Goal: Task Accomplishment & Management: Manage account settings

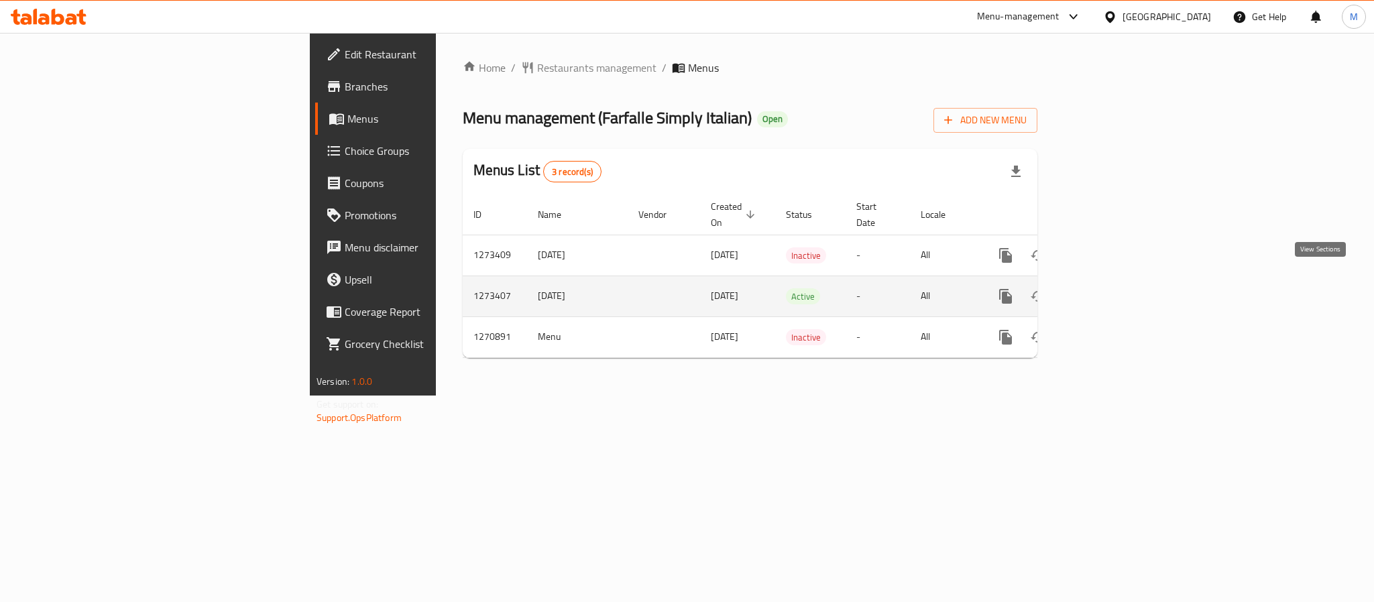
click at [1110, 288] on icon "enhanced table" at bounding box center [1102, 296] width 16 height 16
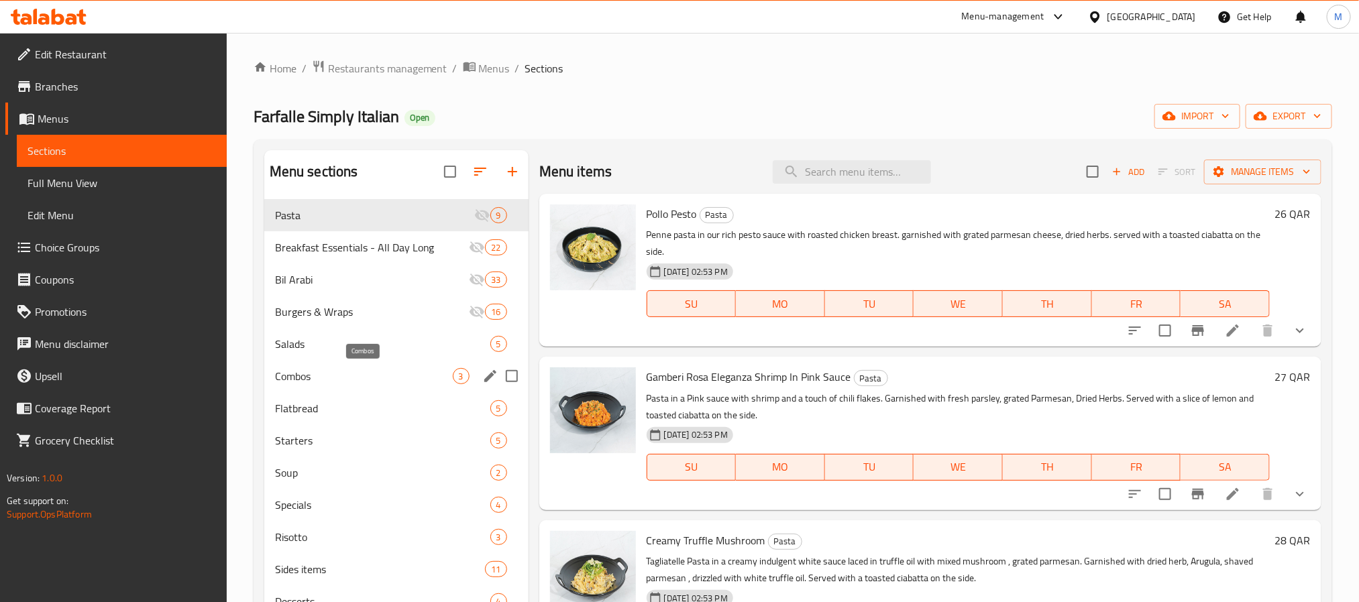
scroll to position [188, 0]
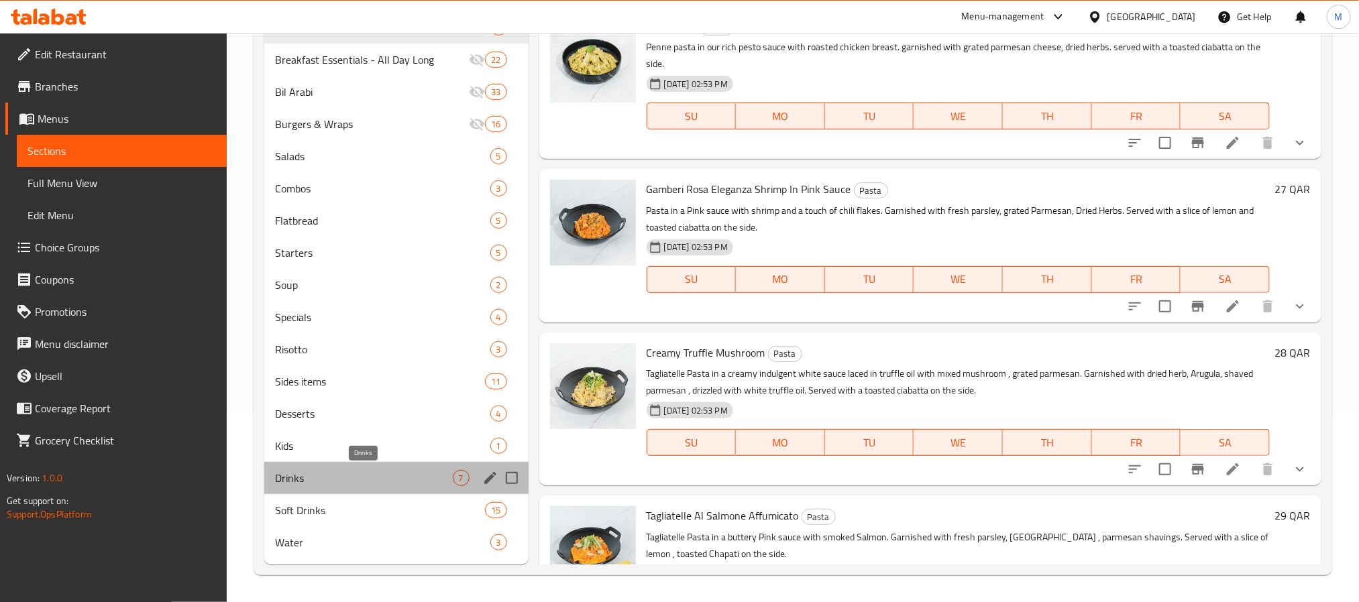
click at [336, 481] on span "Drinks" at bounding box center [364, 478] width 178 height 16
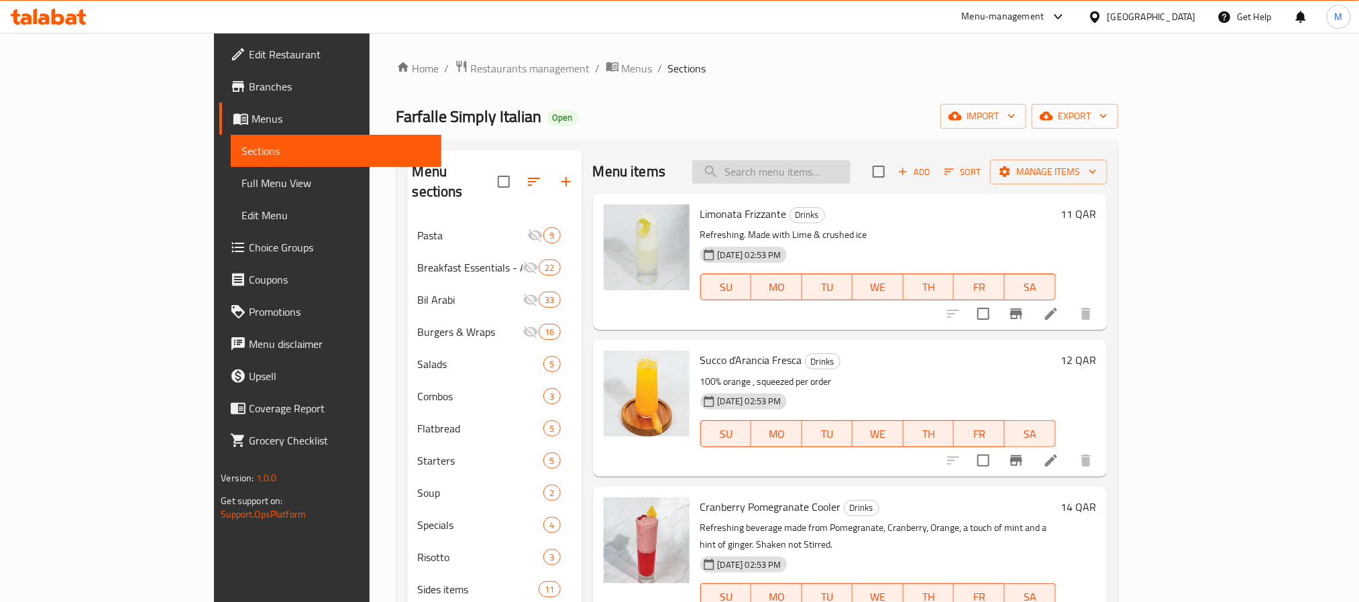
click at [836, 171] on input "search" at bounding box center [771, 171] width 158 height 23
paste input "Avocado Smoothy"
type input "Avocado Smoothy"
paste input "Sticky Date Cake"
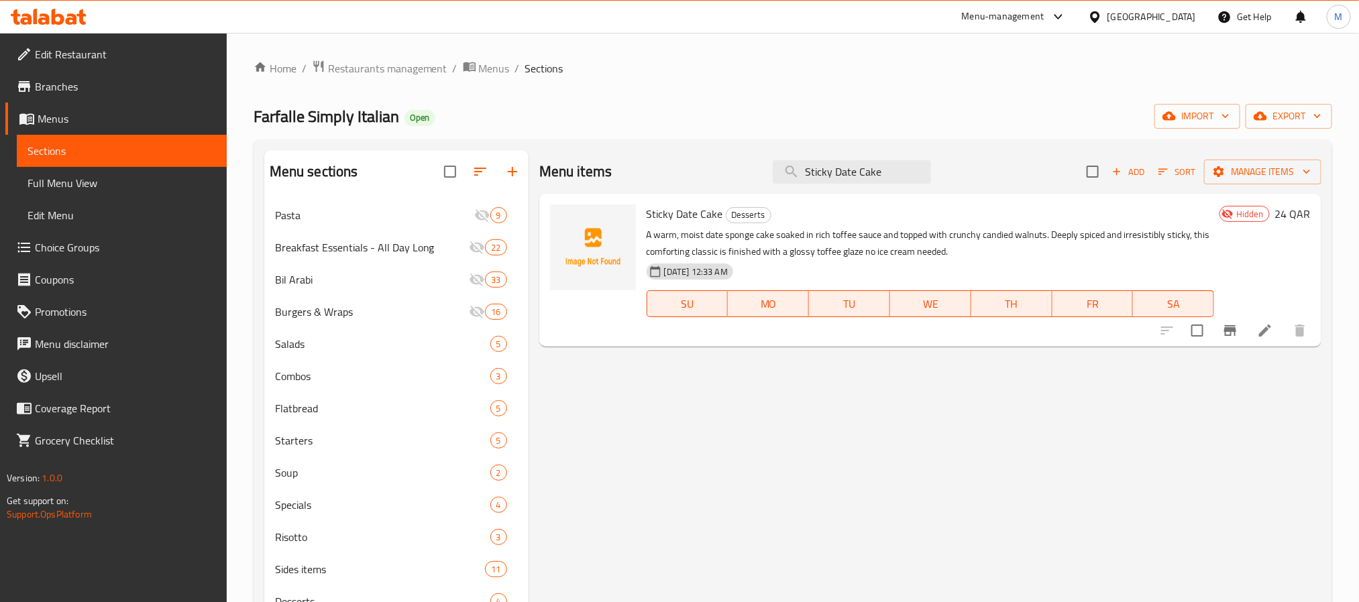
type input "Sticky Date Cake"
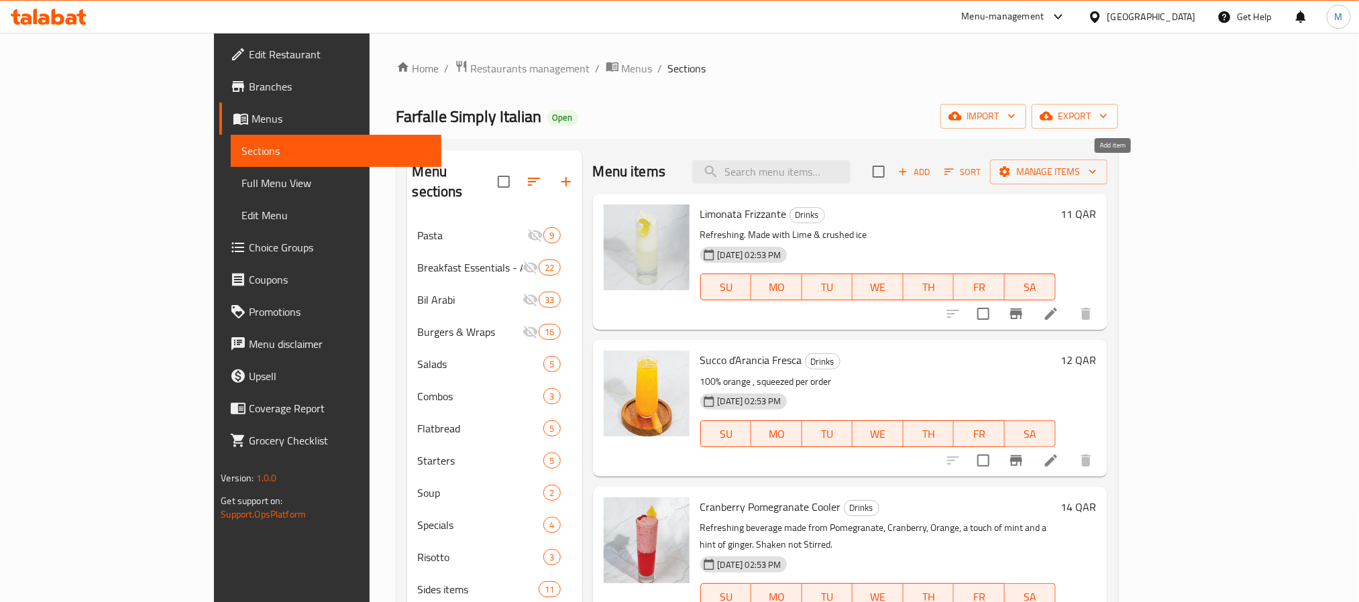
click at [932, 174] on span "Add" at bounding box center [914, 171] width 36 height 15
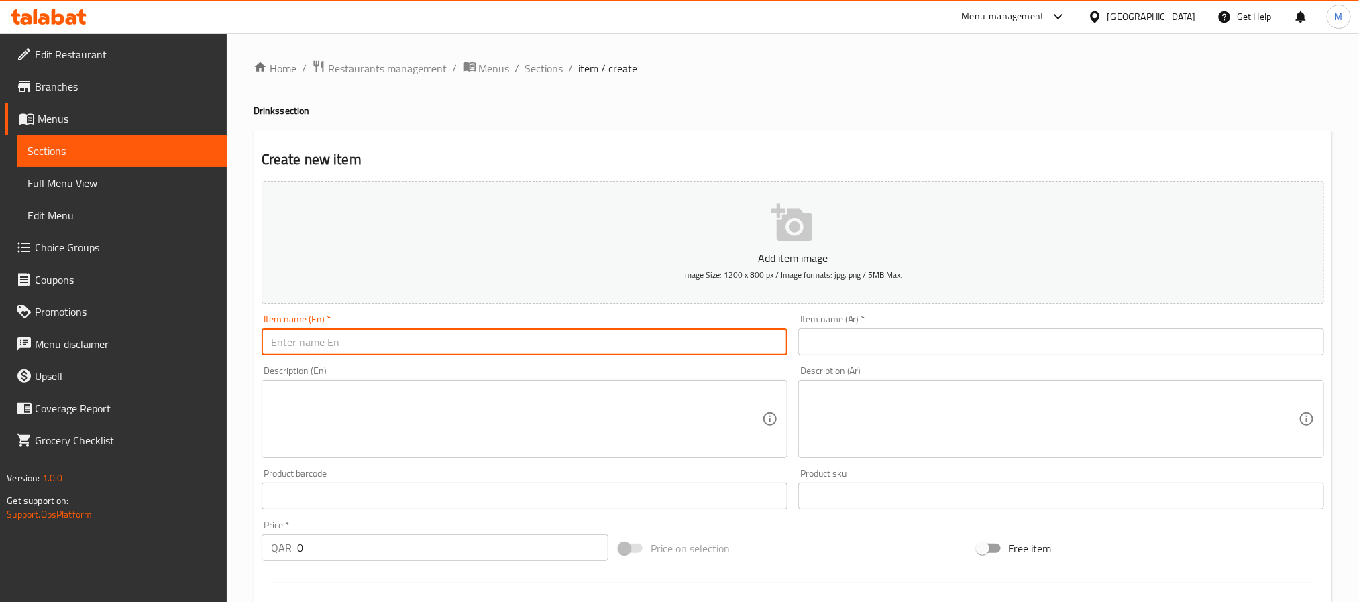
click at [399, 348] on input "text" at bounding box center [525, 342] width 526 height 27
paste input "Avocado Smoothy"
type input "Avocado Smoothy"
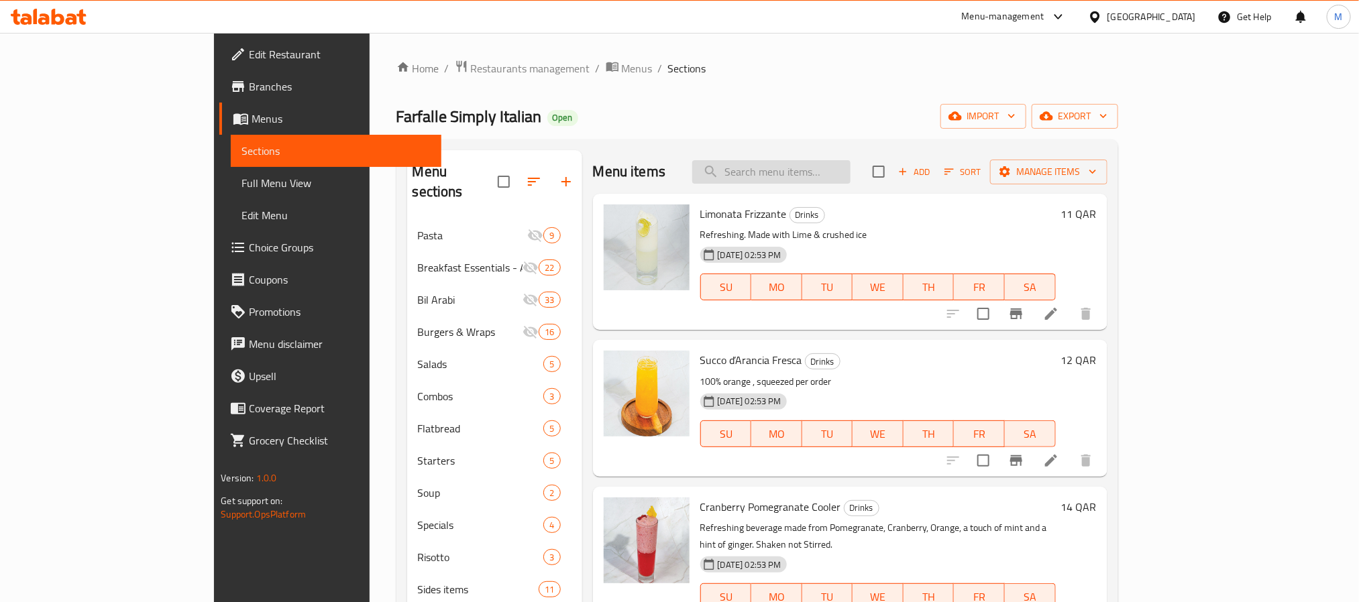
click at [850, 176] on input "search" at bounding box center [771, 171] width 158 height 23
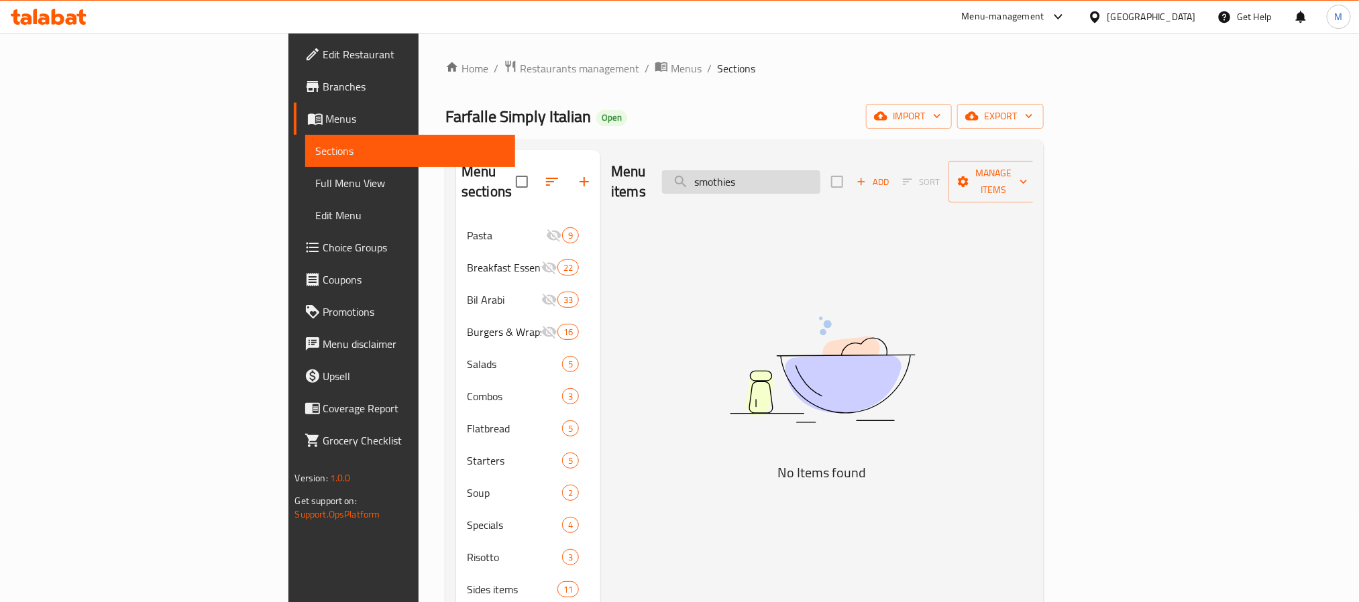
type input "smothie"
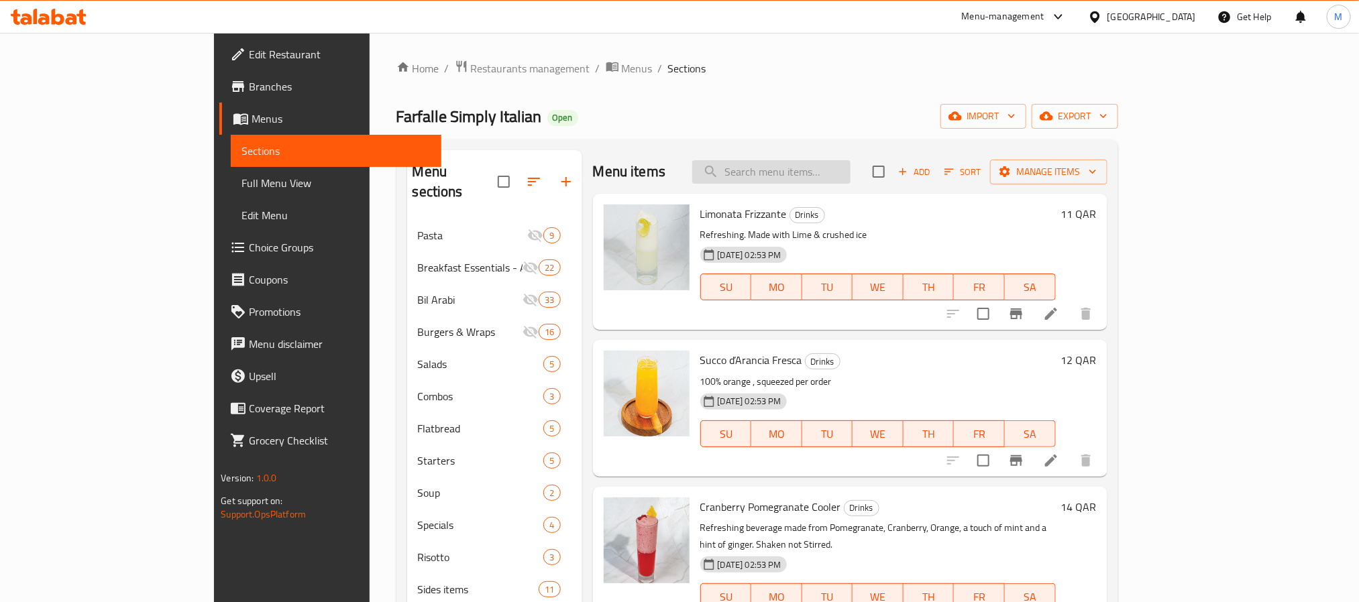
paste input "Avocado Smoothy"
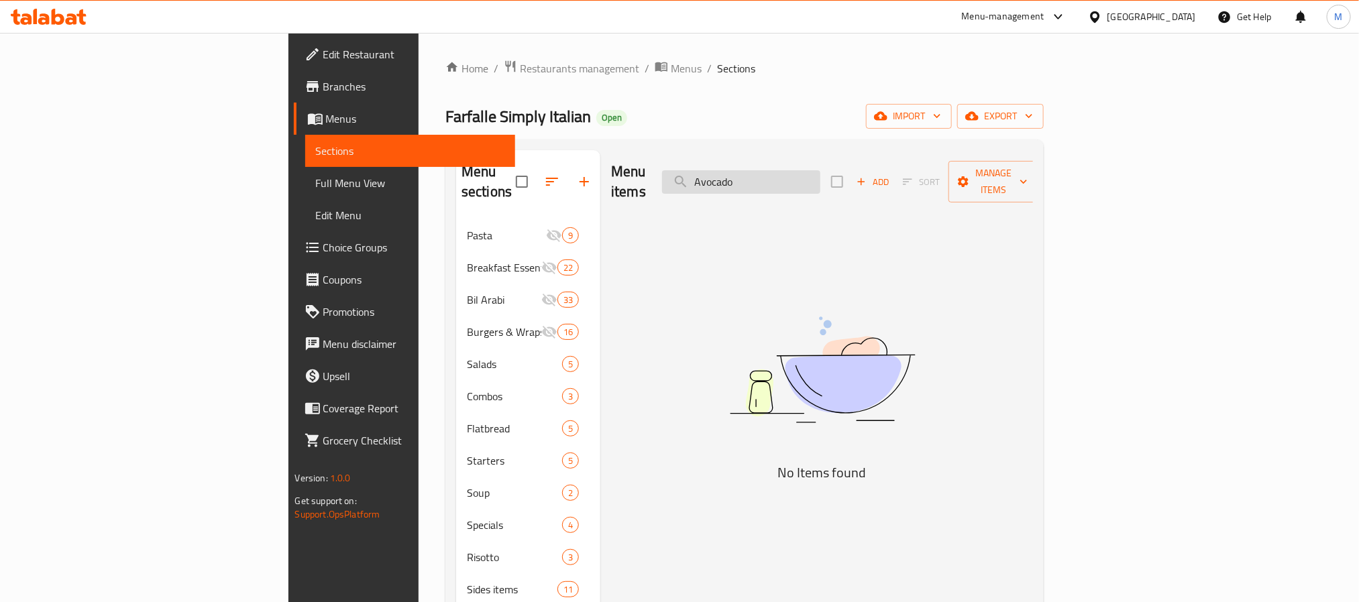
paste input "Smoot"
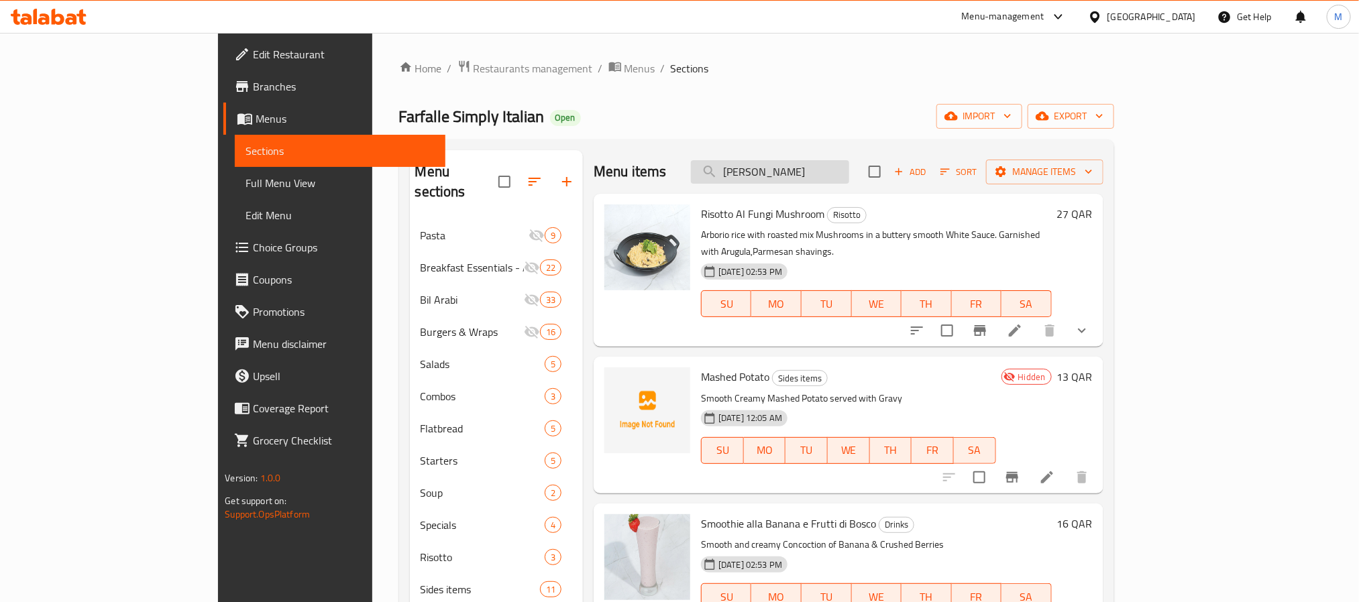
type input "Smooth"
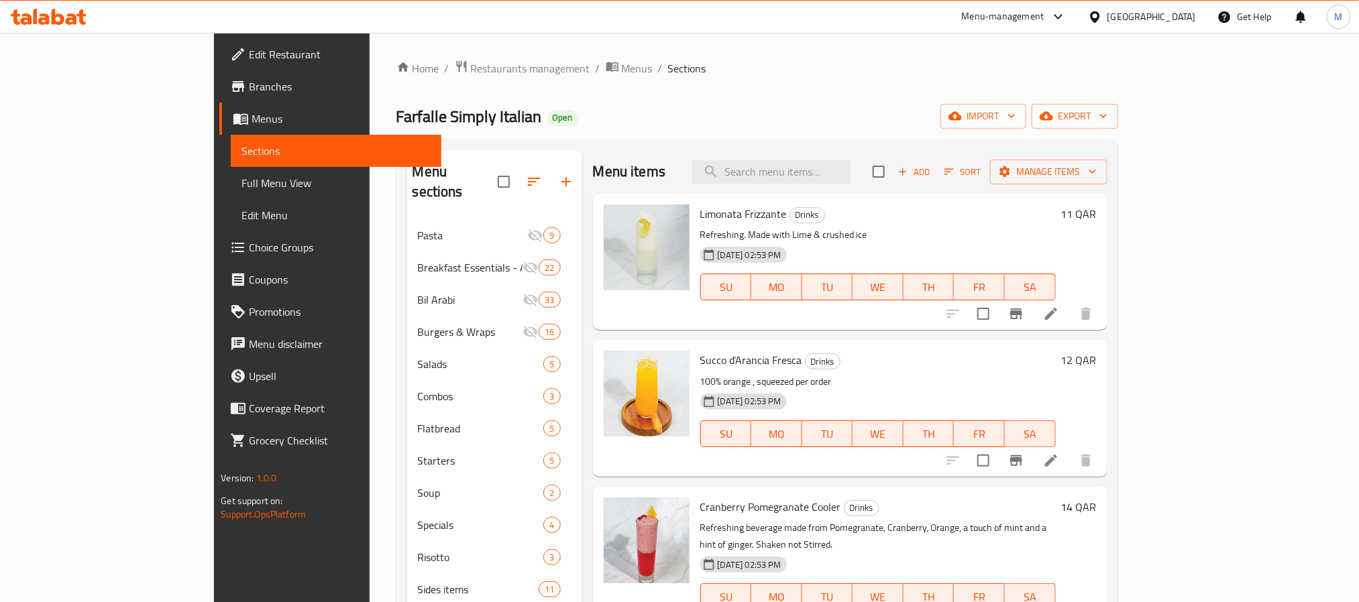
click at [1107, 158] on div "Add Sort Manage items" at bounding box center [989, 172] width 235 height 28
click at [932, 174] on span "Add" at bounding box center [914, 171] width 36 height 15
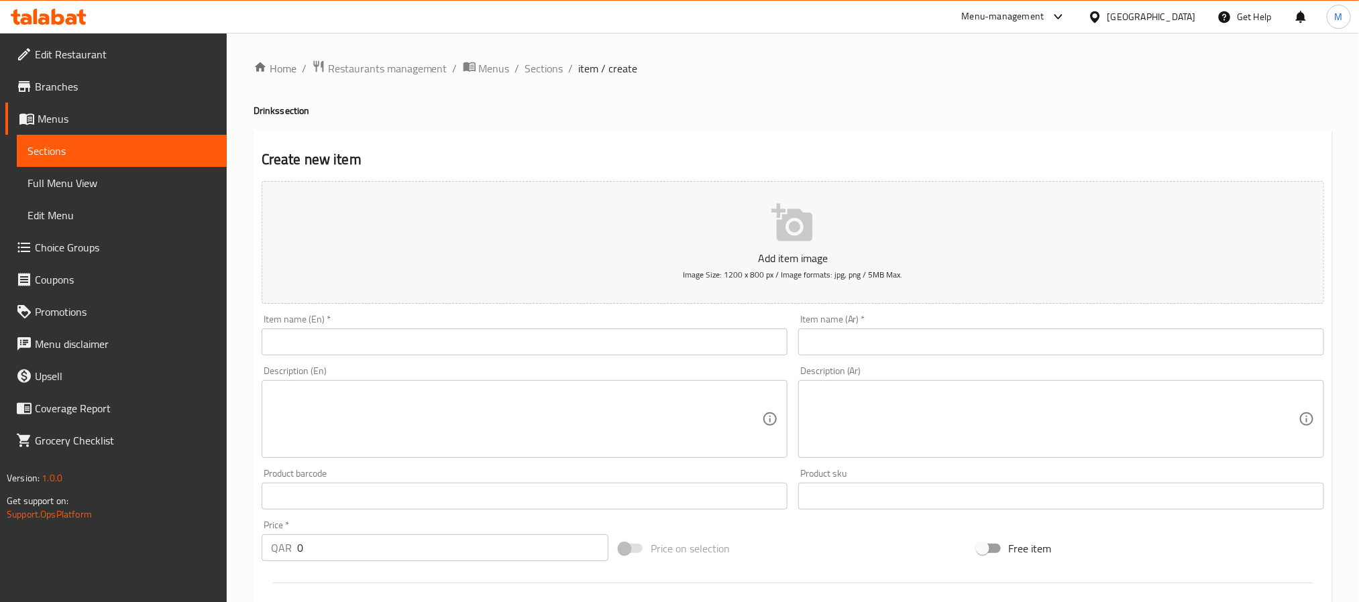
click at [416, 351] on input "text" at bounding box center [525, 342] width 526 height 27
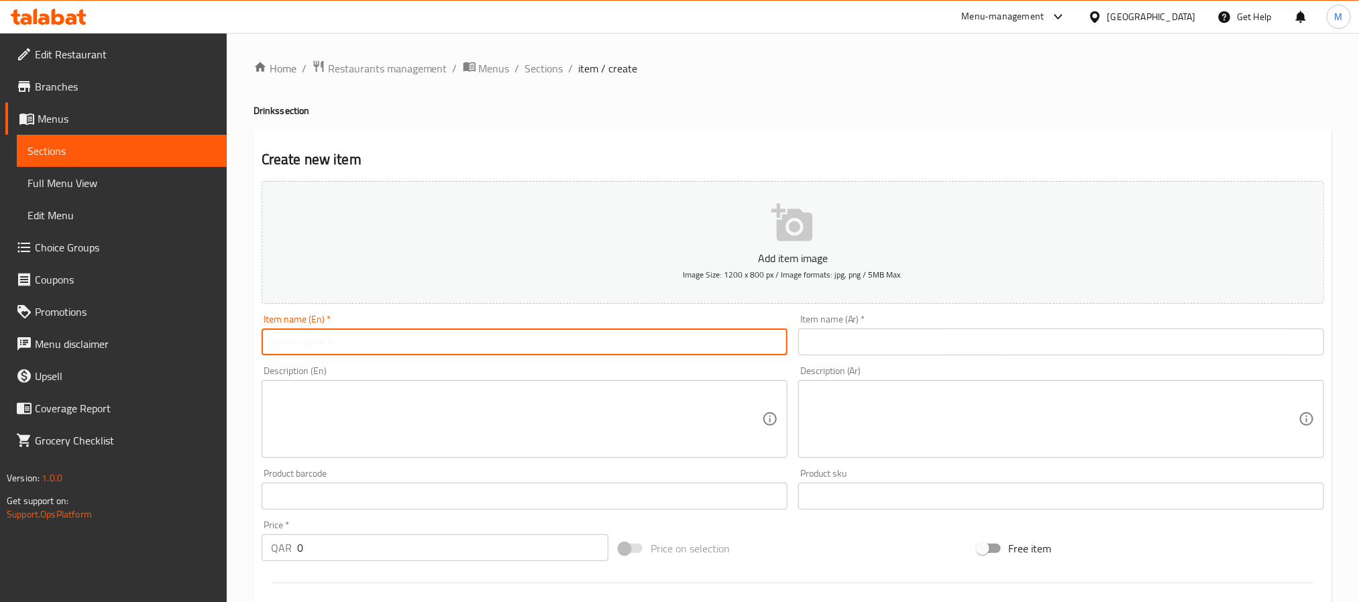
paste input "Avocado Smoothy"
type input "Avocado Smoothy"
click at [344, 390] on textarea at bounding box center [516, 420] width 491 height 64
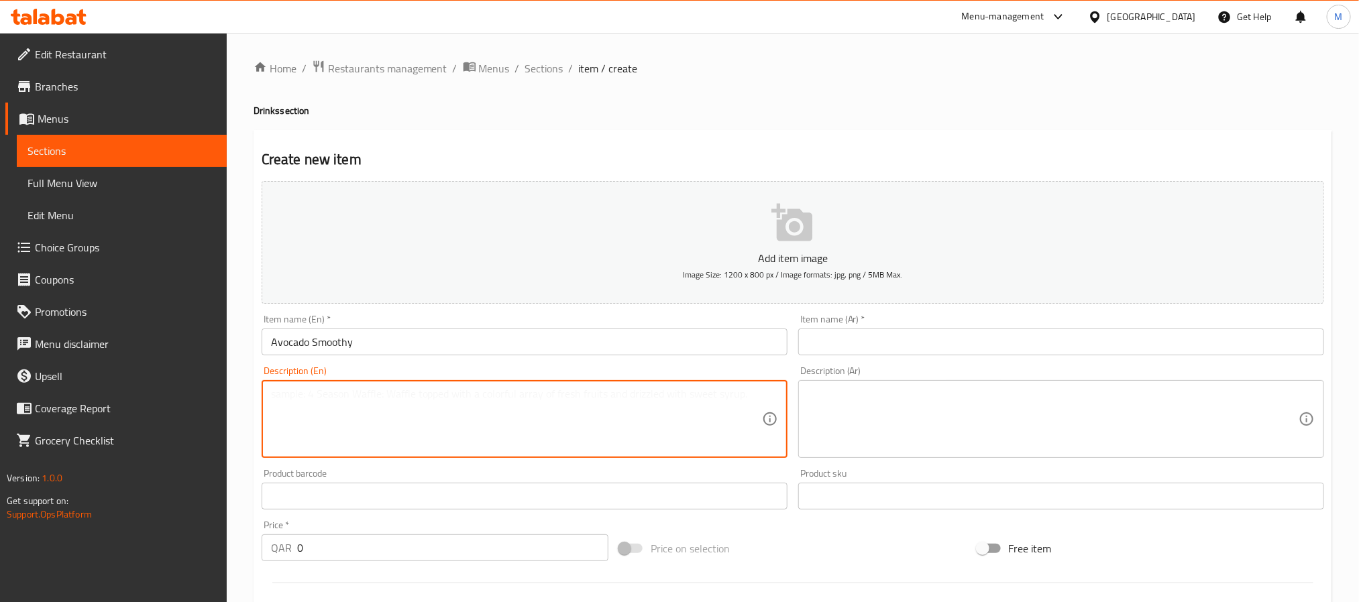
paste textarea "Lusciously smooth and naturally creamy, this avocado smoothie is blended with f…"
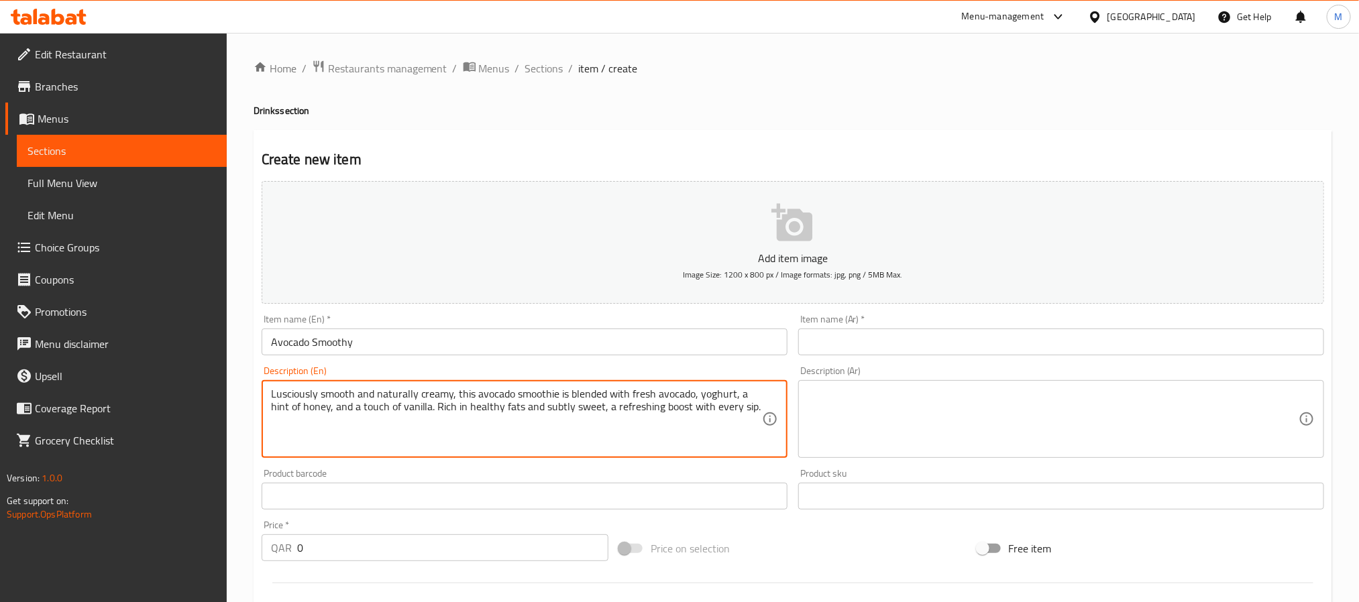
type textarea "Lusciously smooth and naturally creamy, this avocado smoothie is blended with f…"
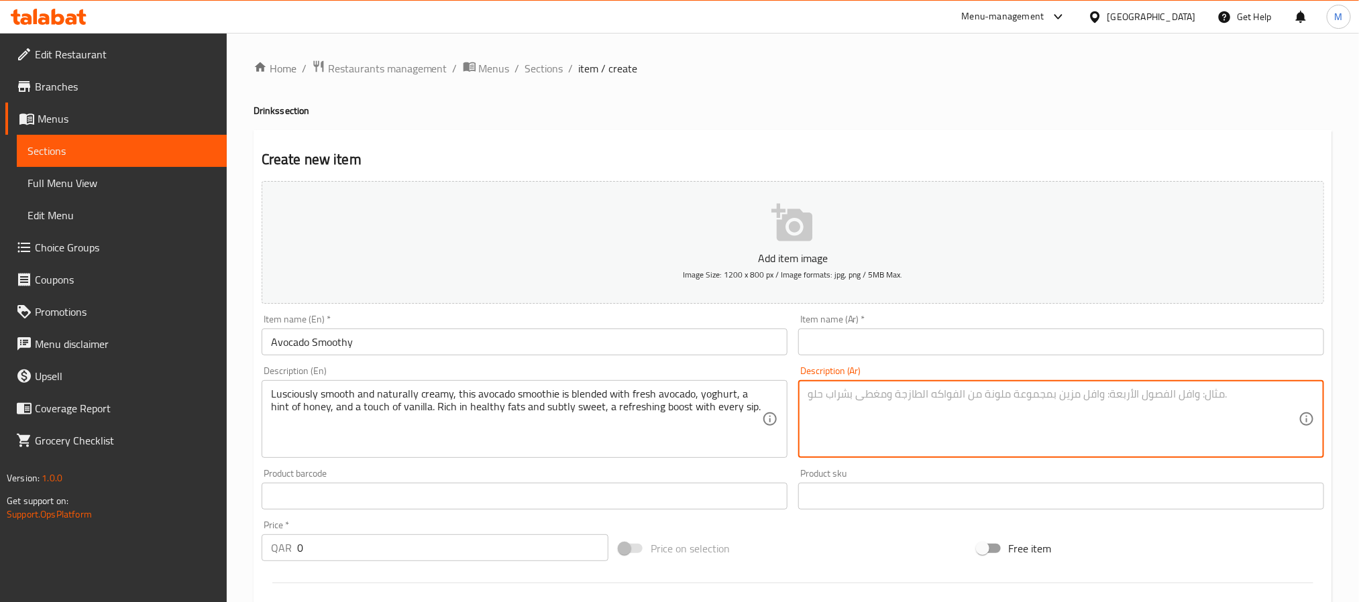
click at [873, 414] on textarea at bounding box center [1052, 420] width 491 height 64
paste textarea "سموثي الأفوكادو هذا، ناعم ولذيذ وكريمي طبيعيًا، ممزوج بالأفوكادو الطازج والزباد…"
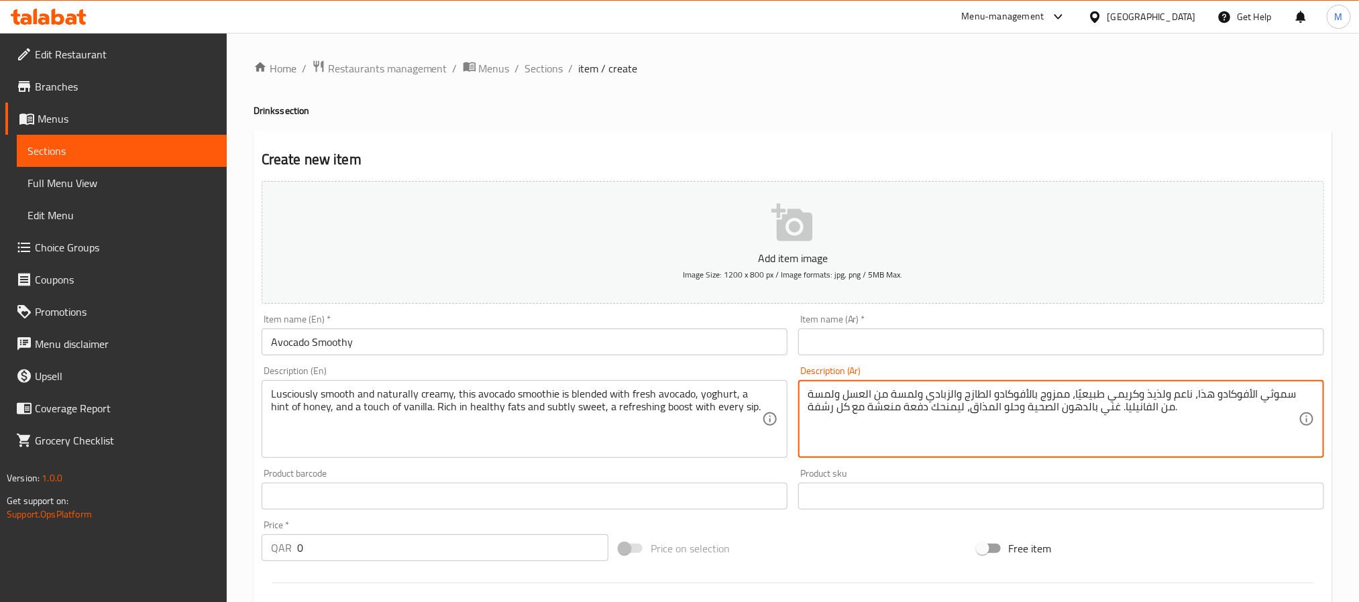
type textarea "سموثي الأفوكادو هذا، ناعم ولذيذ وكريمي طبيعيًا، ممزوج بالأفوكادو الطازج والزباد…"
click at [666, 336] on input "Avocado Smoothy" at bounding box center [525, 342] width 526 height 27
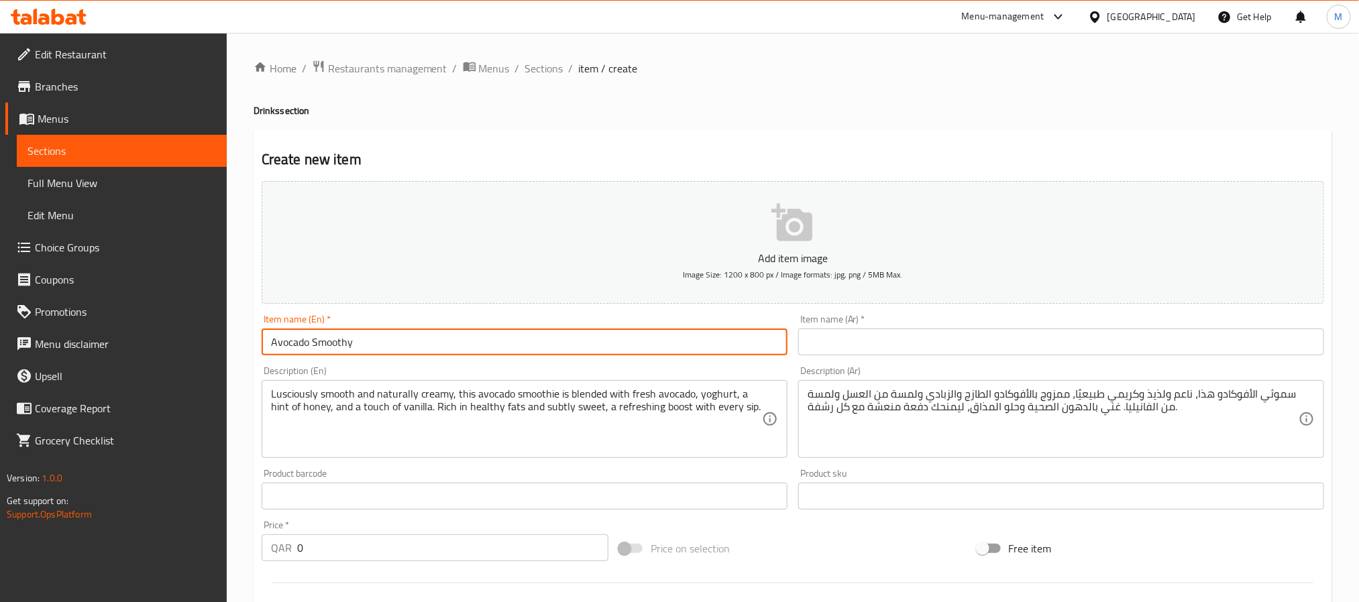
click at [839, 338] on input "text" at bounding box center [1061, 342] width 526 height 27
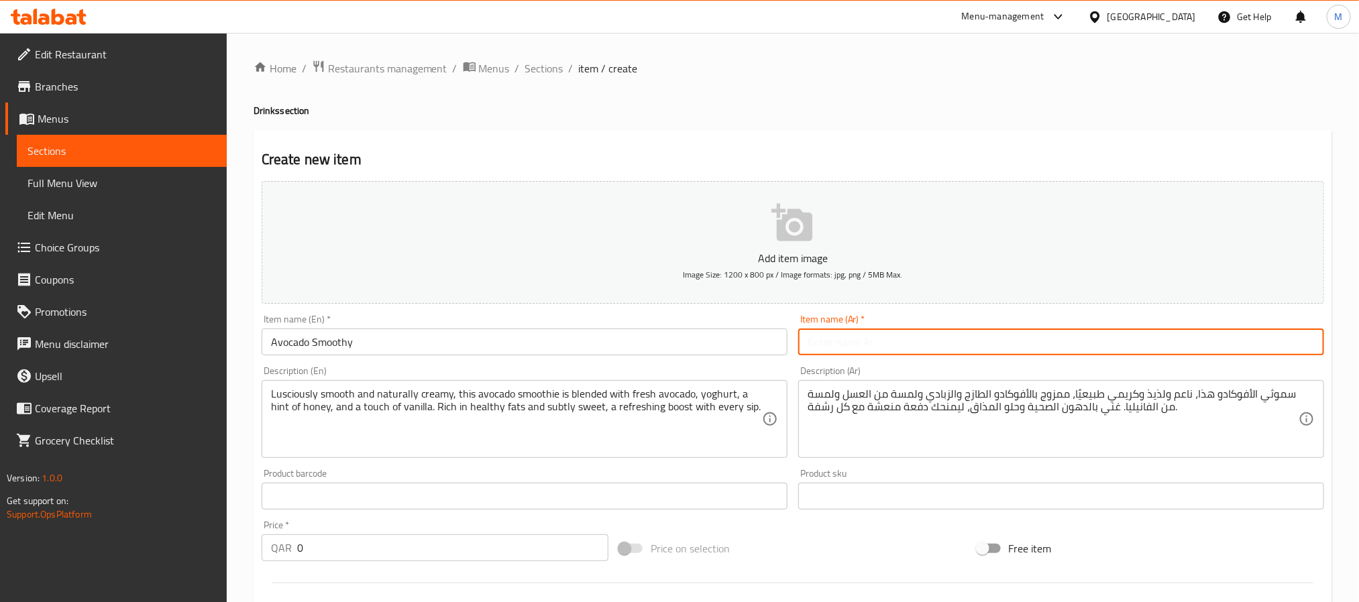
paste input "أفوكادو"
drag, startPoint x: 836, startPoint y: 335, endPoint x: 850, endPoint y: 364, distance: 32.7
click at [833, 335] on input "أفوكادو سنةذي" at bounding box center [1061, 342] width 526 height 27
type input "أفوكادو سموذي"
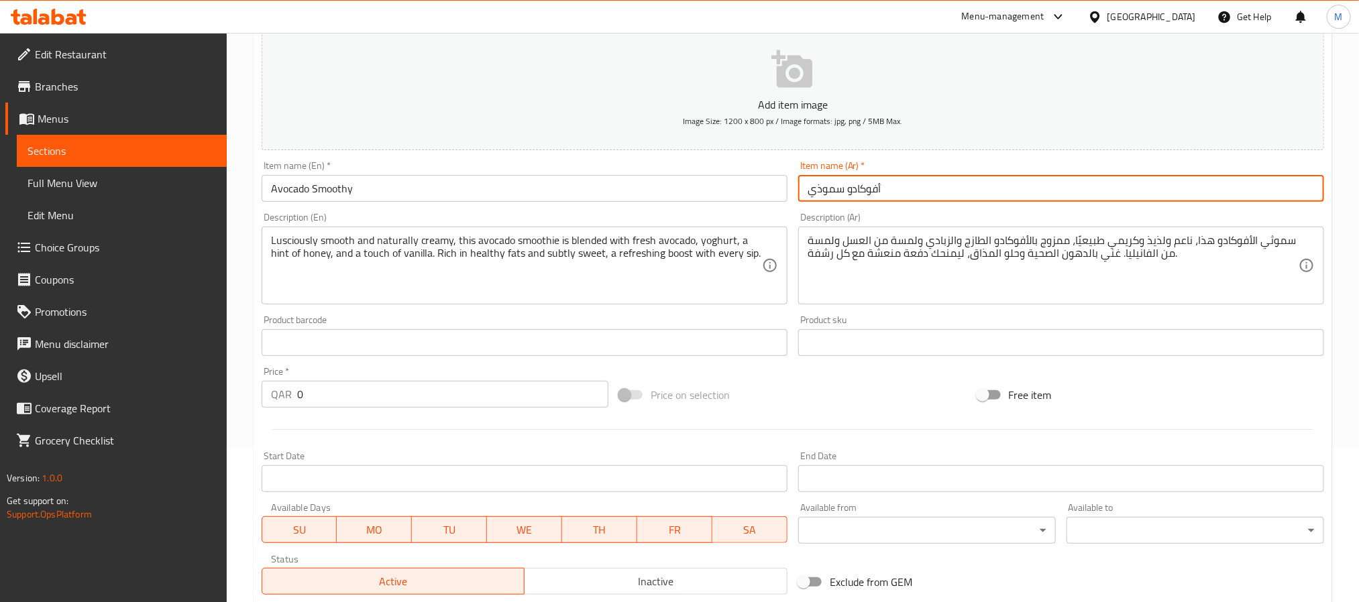
scroll to position [201, 0]
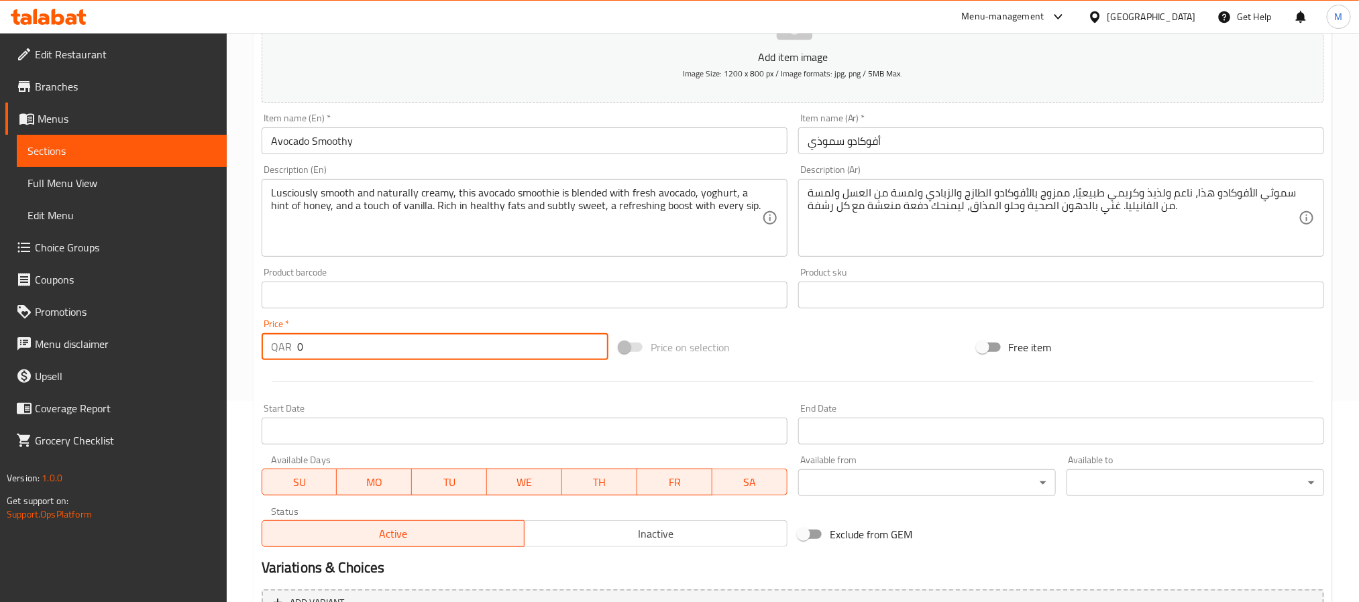
click at [374, 351] on input "0" at bounding box center [452, 346] width 311 height 27
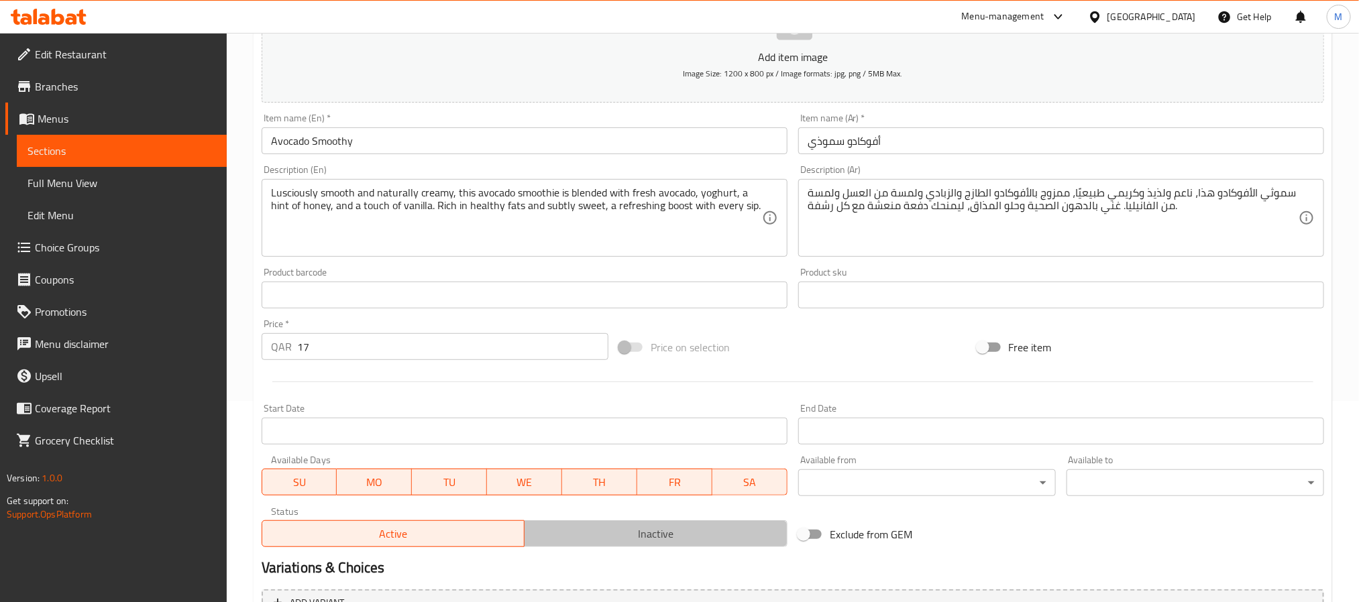
click at [574, 525] on span "Inactive" at bounding box center [656, 533] width 252 height 19
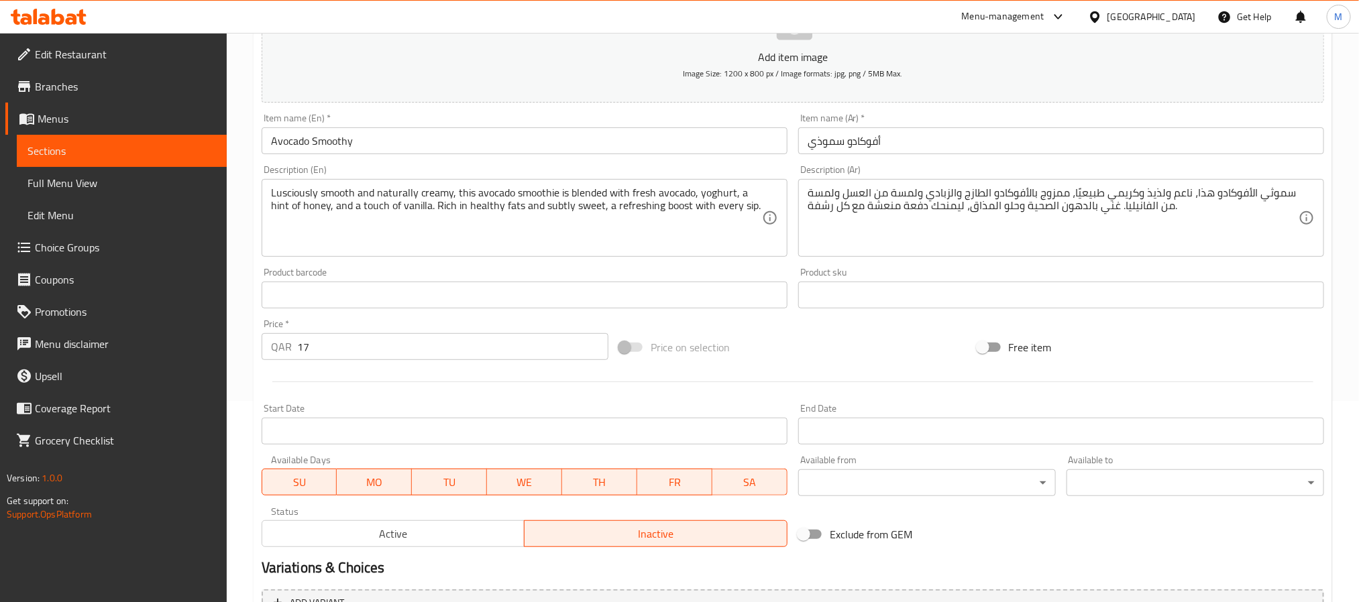
click at [431, 334] on input "17" at bounding box center [452, 346] width 311 height 27
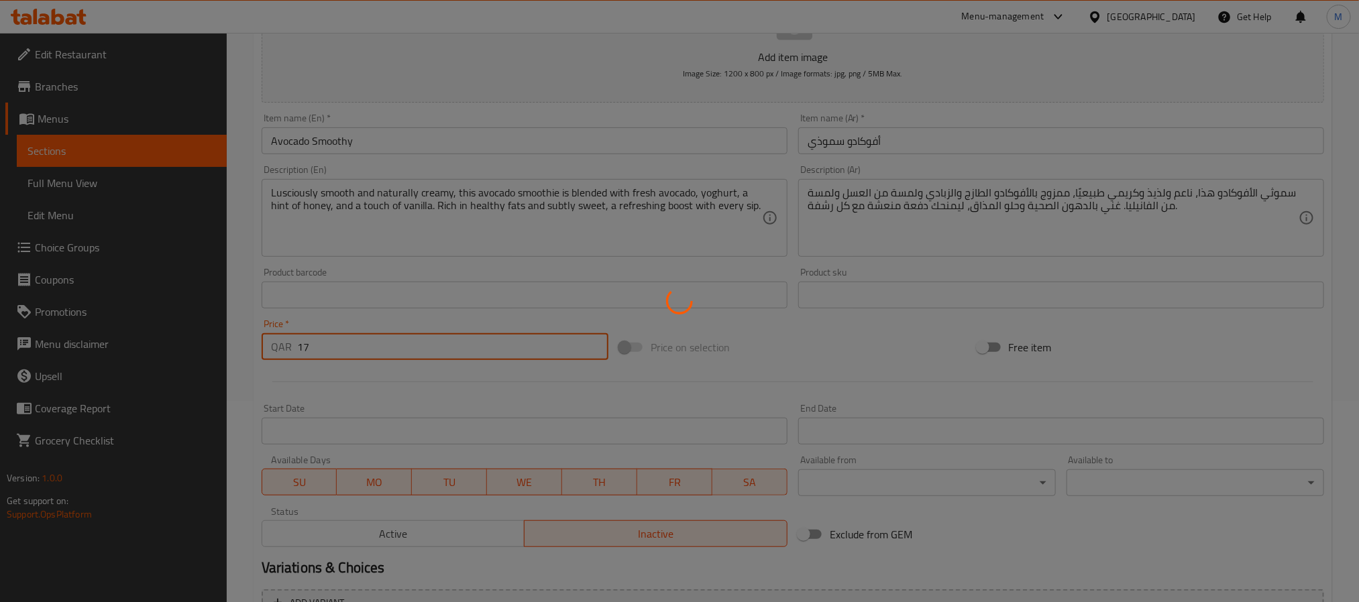
type input "0"
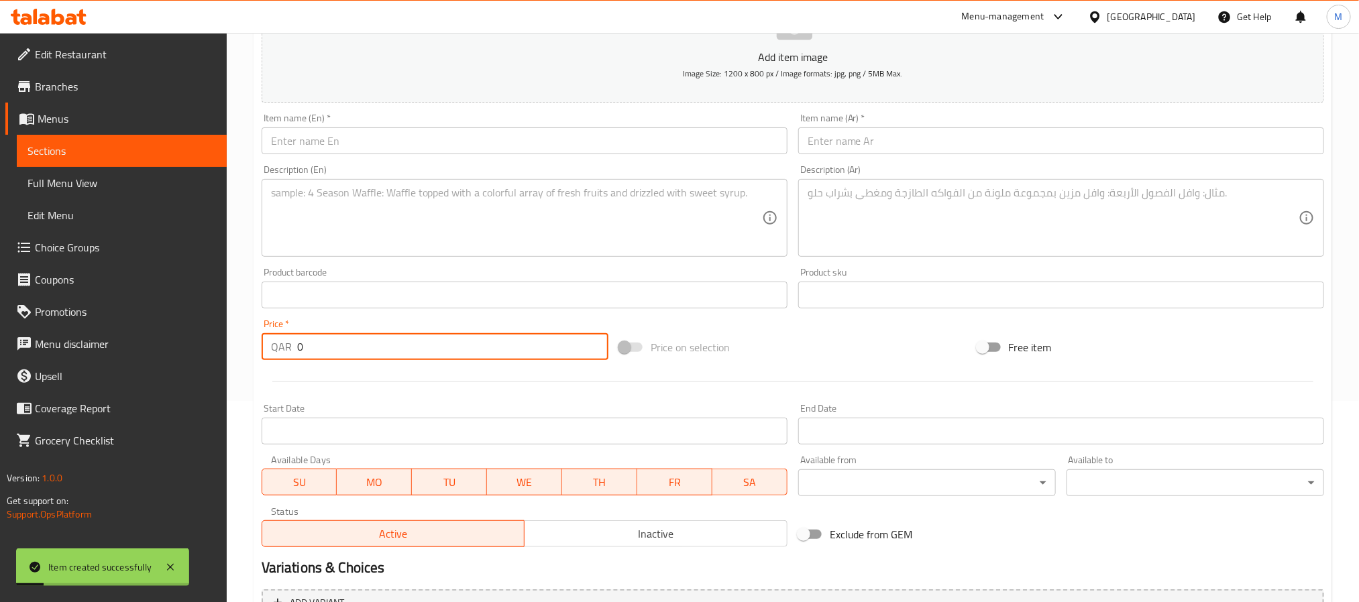
click at [365, 147] on input "text" at bounding box center [525, 140] width 526 height 27
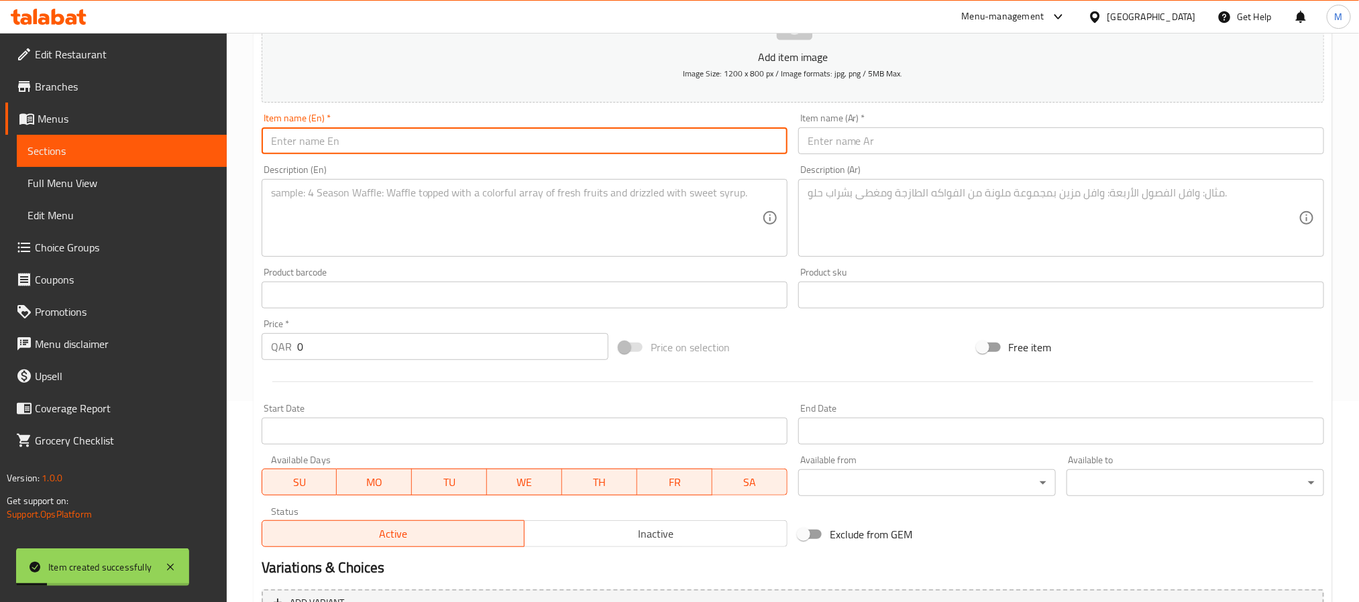
paste input "Watermelon Juice"
type input "Watermelon Juice"
click at [399, 225] on textarea at bounding box center [516, 218] width 491 height 64
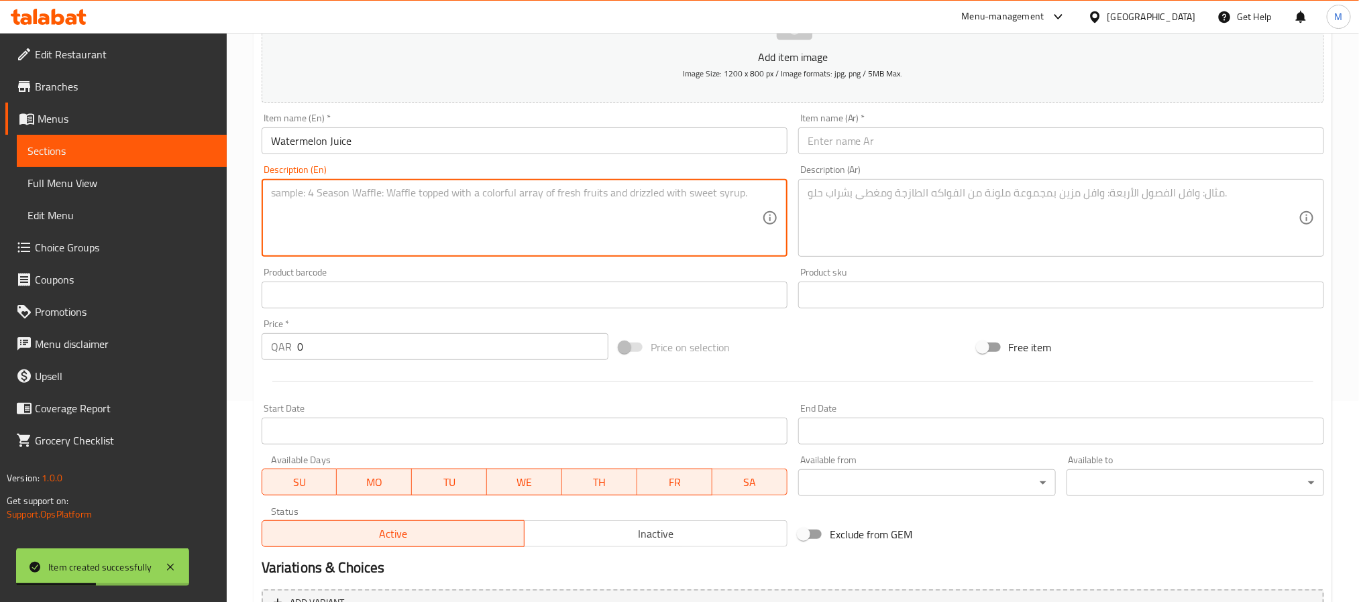
paste textarea "Freshly pressed watermelon juice, served ice-cold with a splash of lime. Crisp,…"
type textarea "Freshly pressed watermelon juice, served ice-cold with a splash of lime. Crisp,…"
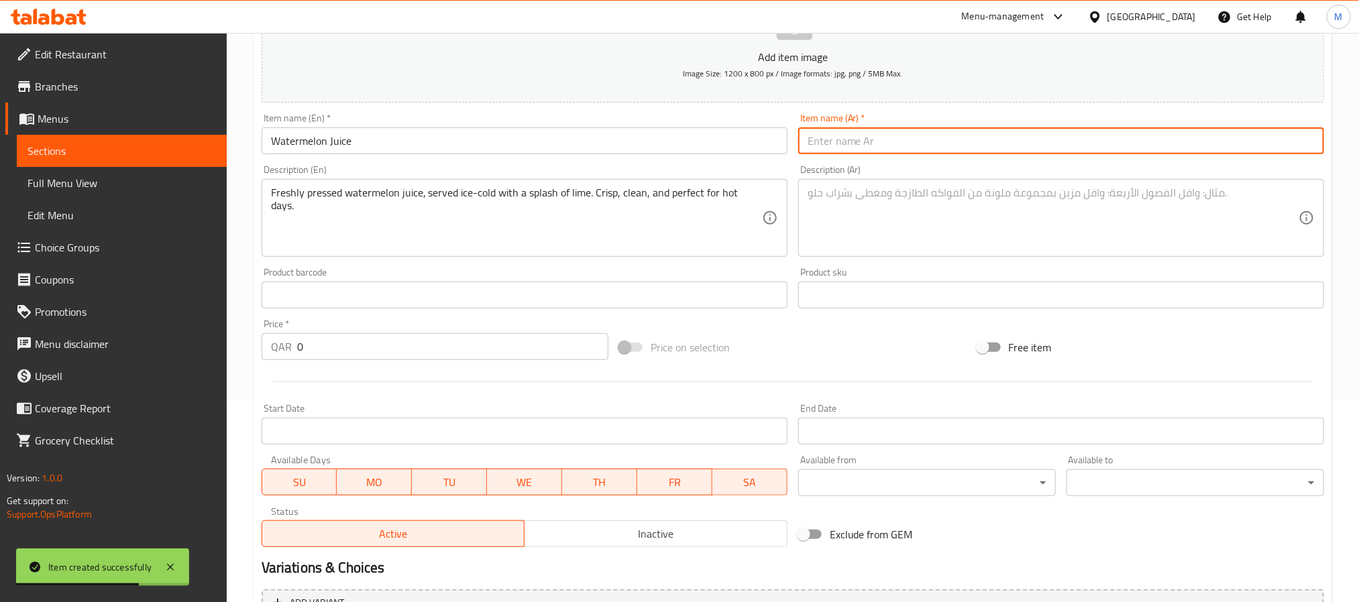
click at [906, 145] on input "text" at bounding box center [1061, 140] width 526 height 27
paste input "عصير البطيخ"
click at [829, 137] on input "عصير البطيخ" at bounding box center [1061, 140] width 526 height 27
type input "عصير بطيخ"
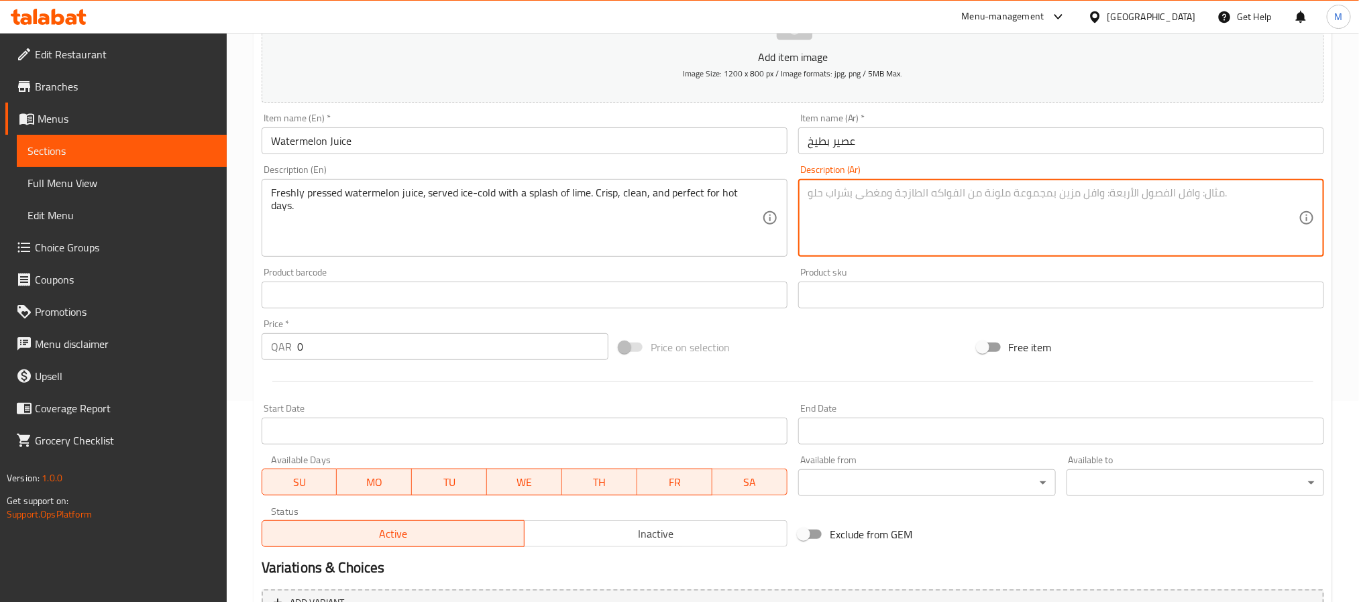
click at [859, 214] on textarea at bounding box center [1052, 218] width 491 height 64
paste textarea "عصير البطيخ الطازج، يقدم مثلجًا مع لمسة من الليمون. منعش، نقي، ومثالي لأيام الح…"
type textarea "عصير البطيخ الطازج، يقدم مثلجًا مع لمسة من الليمون. منعش، نقي، ومثالي لأيام الح…"
click at [638, 521] on button "Inactive" at bounding box center [656, 533] width 264 height 27
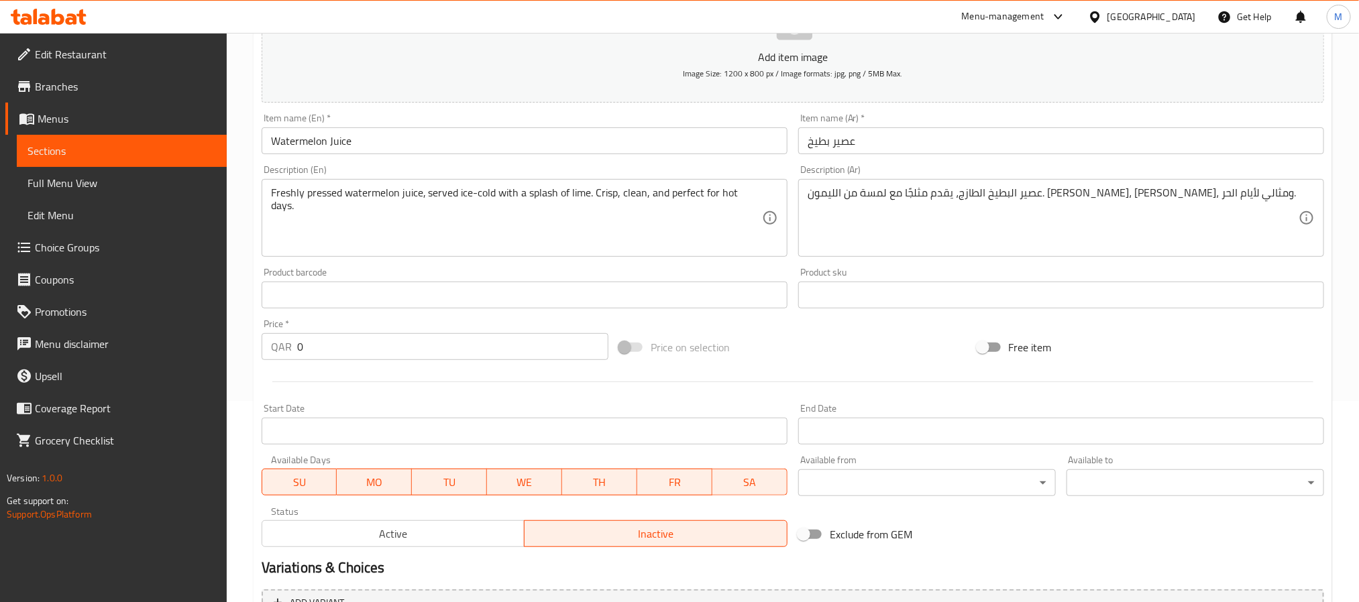
click at [346, 363] on div "Price   * QAR 0 Price *" at bounding box center [434, 340] width 357 height 52
click at [353, 358] on input "0" at bounding box center [452, 346] width 311 height 27
type input "17"
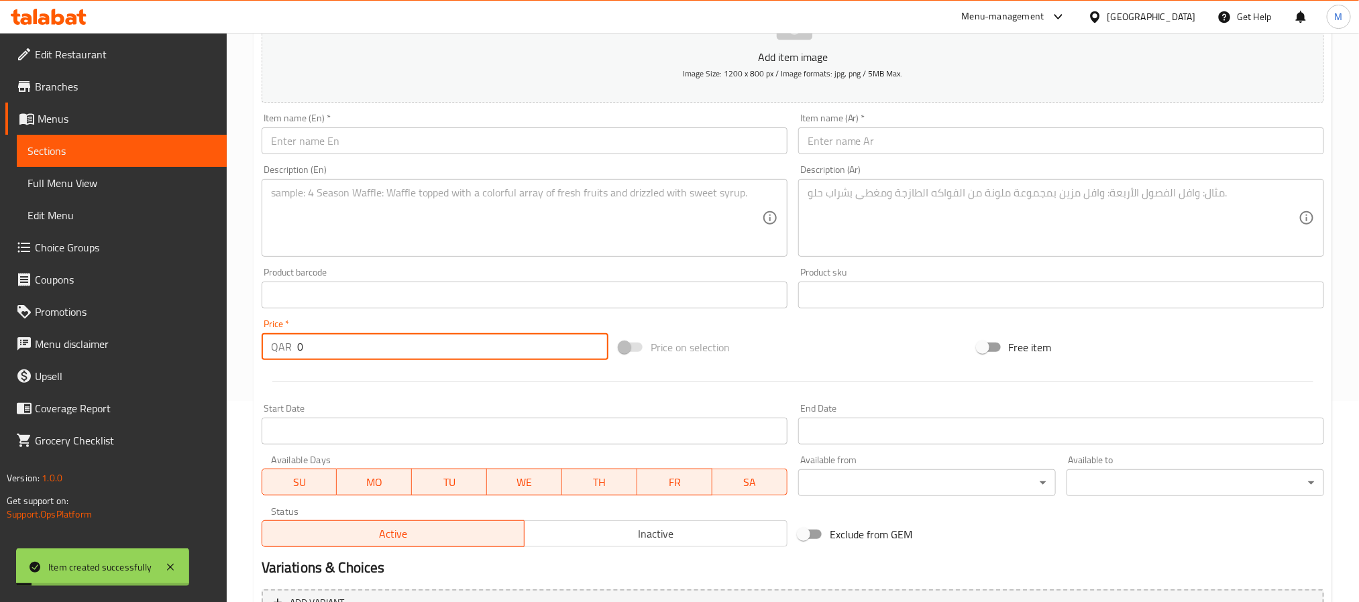
click at [586, 525] on span "Inactive" at bounding box center [656, 533] width 252 height 19
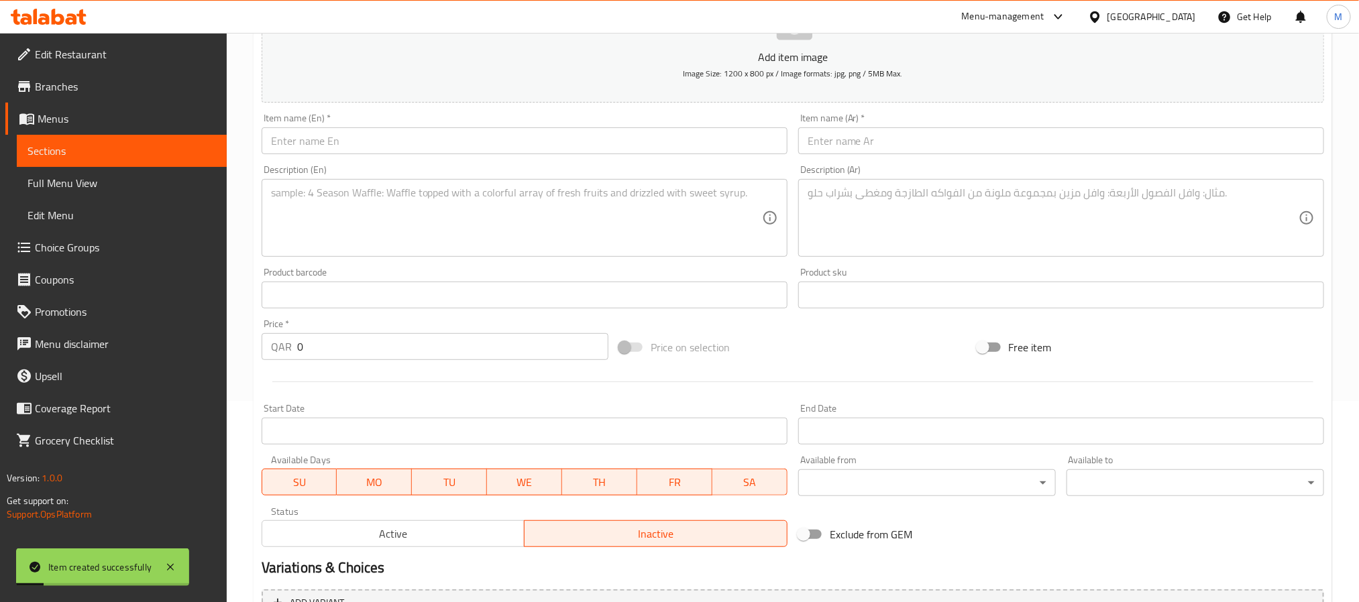
click at [449, 337] on input "0" at bounding box center [452, 346] width 311 height 27
type input "17"
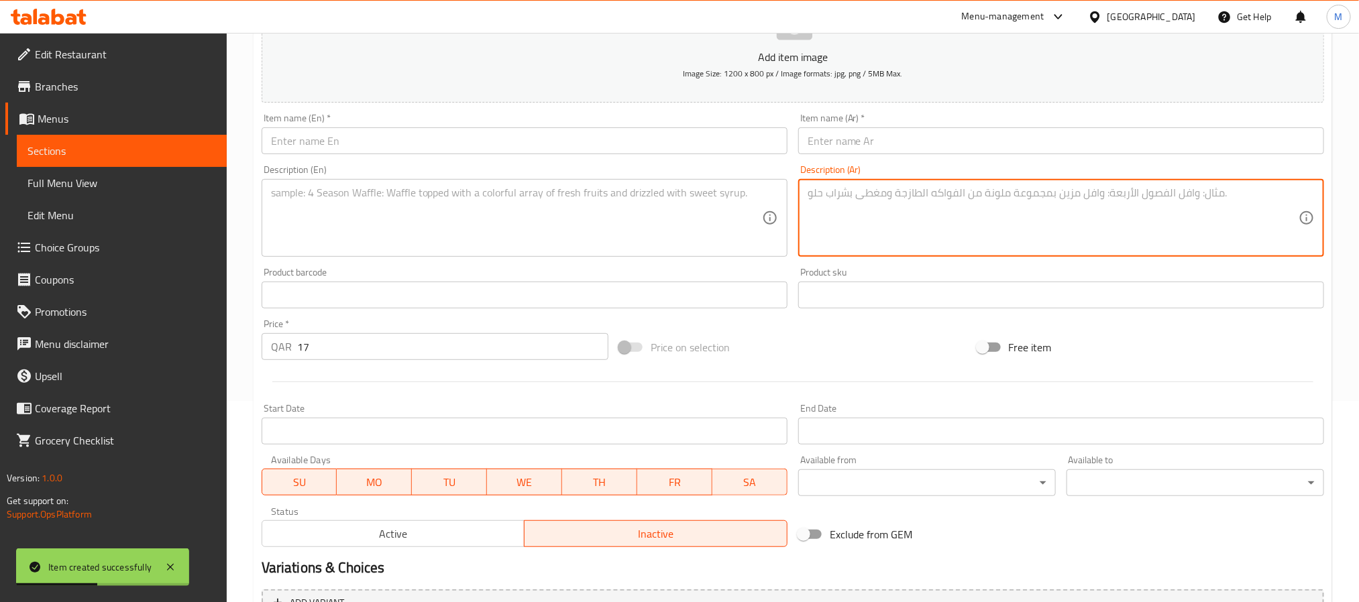
click at [899, 198] on textarea at bounding box center [1052, 218] width 491 height 64
paste textarea "خليط منعش من عصير الليمون الطازج وأوراق النعناع الباردة، محلى قليلًا ويقدم مثلج…"
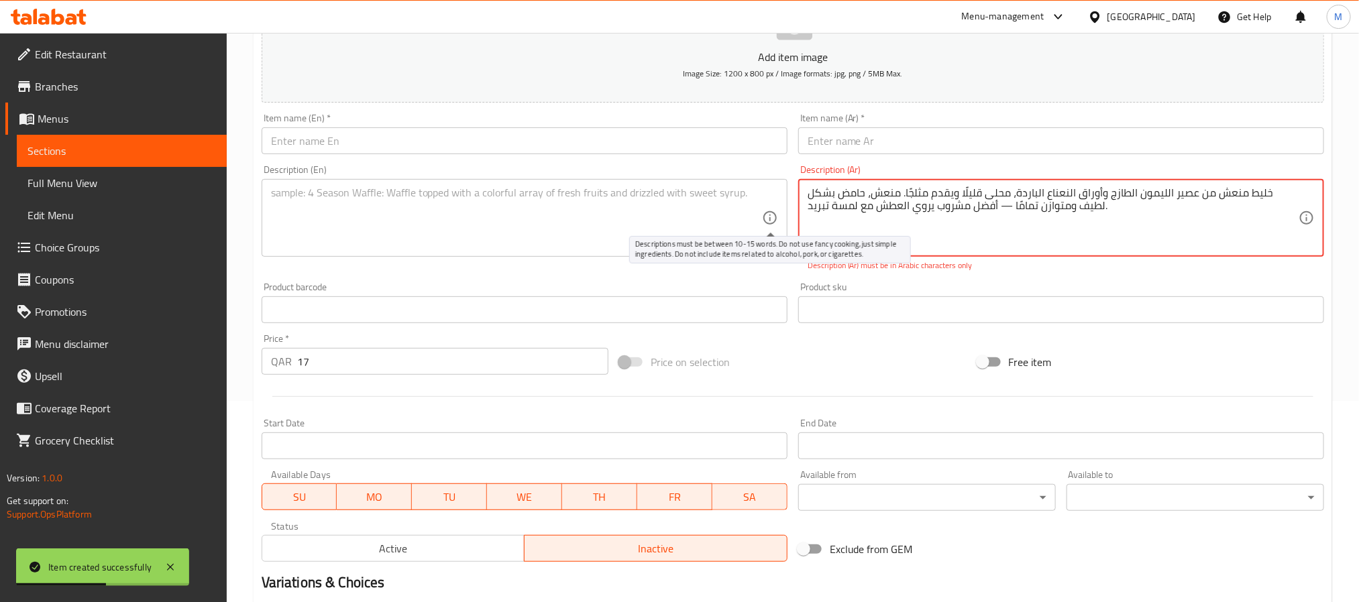
type textarea "خليط منعش من عصير الليمون الطازج وأوراق النعناع الباردة، محلى قليلًا ويقدم مثلج…"
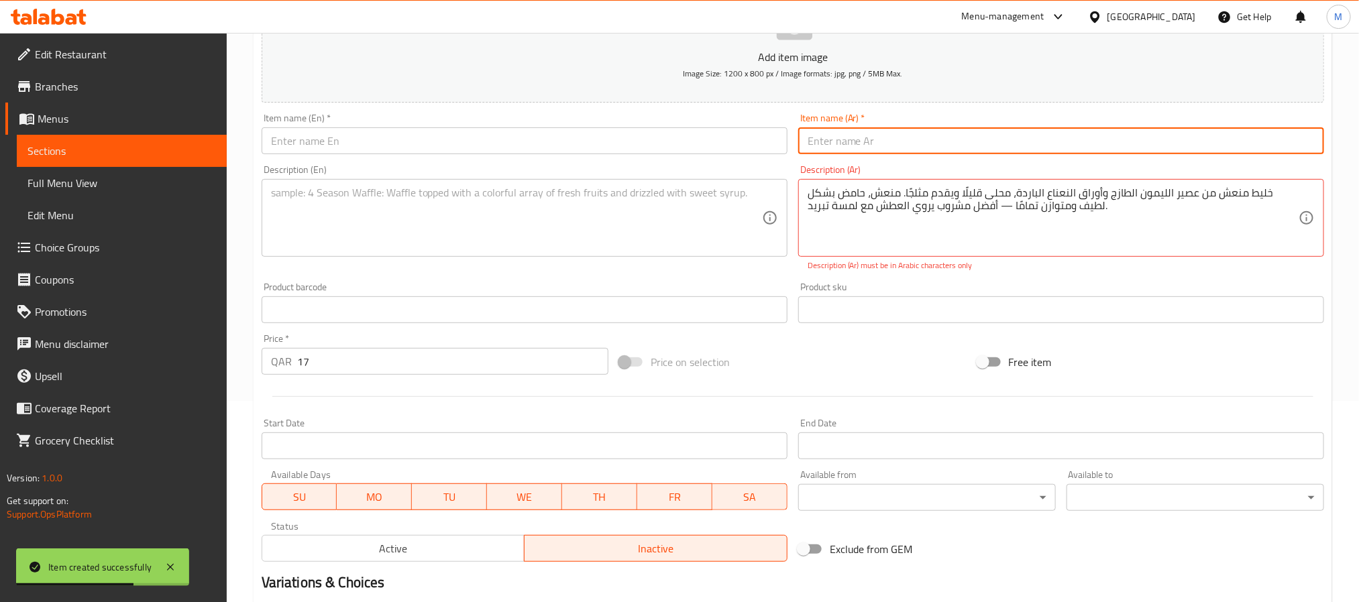
click at [964, 145] on input "text" at bounding box center [1061, 140] width 526 height 27
paste input "عصير الليمون بالنعناع"
type input "عصير ليمون بالنعناع"
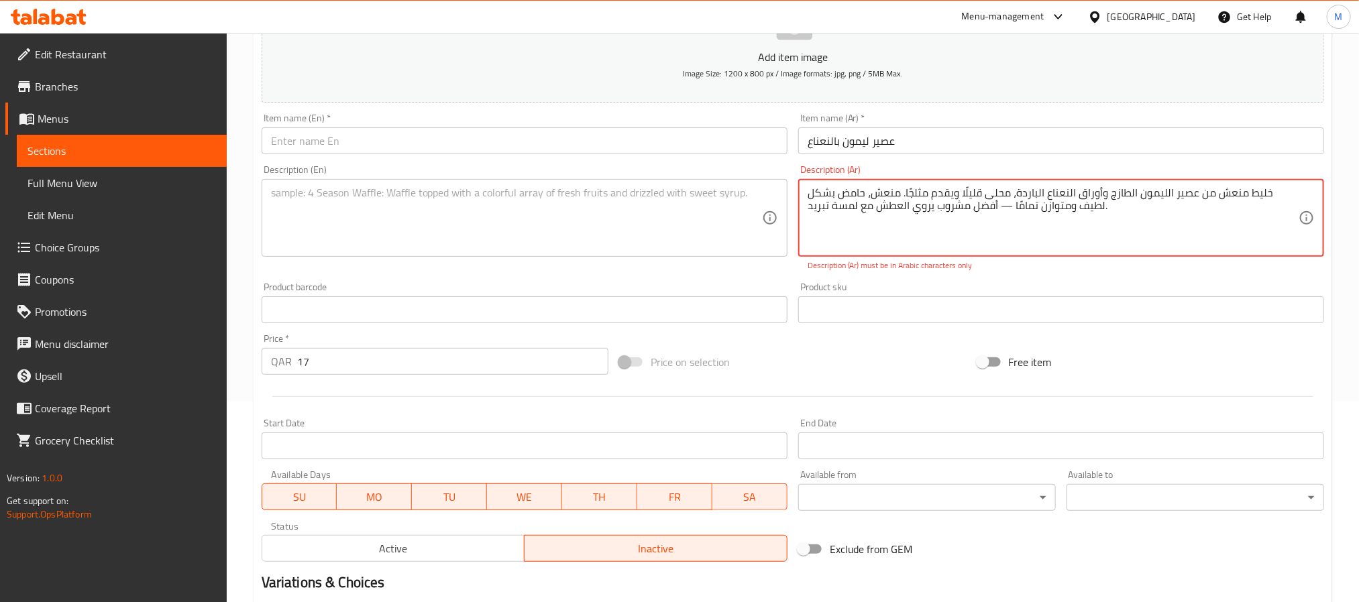
click at [1006, 206] on textarea "خليط منعش من عصير الليمون الطازج وأوراق النعناع الباردة، محلى قليلًا ويقدم مثلج…" at bounding box center [1052, 218] width 491 height 64
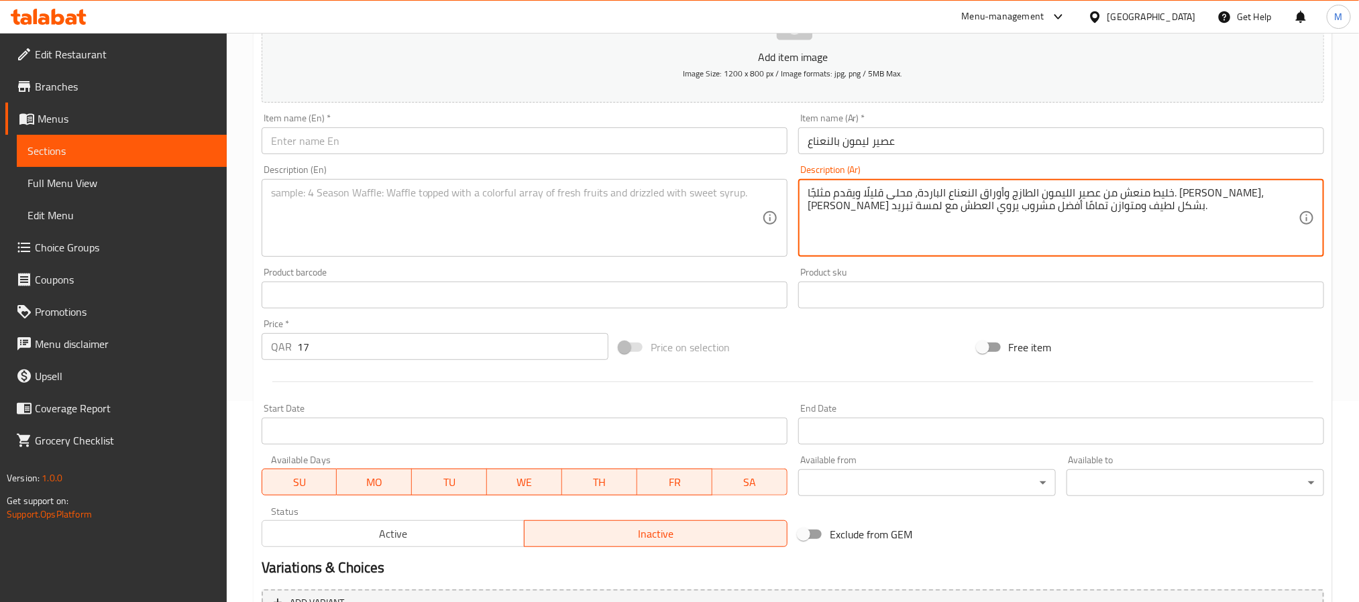
type textarea "خليط منعش من عصير الليمون الطازج وأوراق النعناع الباردة، محلى قليلًا ويقدم مثلج…"
click at [338, 152] on input "text" at bounding box center [525, 140] width 526 height 27
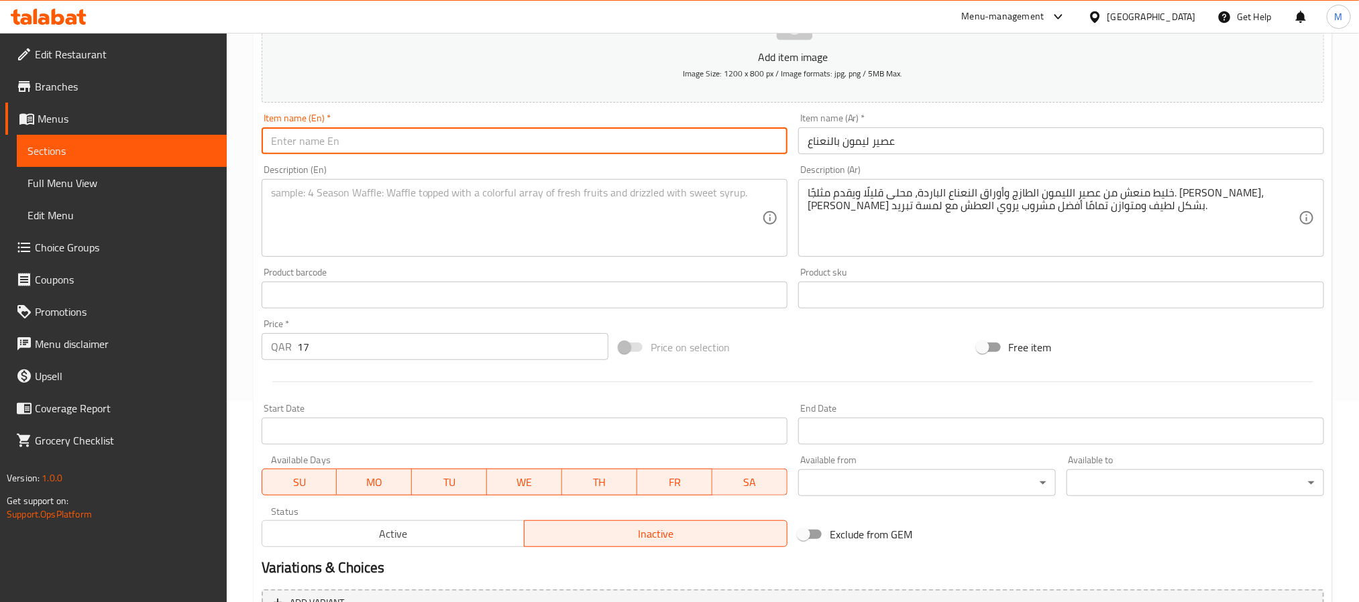
paste input "Lemon Mint Juice"
type input "Lemon Mint Juice"
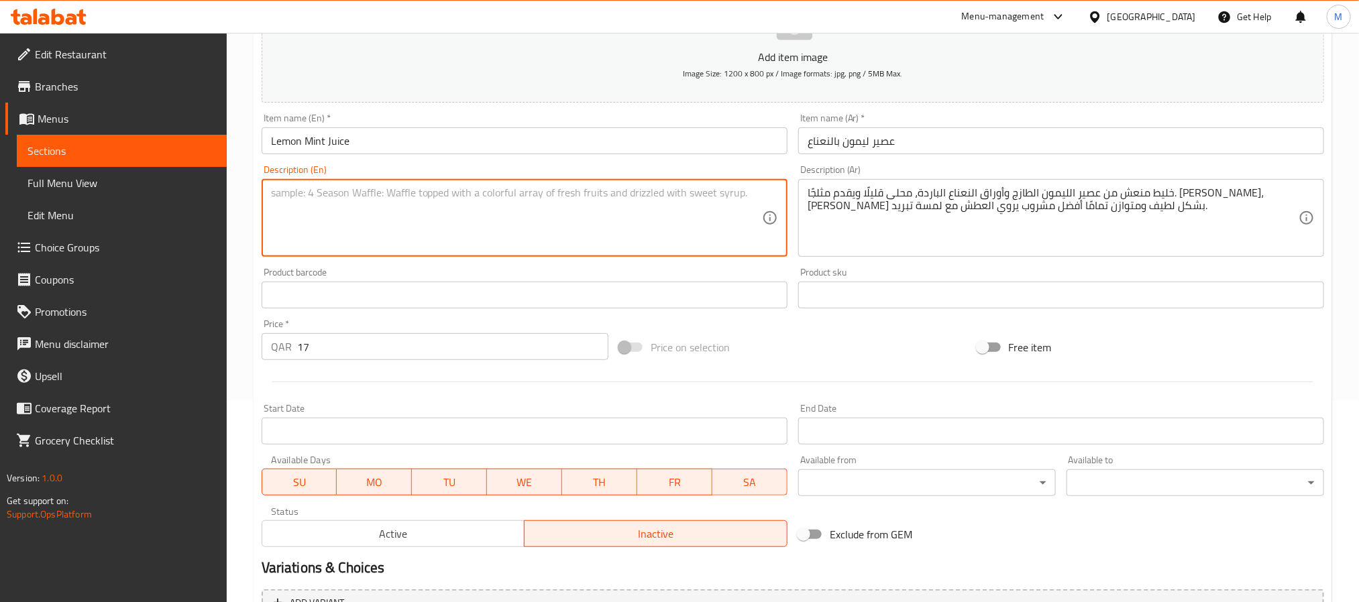
click at [396, 204] on textarea at bounding box center [516, 218] width 491 height 64
paste textarea "A refreshing blend of freshly squeezed lemon juice and cool mint leaves, lightl…"
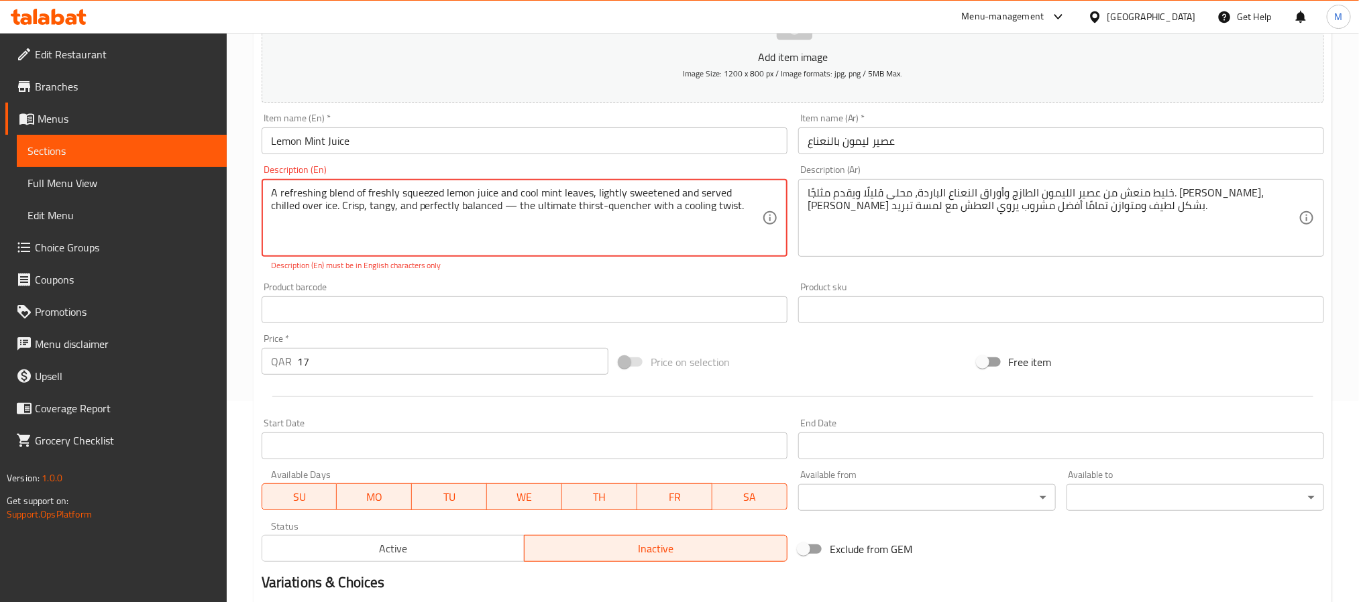
click at [481, 207] on textarea "A refreshing blend of freshly squeezed lemon juice and cool mint leaves, lightl…" at bounding box center [516, 218] width 491 height 64
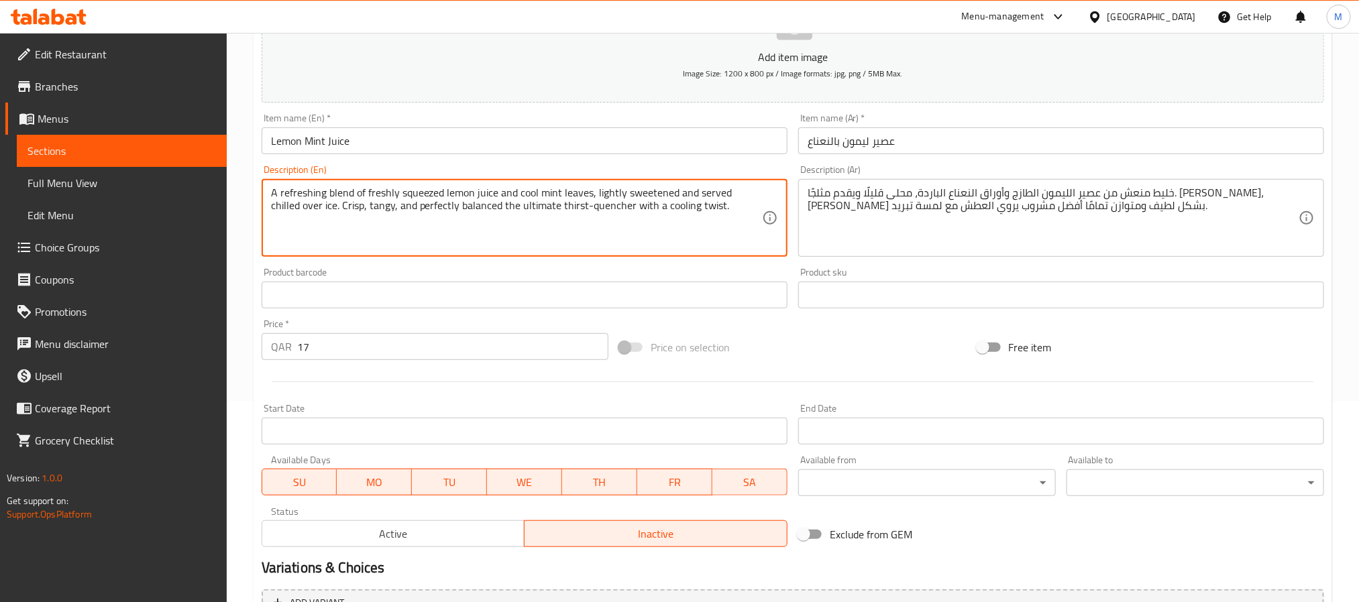
type textarea "A refreshing blend of freshly squeezed lemon juice and cool mint leaves, lightl…"
click at [495, 154] on input "Lemon Mint Juice" at bounding box center [525, 140] width 526 height 27
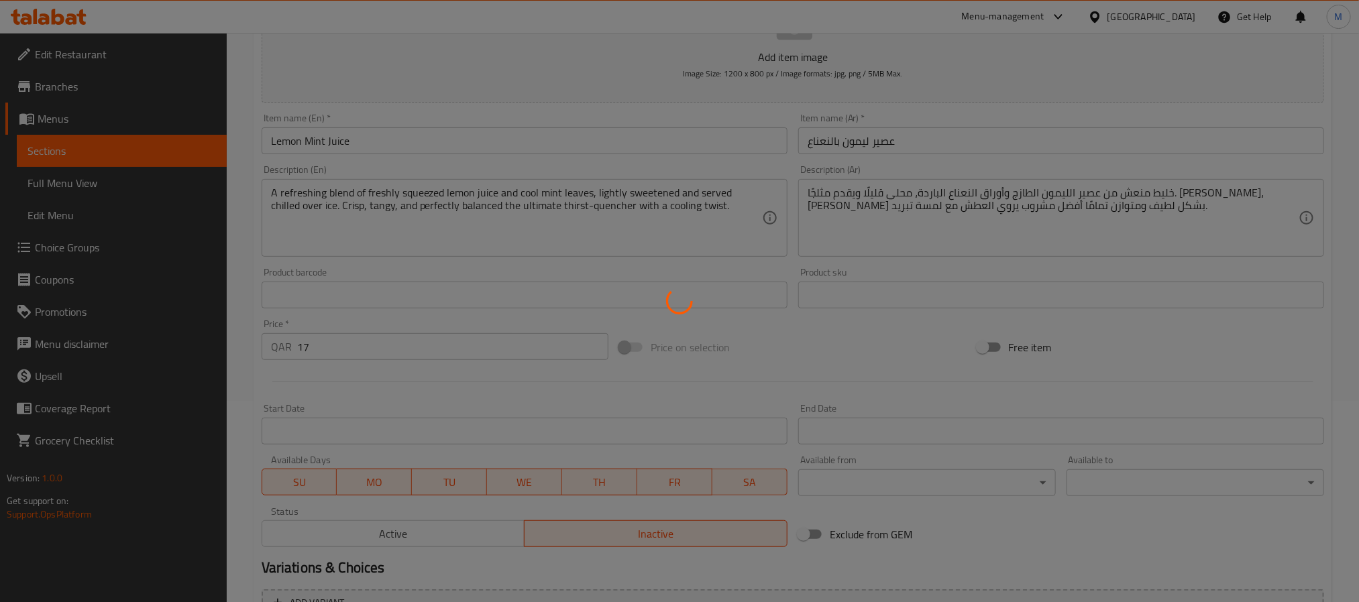
type input "0"
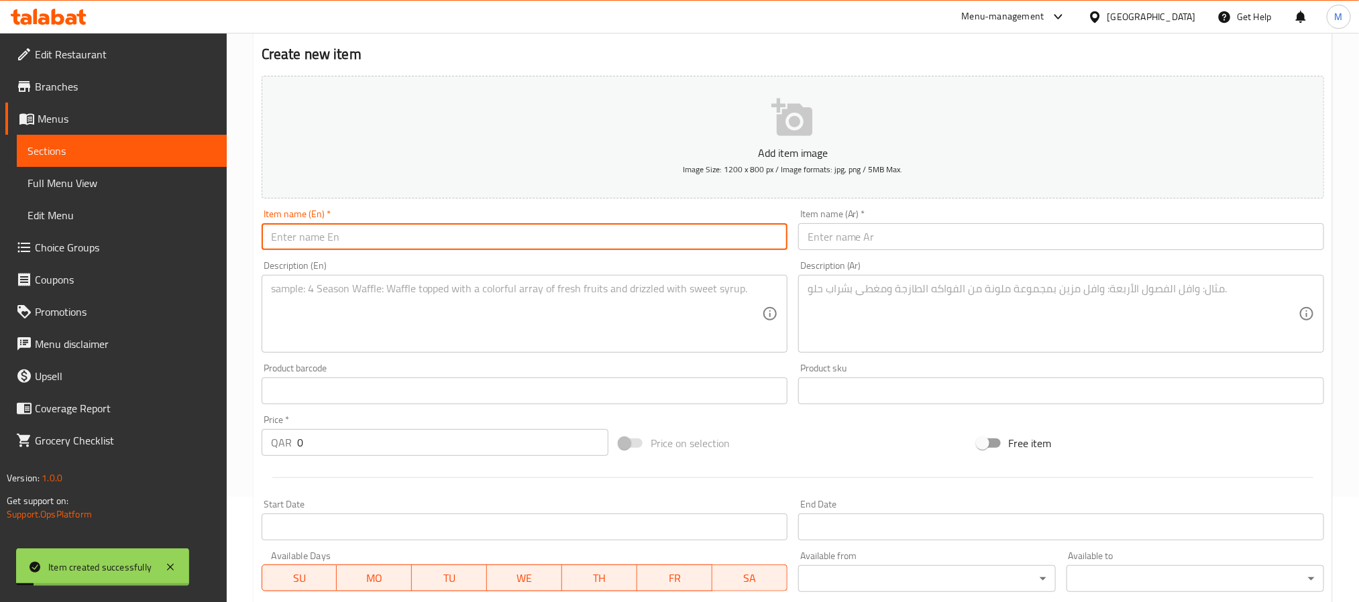
scroll to position [0, 0]
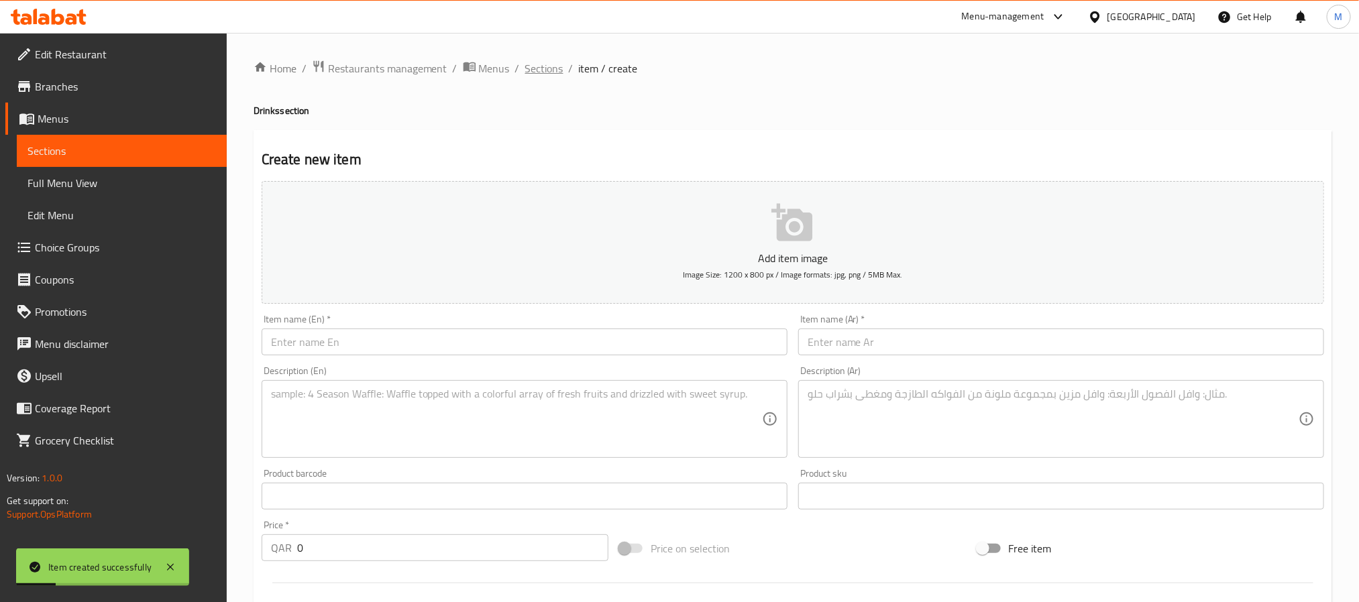
click at [538, 68] on span "Sections" at bounding box center [544, 68] width 38 height 16
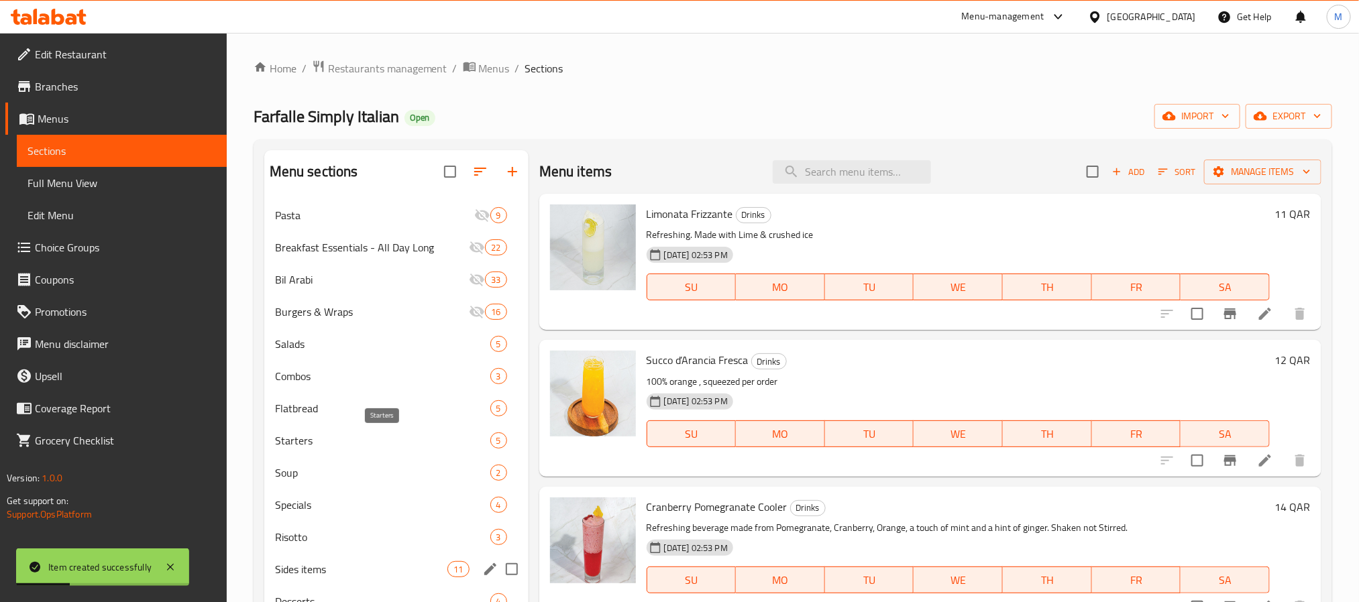
scroll to position [188, 0]
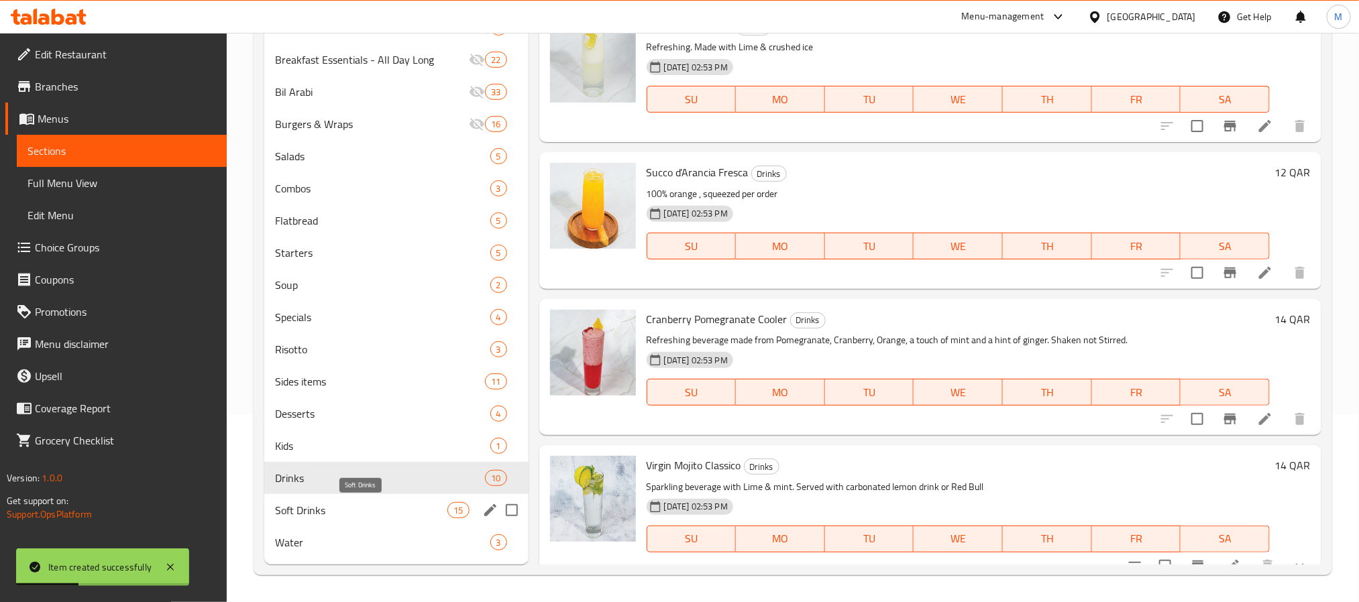
click at [364, 512] on span "Soft Drinks" at bounding box center [361, 510] width 173 height 16
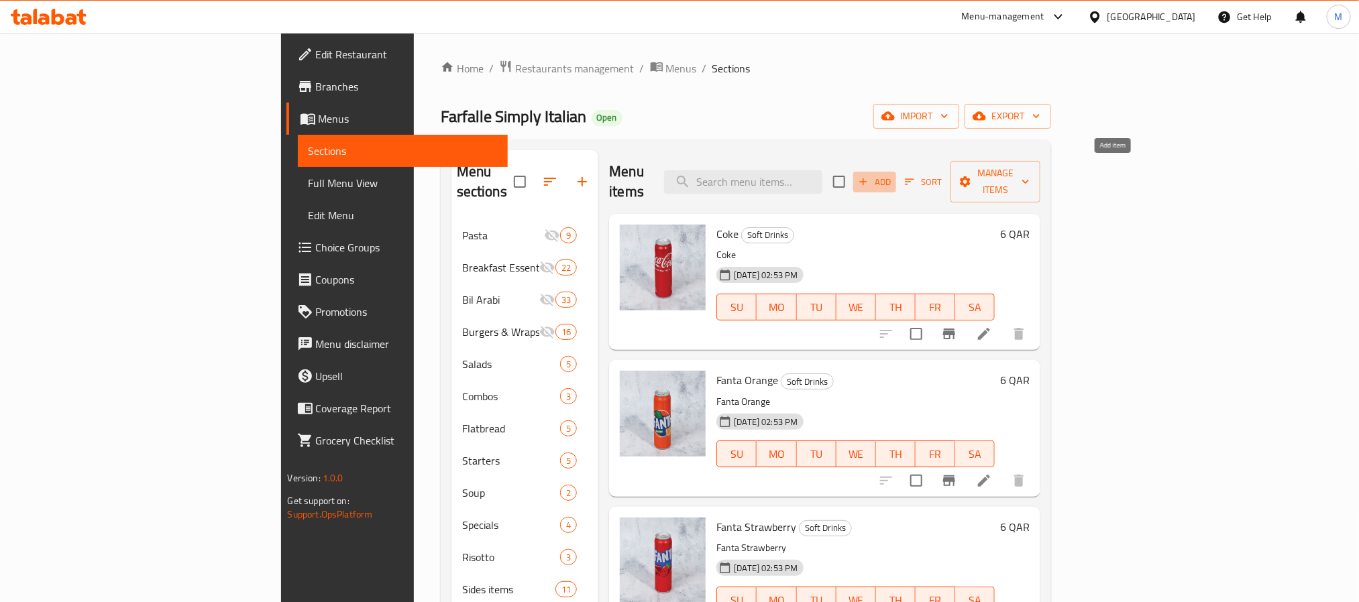
click at [893, 179] on span "Add" at bounding box center [874, 181] width 36 height 15
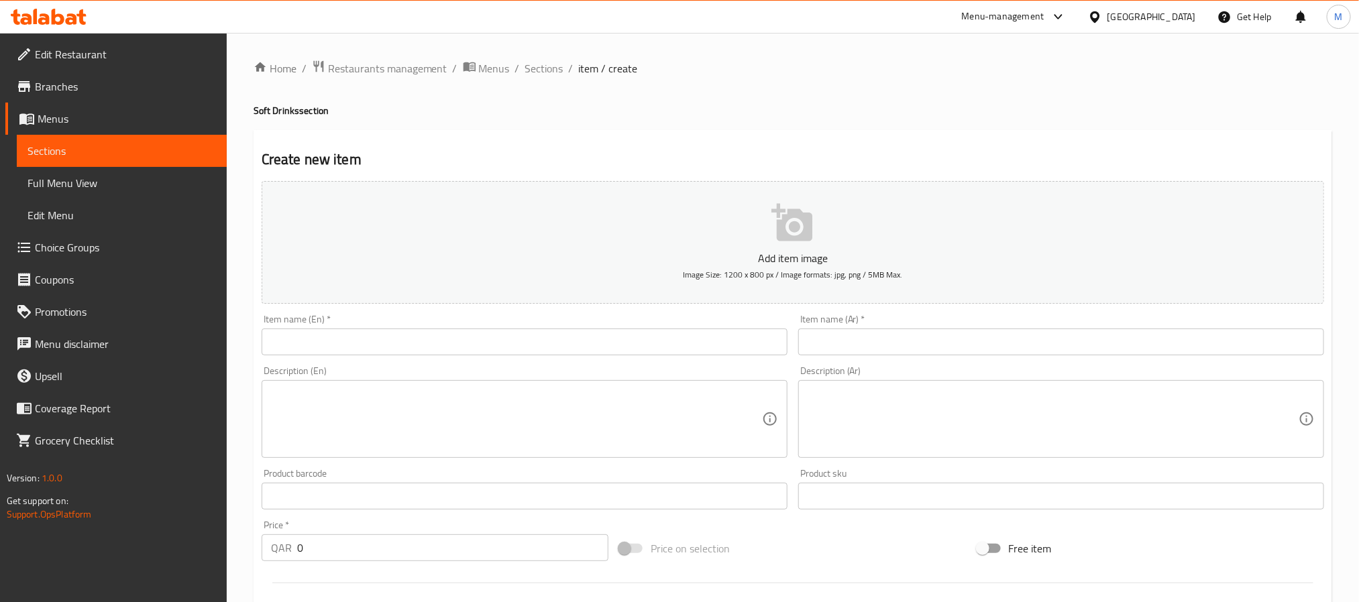
click at [449, 336] on input "text" at bounding box center [525, 342] width 526 height 27
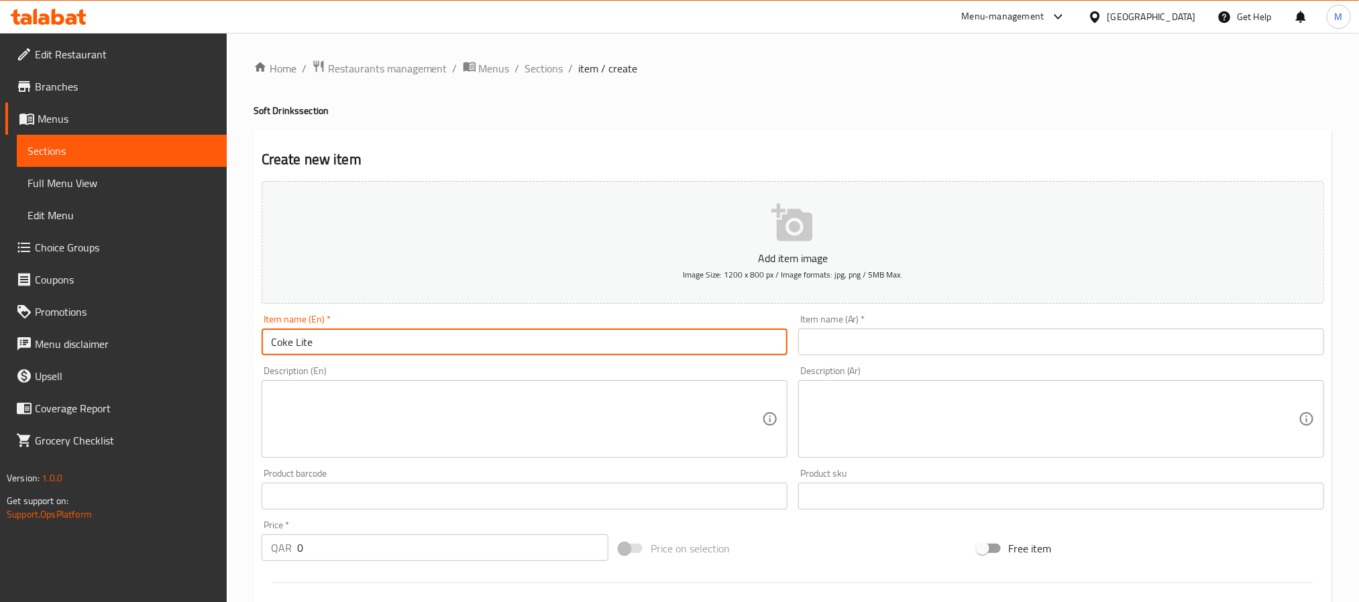
type input "Coke Lite"
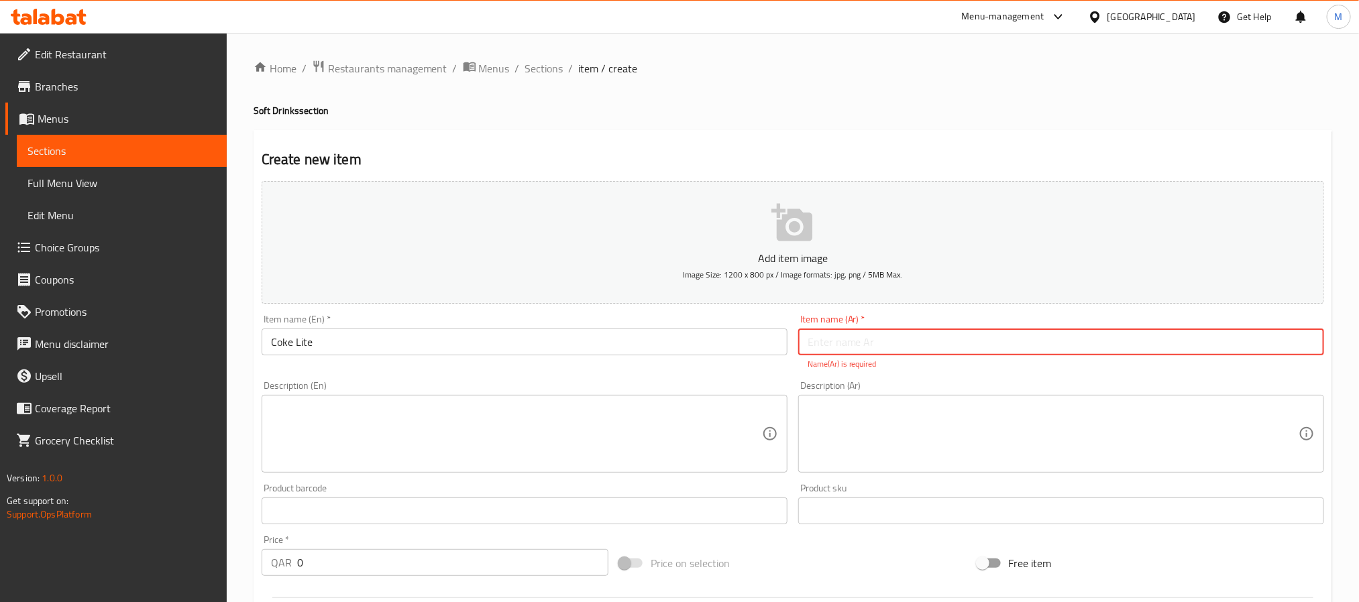
paste input "كوكاكولا لايت"
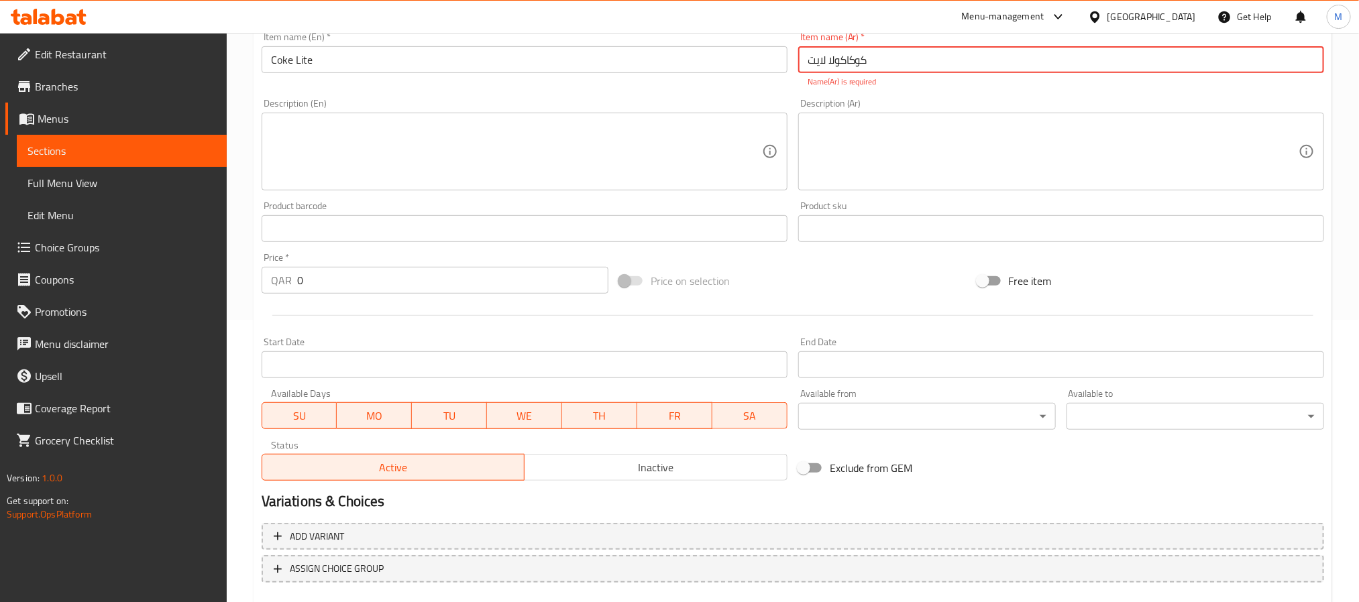
scroll to position [302, 0]
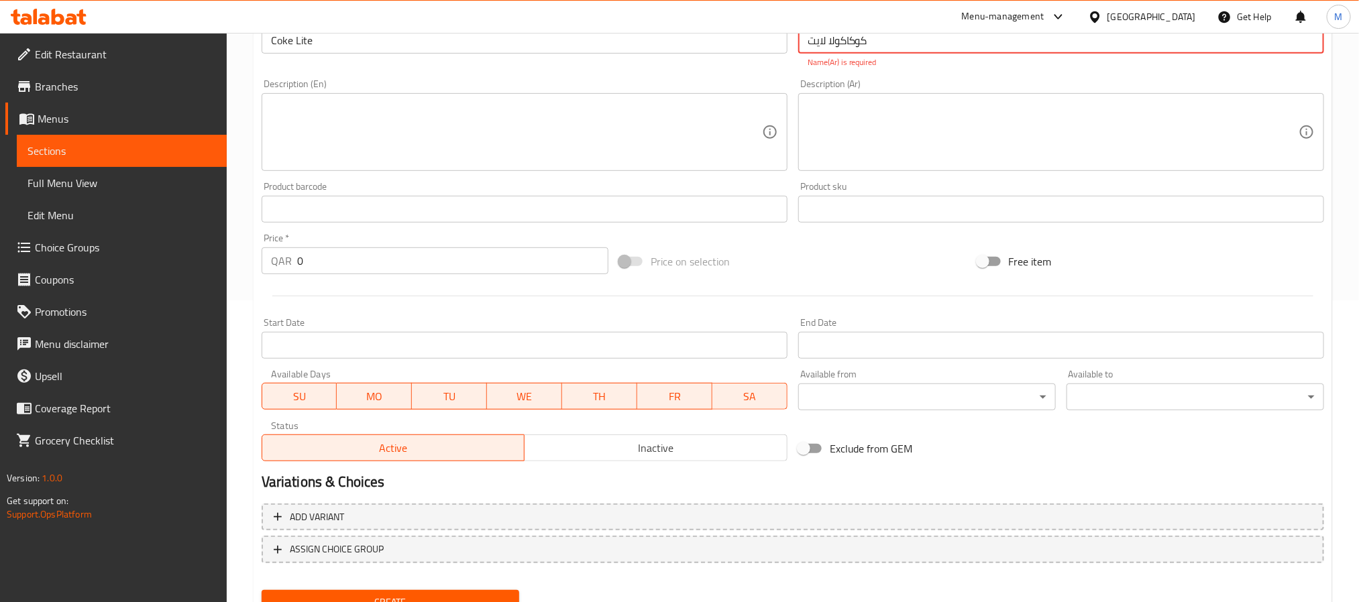
type input "كوكاكولا لايت"
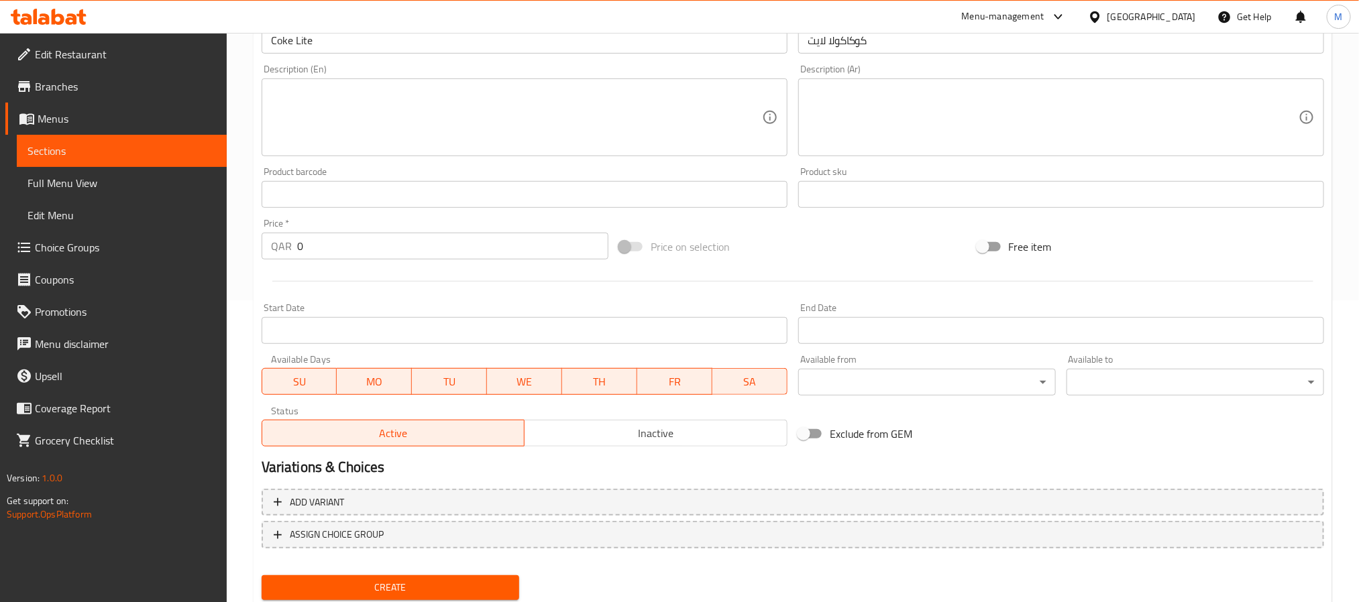
click at [589, 449] on div "Status Active Inactive" at bounding box center [524, 426] width 536 height 51
click at [604, 431] on span "Inactive" at bounding box center [656, 433] width 252 height 19
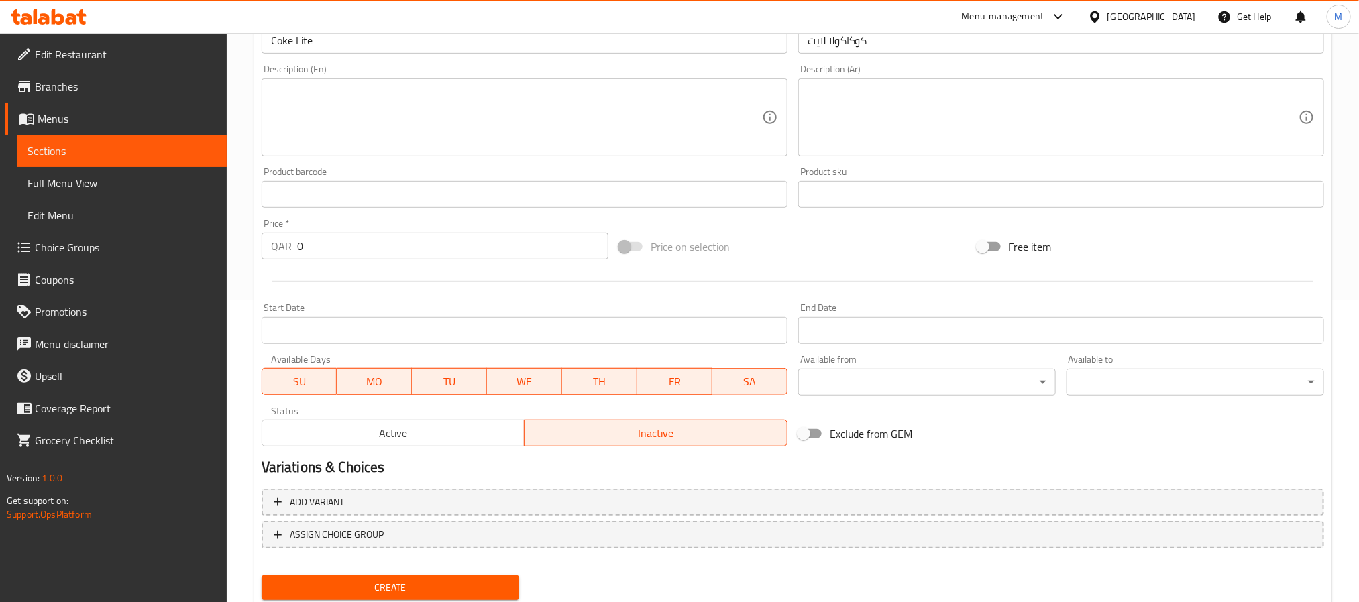
click at [473, 260] on div "Price   * QAR 0 Price *" at bounding box center [434, 239] width 357 height 52
click at [473, 252] on input "0" at bounding box center [452, 246] width 311 height 27
type input "6"
click at [262, 575] on button "Create" at bounding box center [390, 587] width 257 height 25
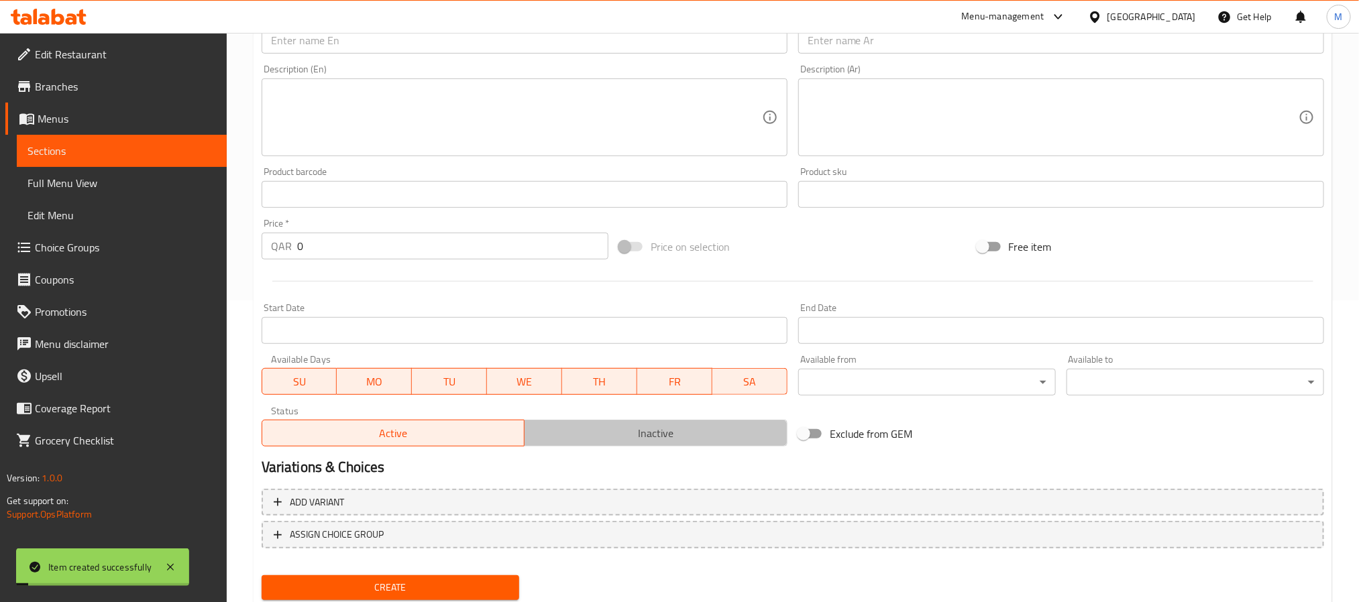
click at [656, 425] on span "Inactive" at bounding box center [656, 433] width 252 height 19
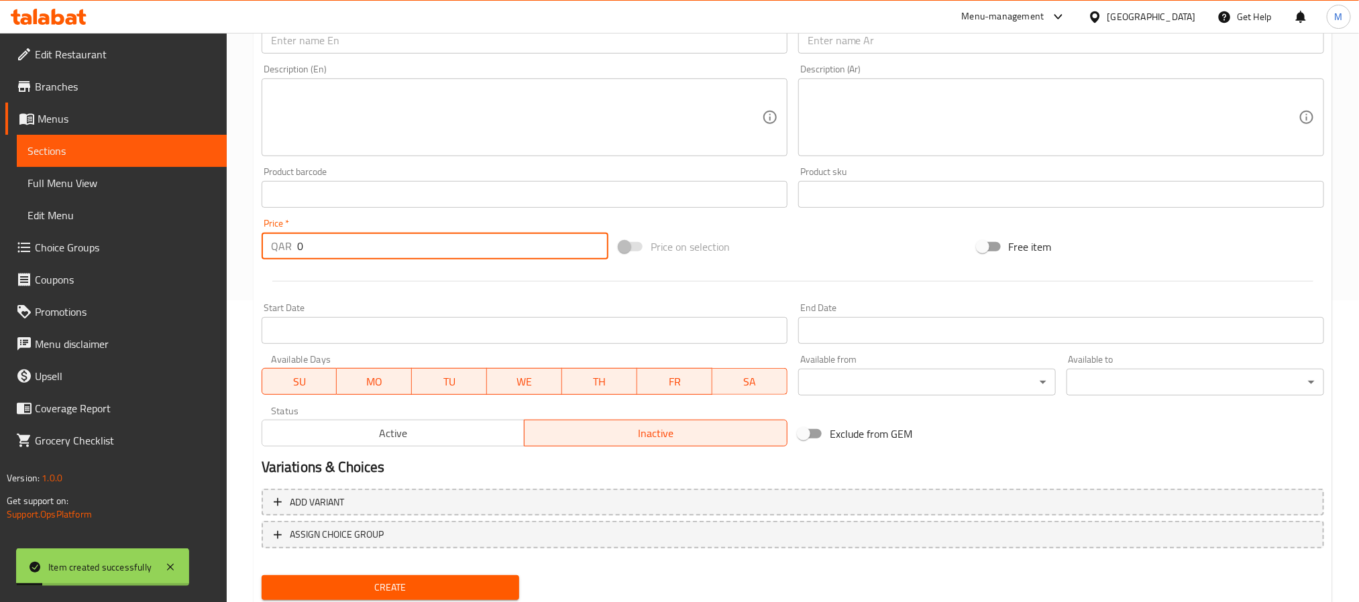
click at [560, 230] on div "Price   * QAR 0 Price *" at bounding box center [435, 239] width 347 height 41
click at [560, 252] on input "0" at bounding box center [452, 246] width 311 height 27
type input "6"
click at [819, 41] on input "text" at bounding box center [1061, 40] width 526 height 27
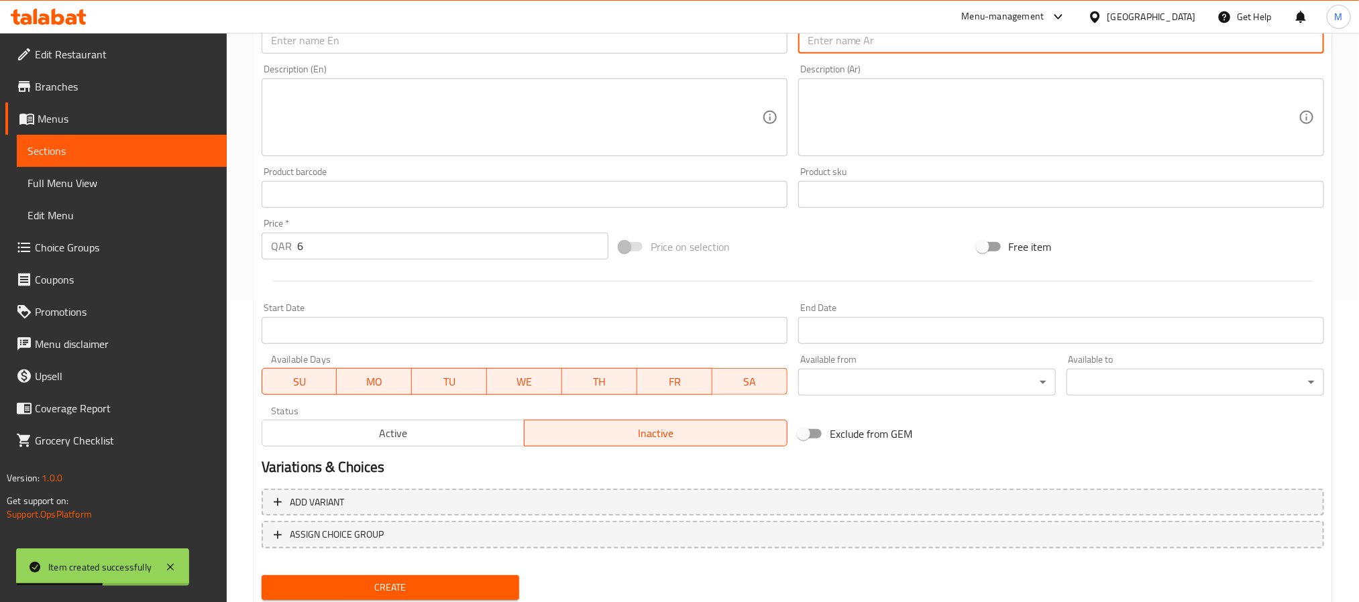
paste input "كوكاكولا زيرو"
type input "كوكاكولا زيرو"
click at [683, 46] on input "text" at bounding box center [525, 40] width 526 height 27
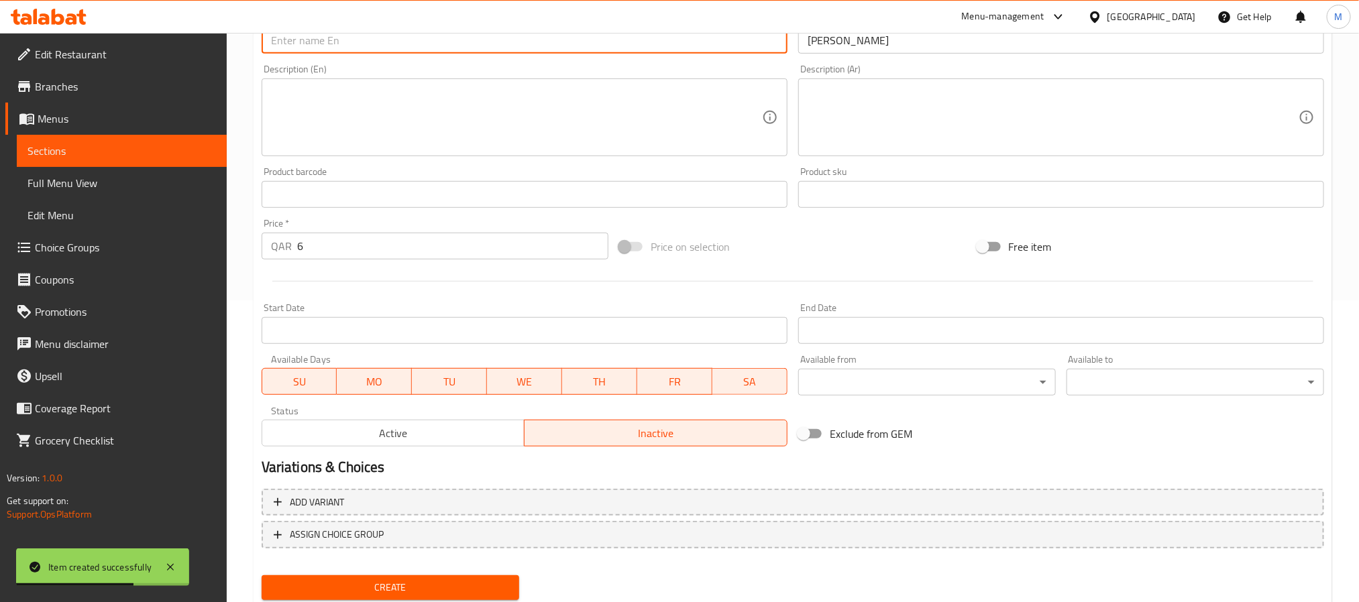
paste input "Coke Zero"
type input "Coke Zero"
click at [262, 575] on button "Create" at bounding box center [390, 587] width 257 height 25
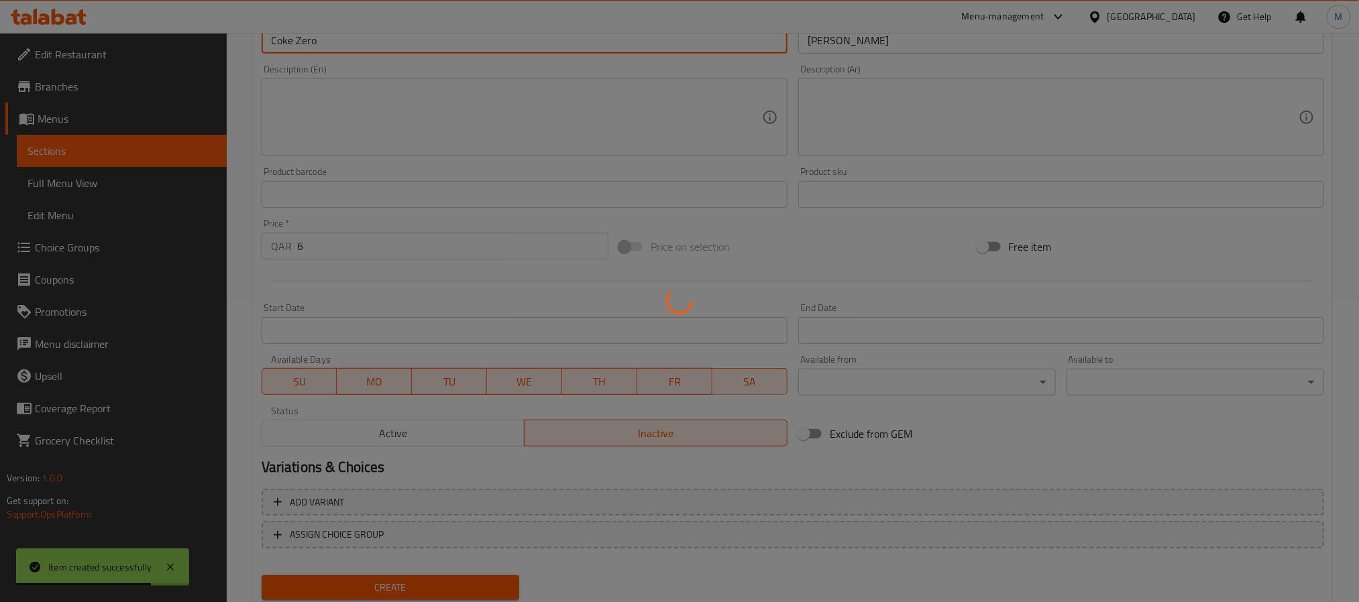
type input "0"
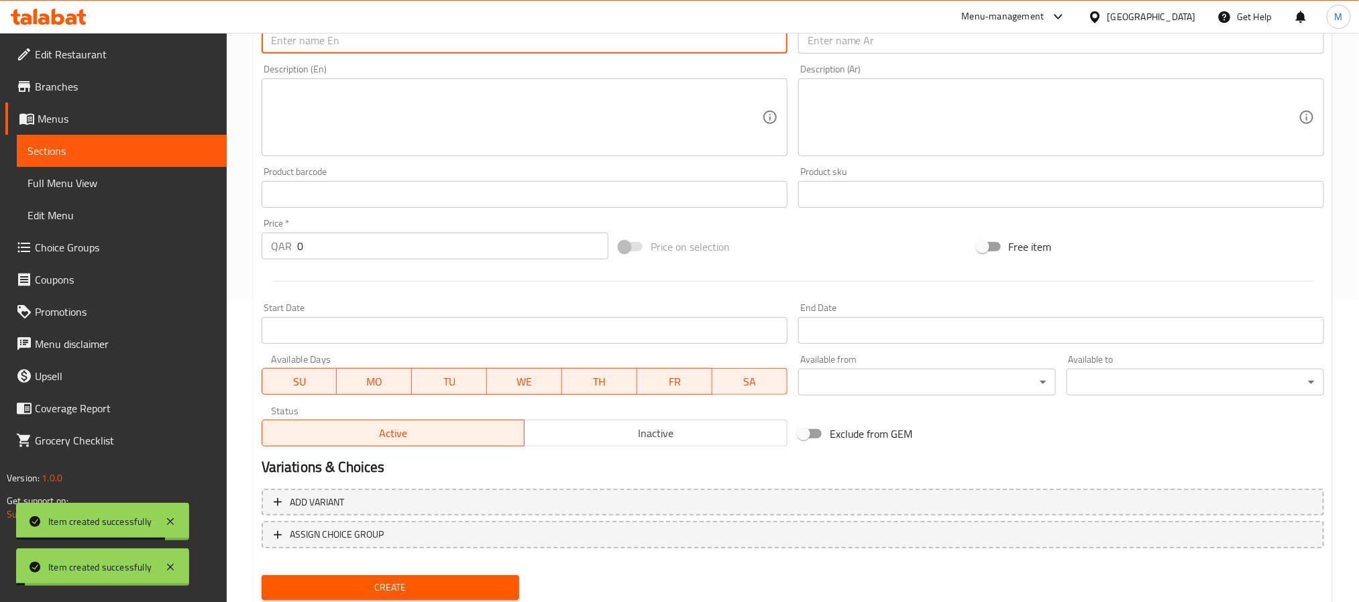
scroll to position [0, 0]
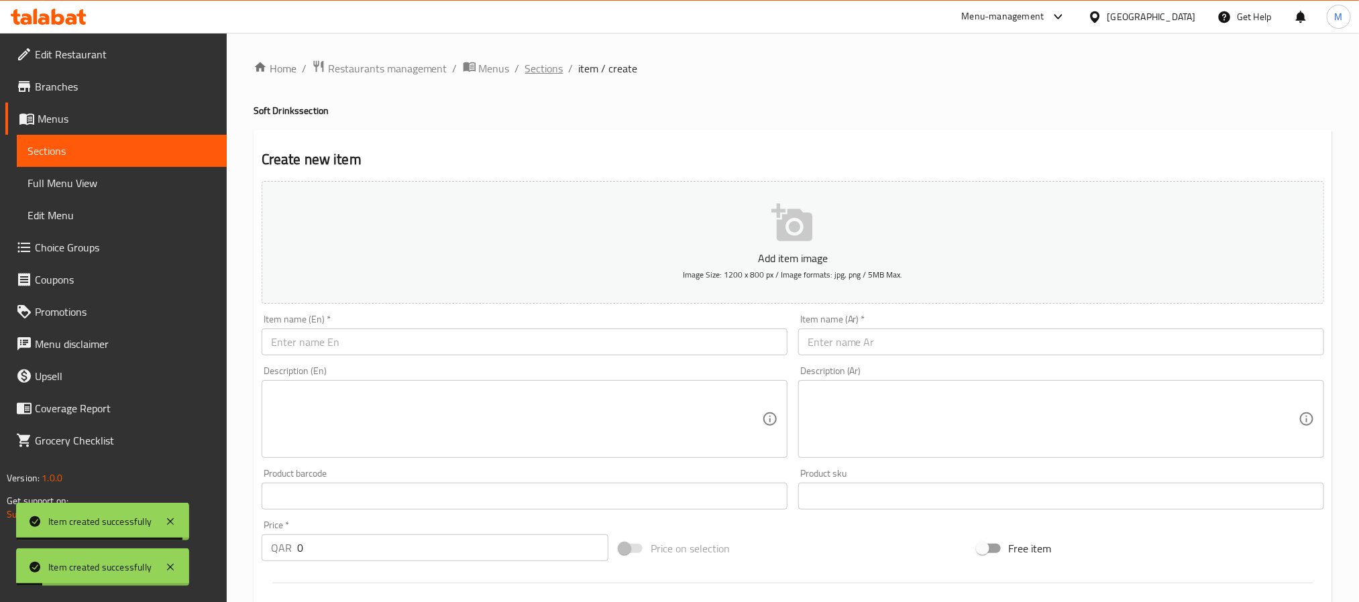
click at [548, 68] on span "Sections" at bounding box center [544, 68] width 38 height 16
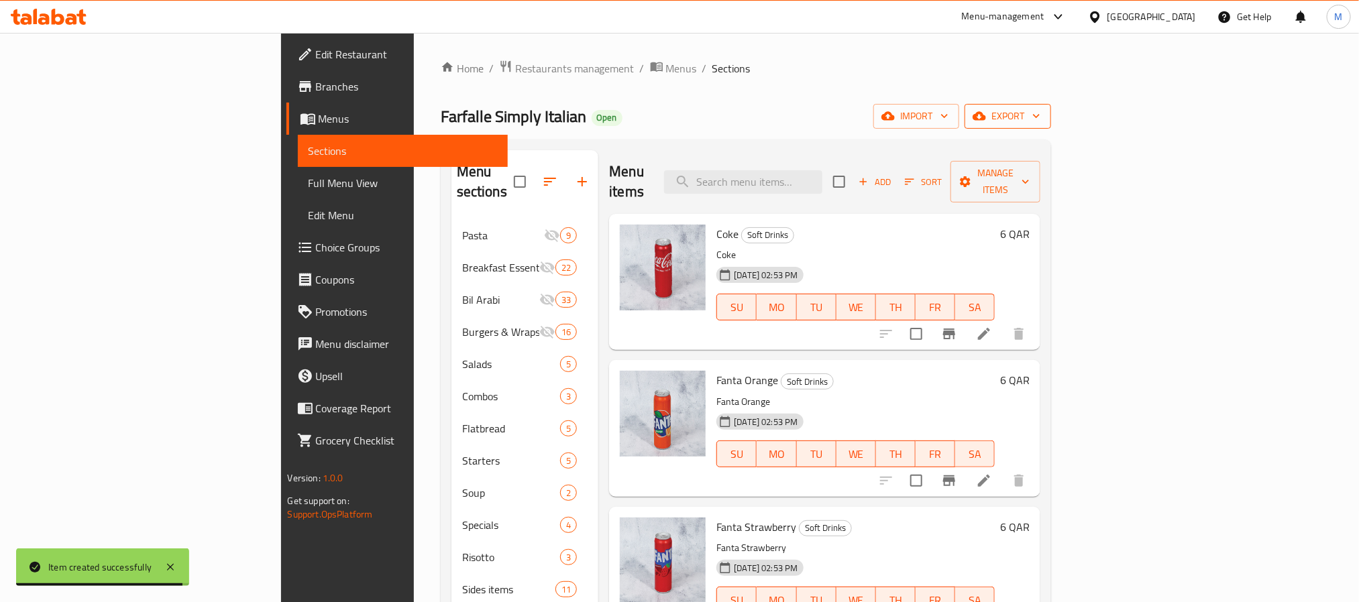
click at [1040, 121] on span "export" at bounding box center [1007, 116] width 65 height 17
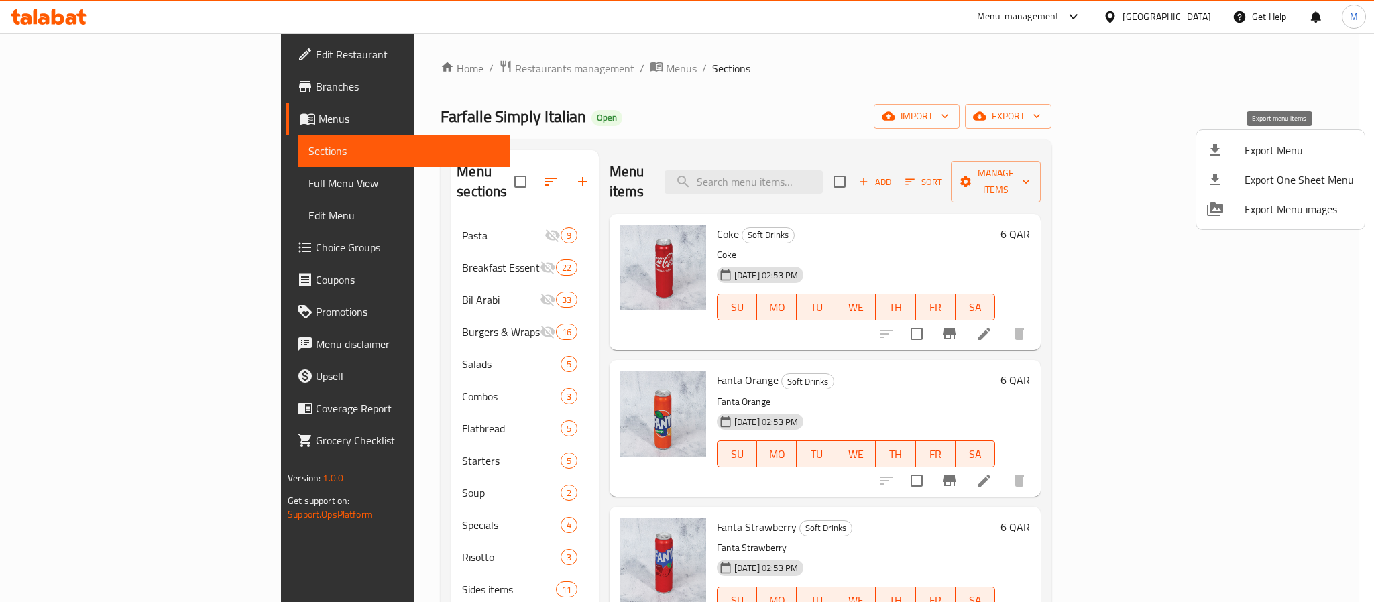
click at [1279, 157] on span "Export Menu" at bounding box center [1299, 150] width 109 height 16
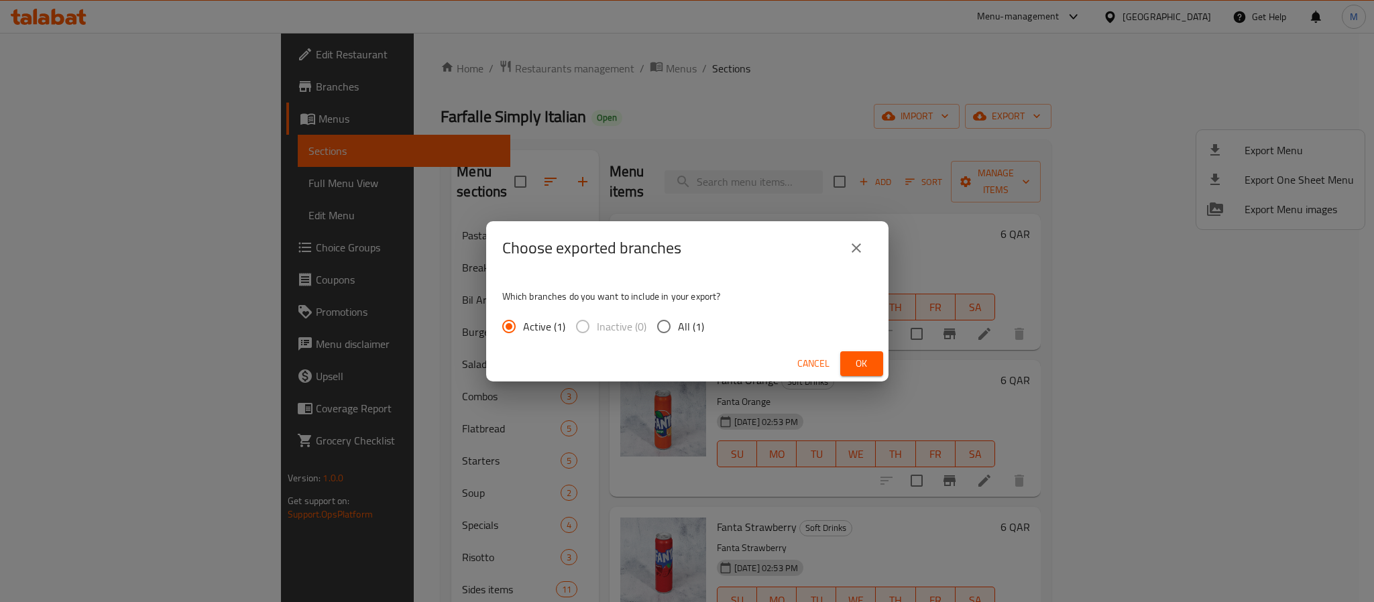
click at [688, 319] on span "All (1)" at bounding box center [691, 327] width 26 height 16
click at [678, 317] on input "All (1)" at bounding box center [664, 326] width 28 height 28
radio input "true"
click at [871, 361] on span "Ok" at bounding box center [861, 363] width 21 height 17
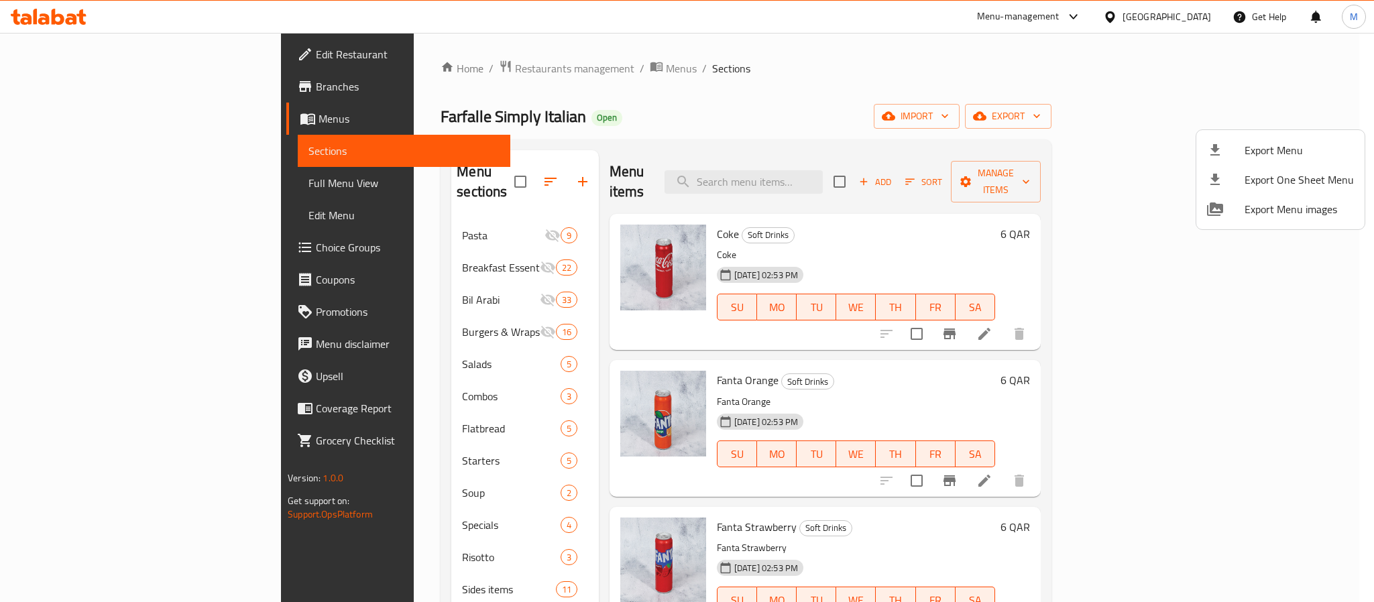
click at [1200, 11] on div at bounding box center [687, 301] width 1374 height 602
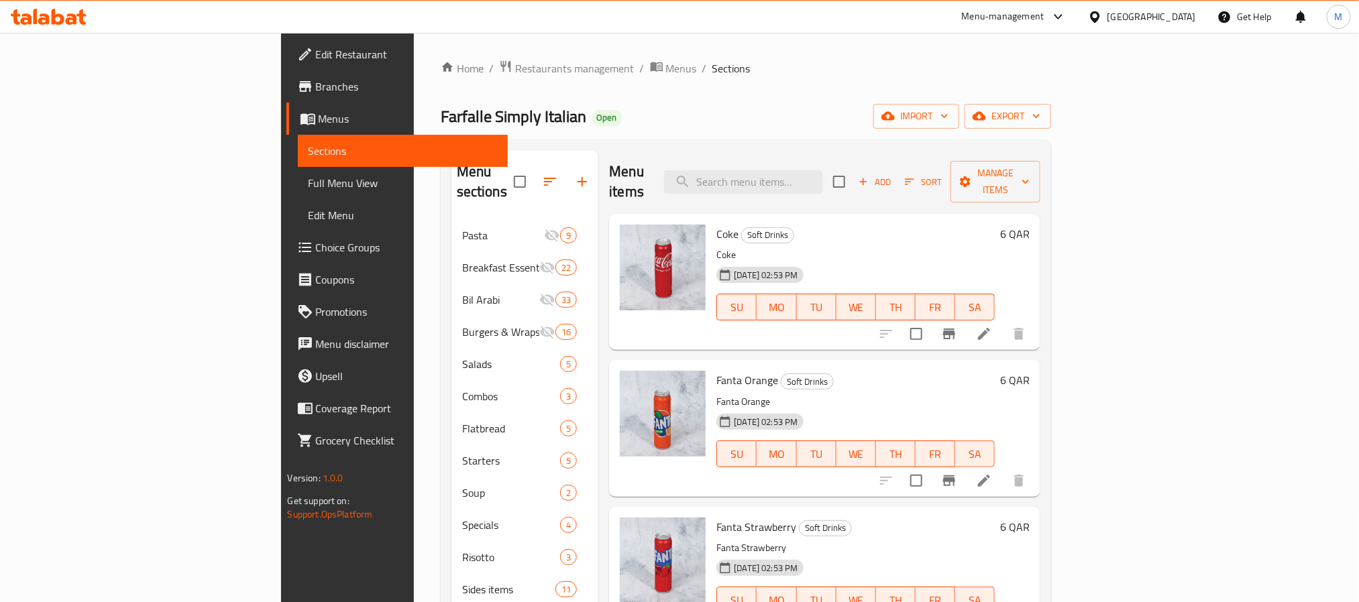
click at [1198, 15] on div "[GEOGRAPHIC_DATA]" at bounding box center [1141, 17] width 129 height 32
click at [1173, 9] on div "[GEOGRAPHIC_DATA]" at bounding box center [1151, 16] width 89 height 15
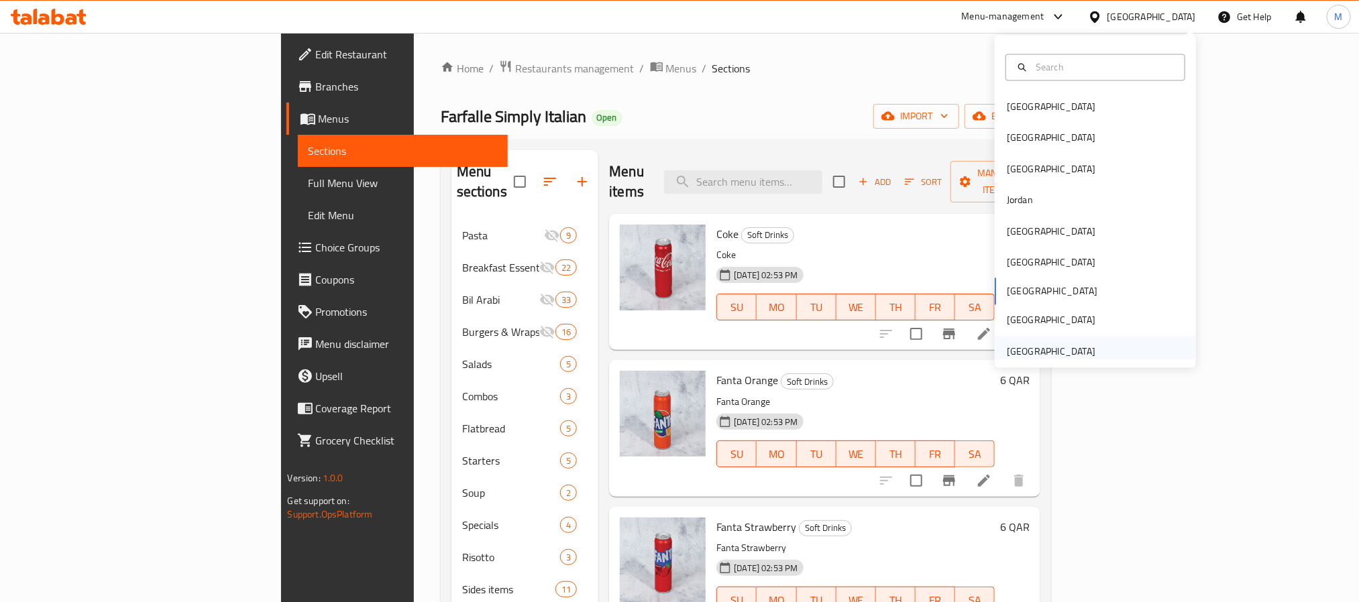
click at [1029, 341] on div "United Arab Emirates" at bounding box center [1051, 351] width 110 height 31
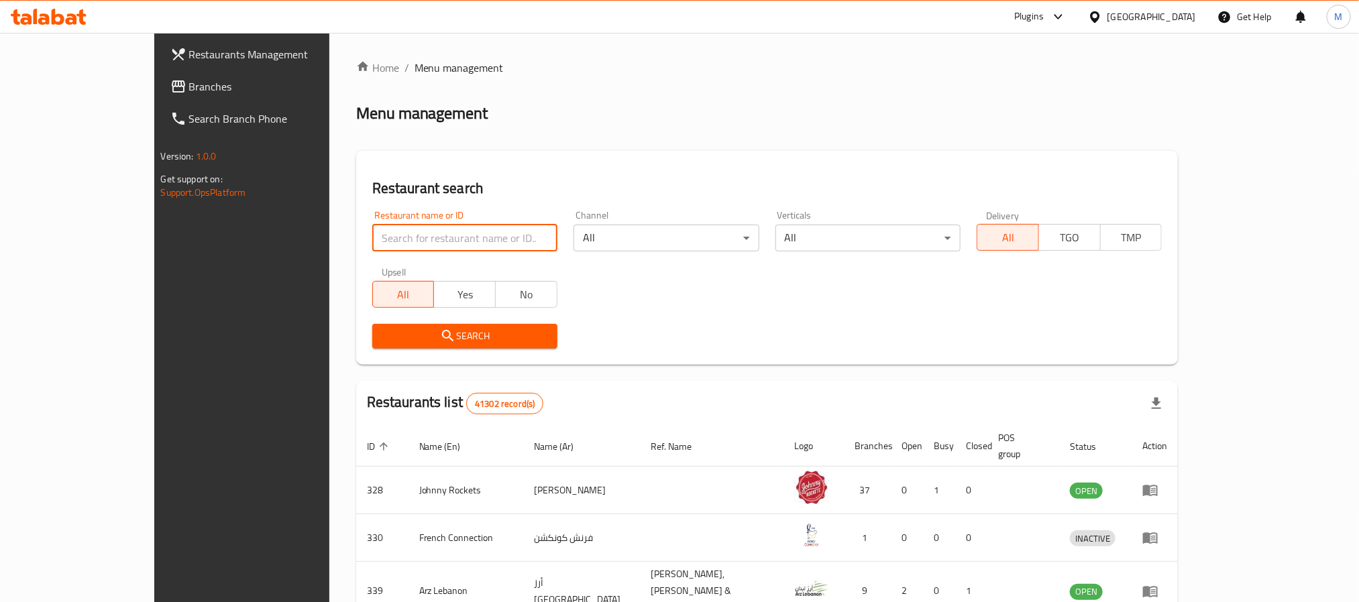
click at [397, 244] on input "search" at bounding box center [464, 238] width 185 height 27
paste input "667763"
type input "667763"
click button "Search" at bounding box center [464, 336] width 185 height 25
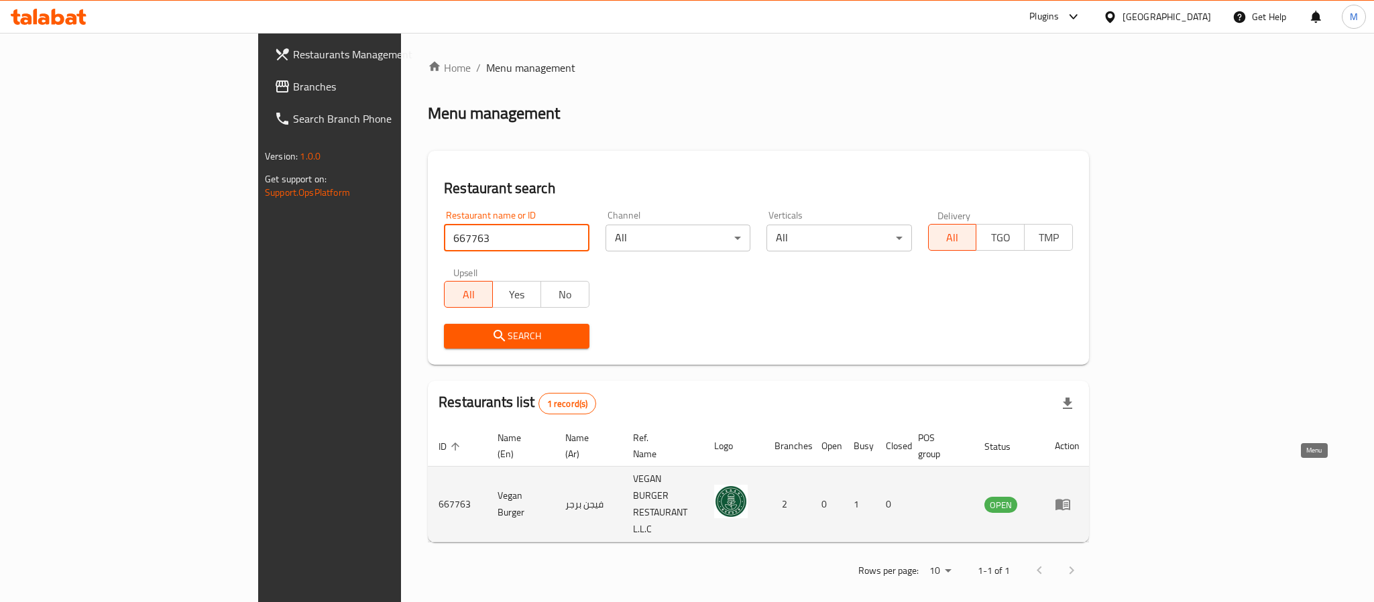
click at [1070, 500] on icon "enhanced table" at bounding box center [1062, 505] width 15 height 11
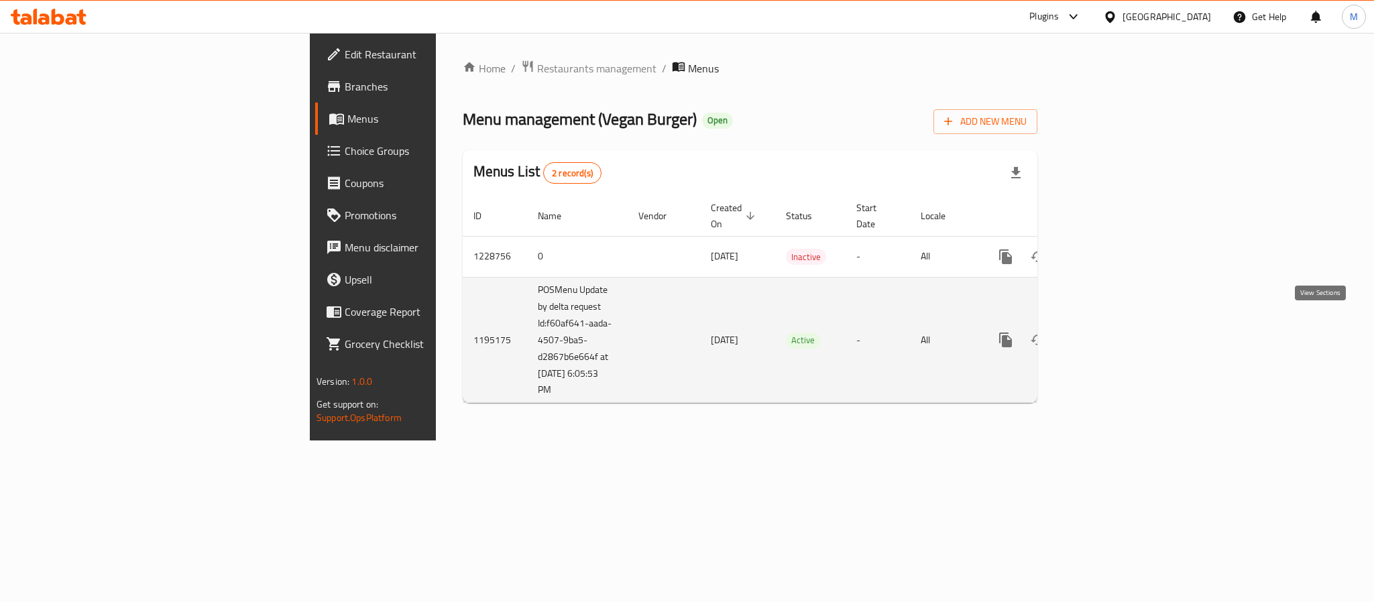
click at [1110, 332] on icon "enhanced table" at bounding box center [1102, 340] width 16 height 16
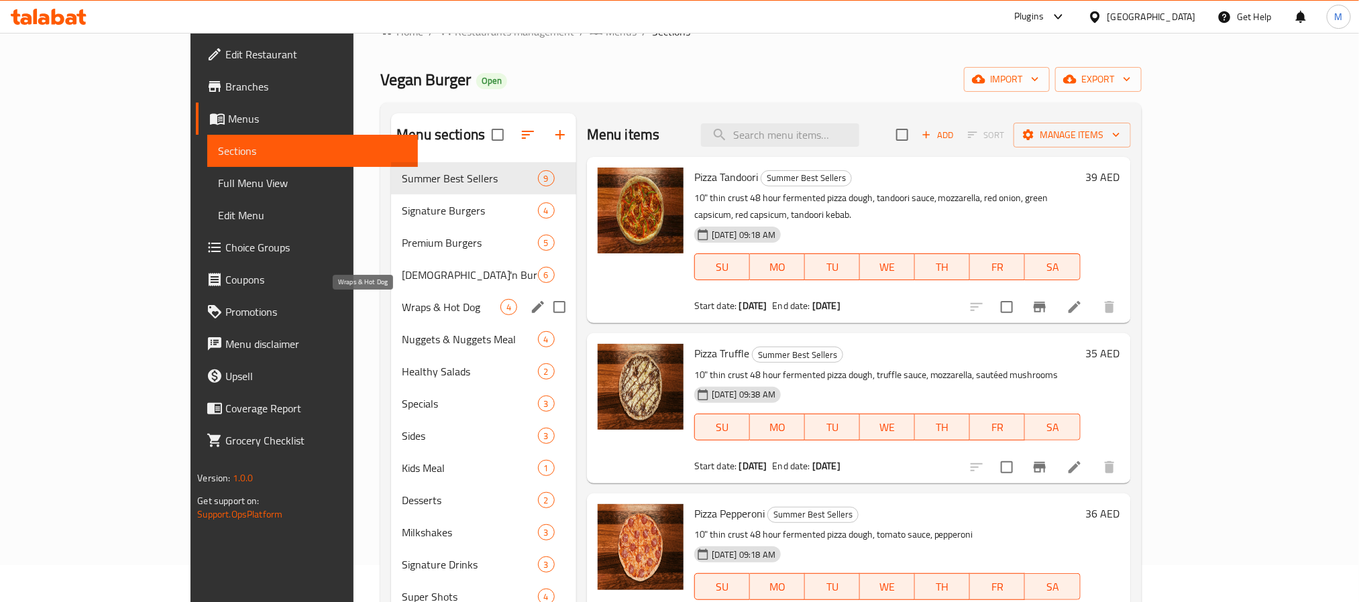
scroll to position [101, 0]
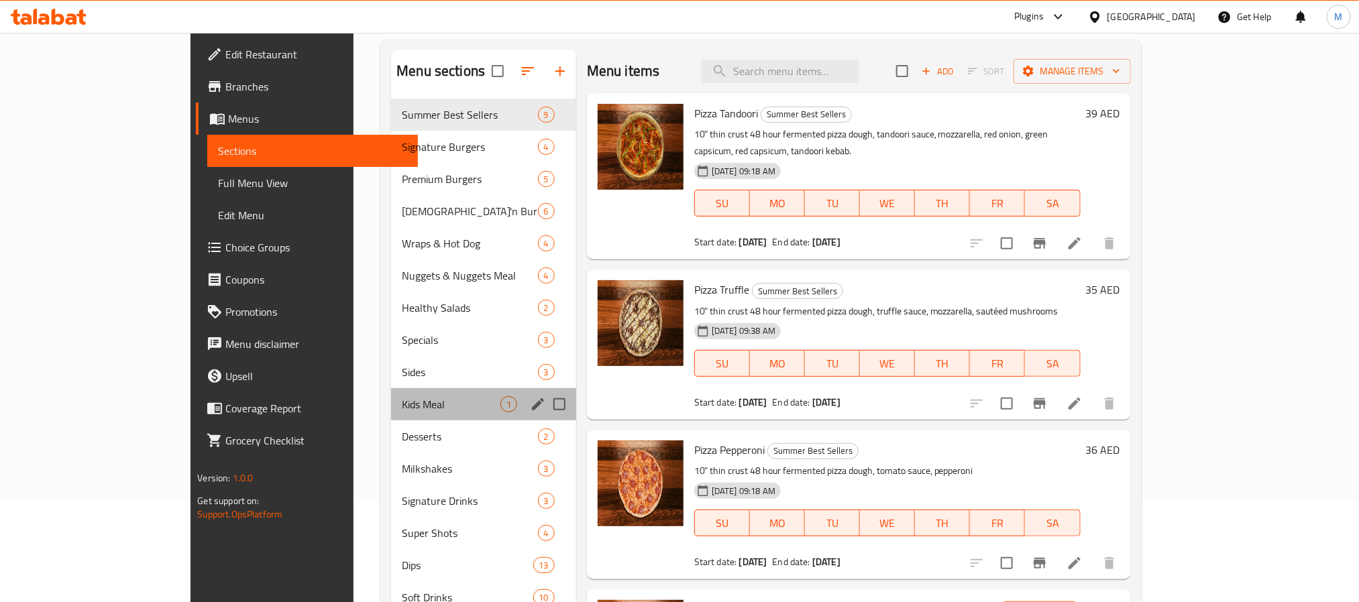
click at [391, 418] on div "Kids Meal 1" at bounding box center [483, 404] width 185 height 32
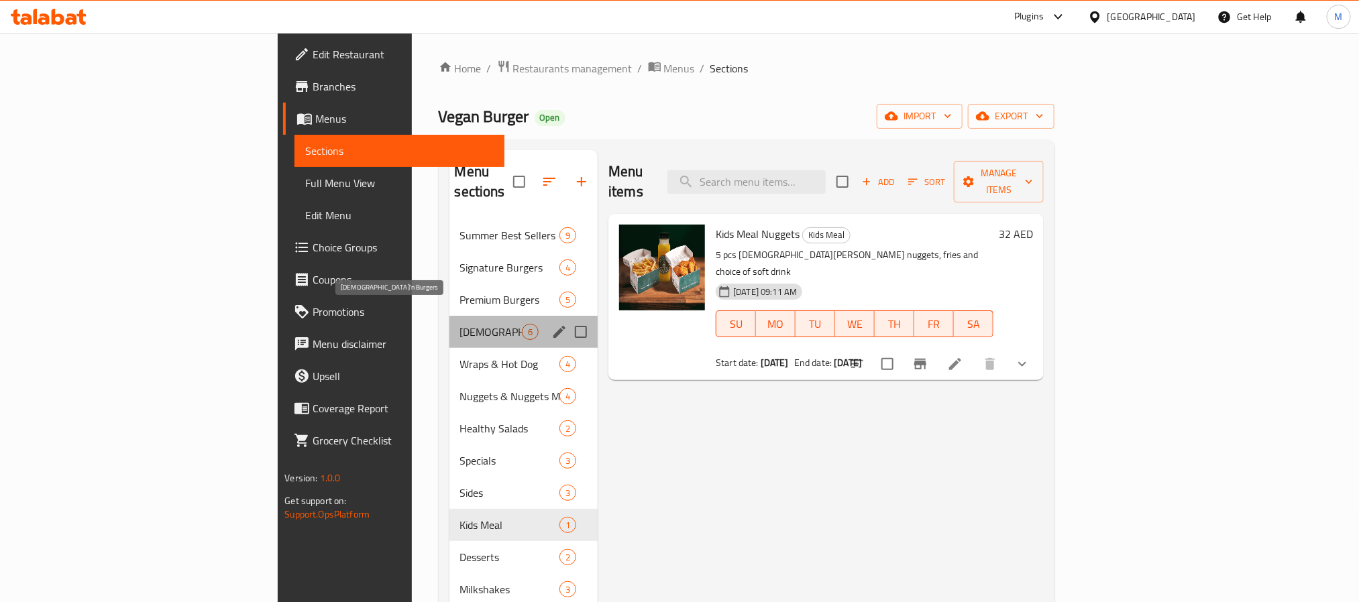
click at [460, 324] on span "Chick'n Burgers" at bounding box center [491, 332] width 62 height 16
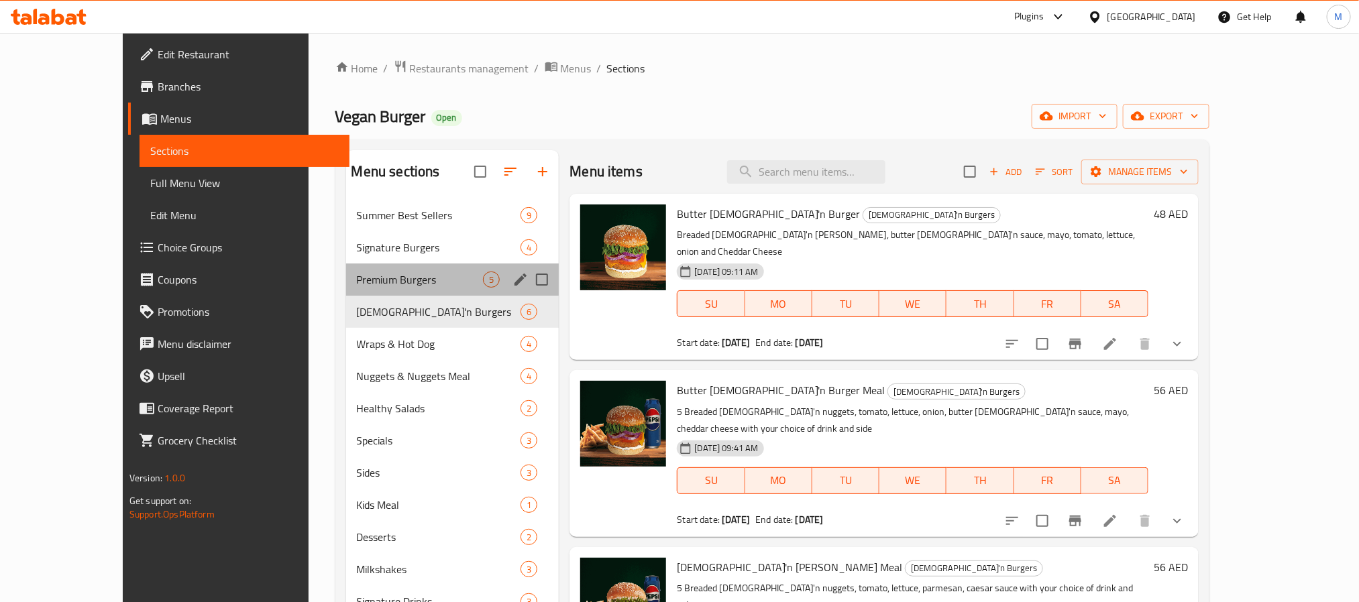
click at [395, 288] on div "Premium Burgers 5" at bounding box center [452, 280] width 213 height 32
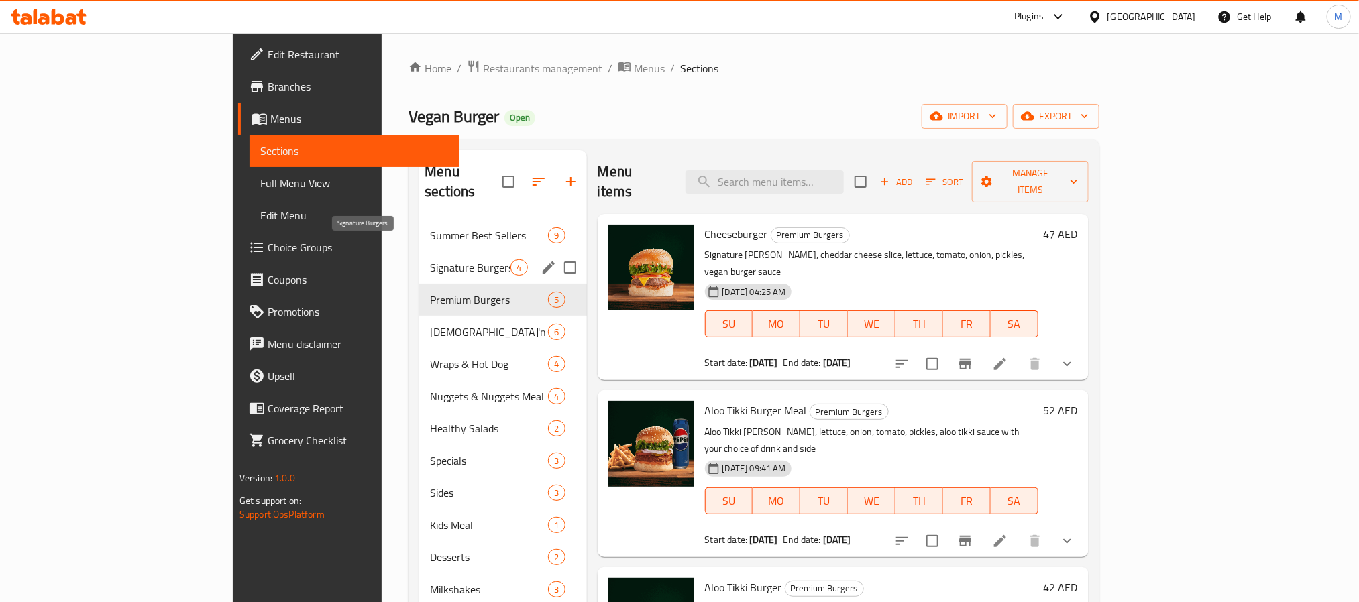
click at [430, 260] on span "Signature Burgers" at bounding box center [470, 268] width 80 height 16
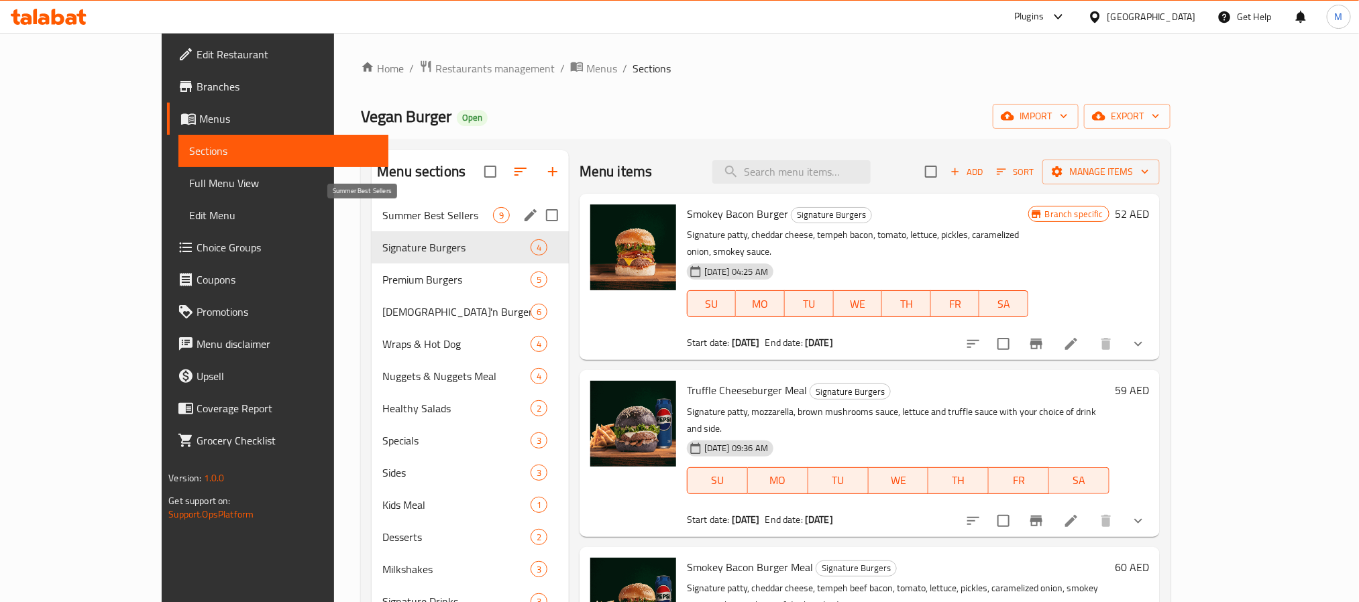
click at [382, 209] on span "Summer Best Sellers" at bounding box center [437, 215] width 111 height 16
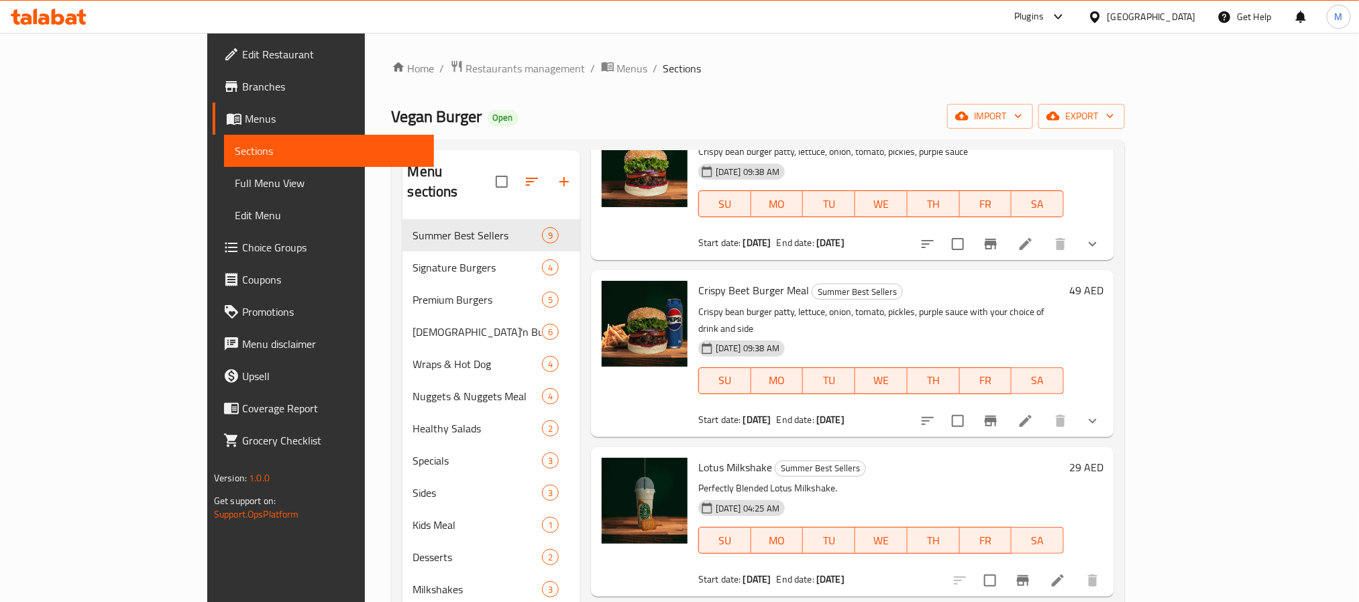
scroll to position [567, 0]
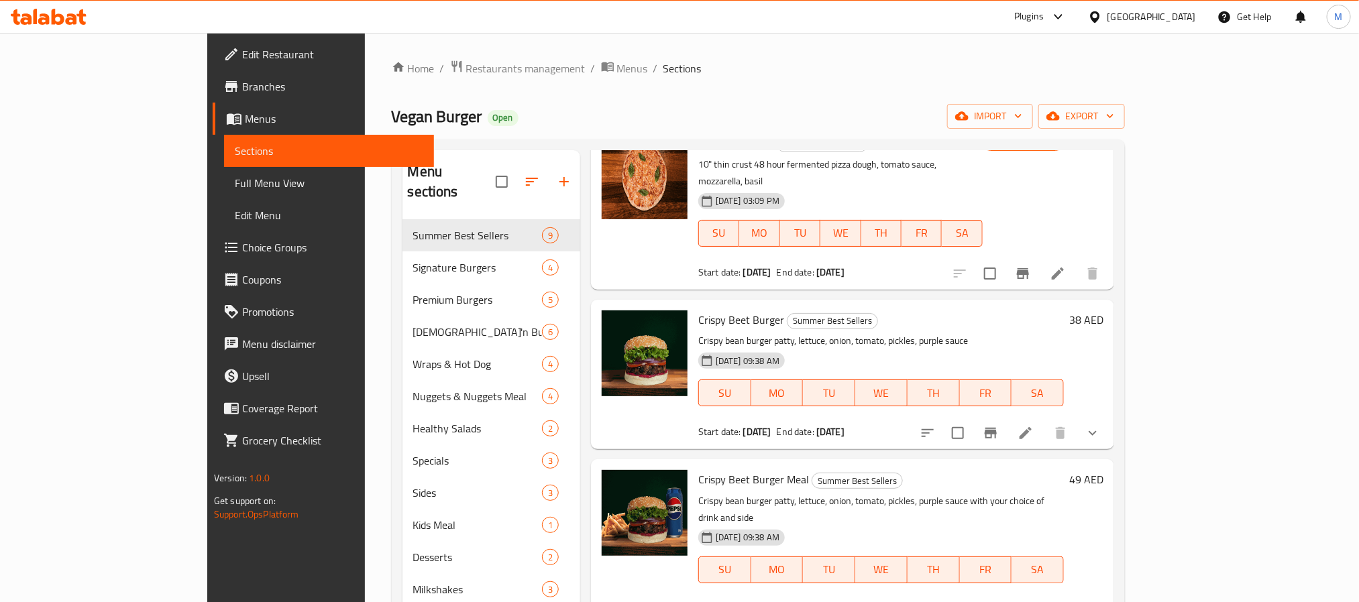
click at [1100, 425] on icon "show more" at bounding box center [1092, 433] width 16 height 16
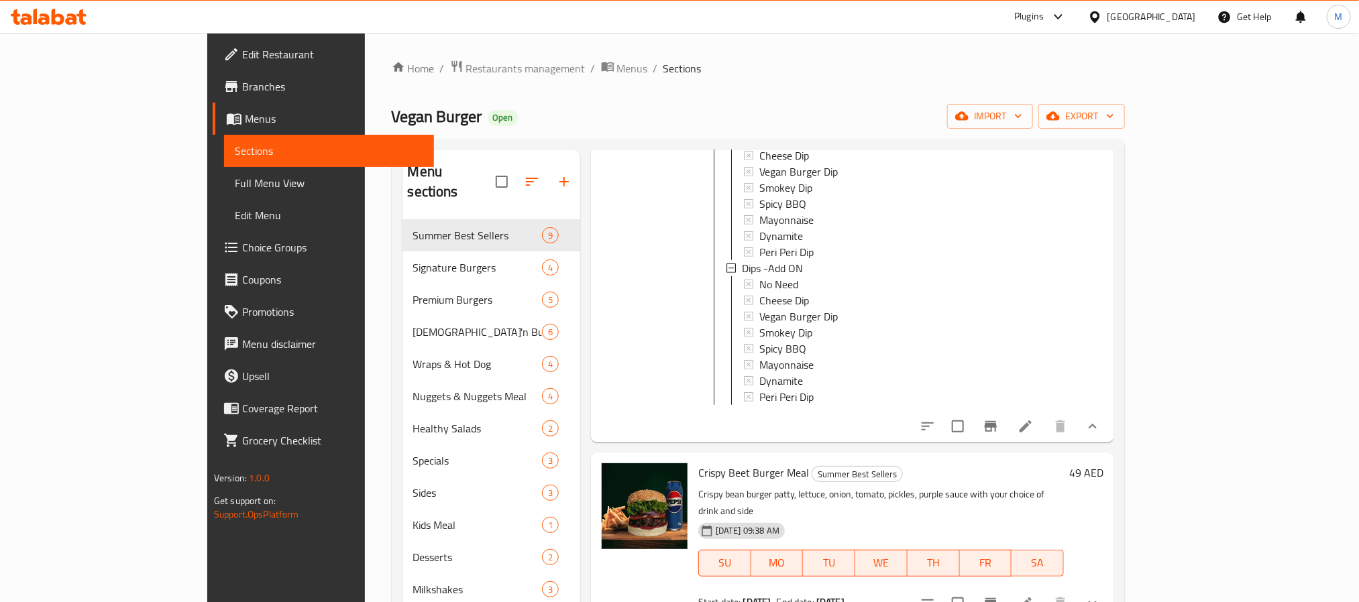
scroll to position [1171, 0]
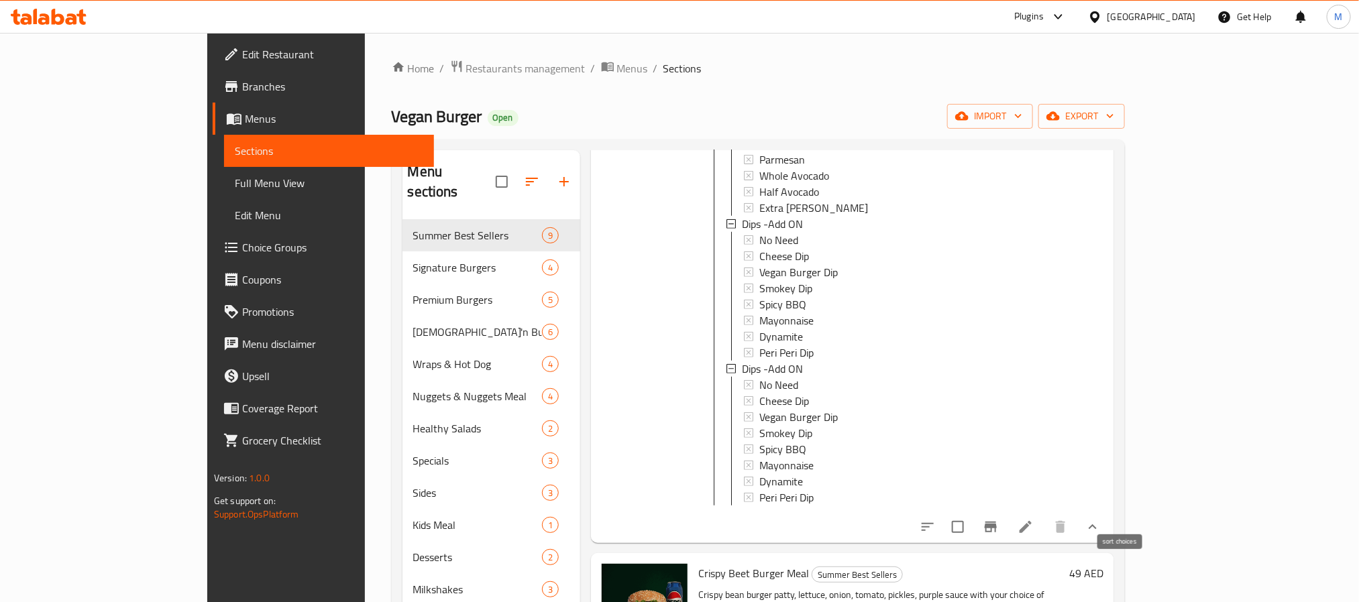
click at [943, 511] on button "sort-choices" at bounding box center [927, 527] width 32 height 32
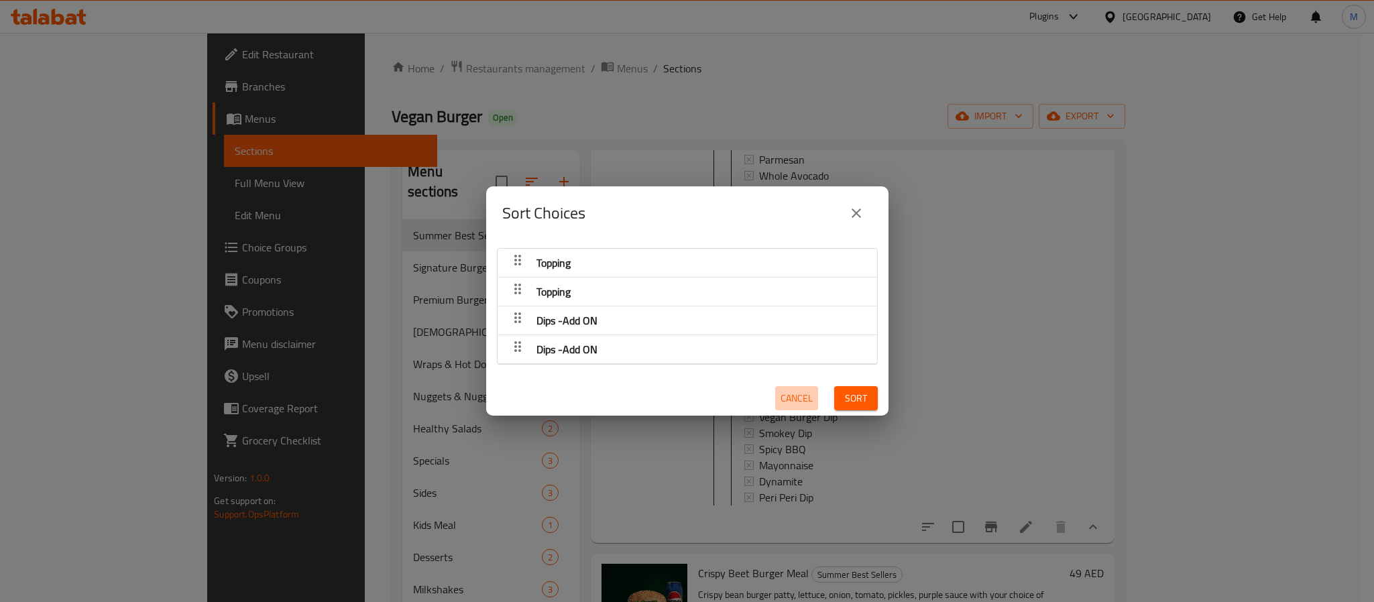
drag, startPoint x: 779, startPoint y: 396, endPoint x: 789, endPoint y: 397, distance: 10.1
click at [781, 395] on span "Cancel" at bounding box center [797, 398] width 32 height 17
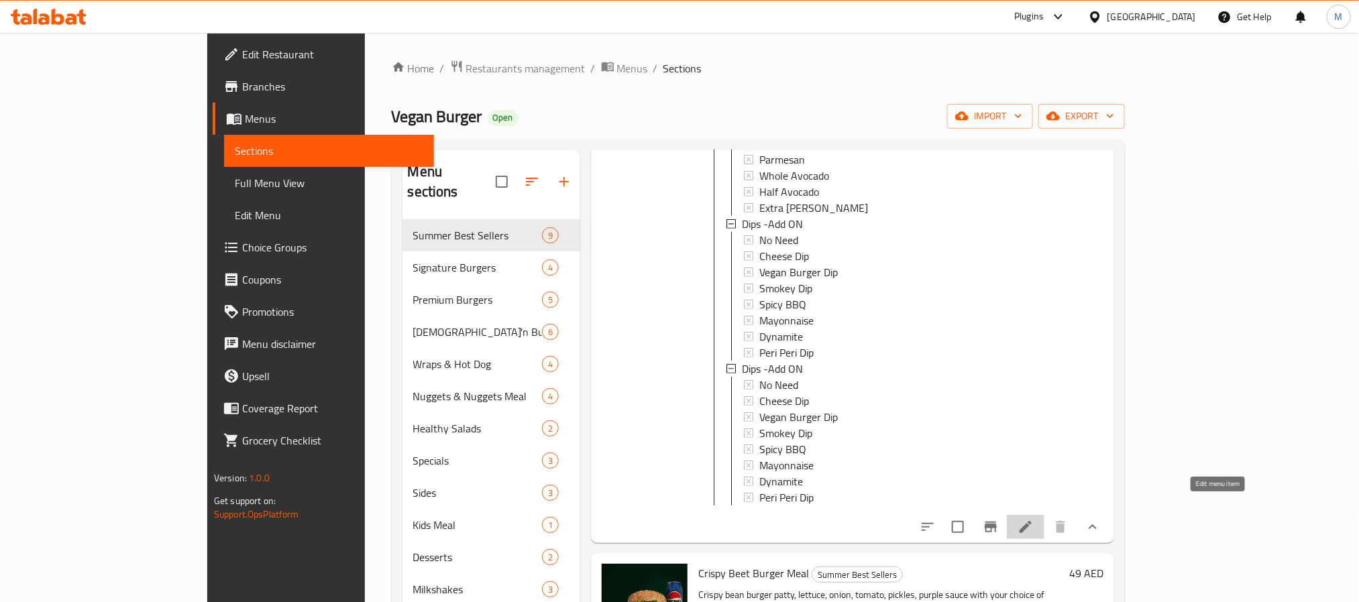
click at [1033, 519] on icon at bounding box center [1025, 527] width 16 height 16
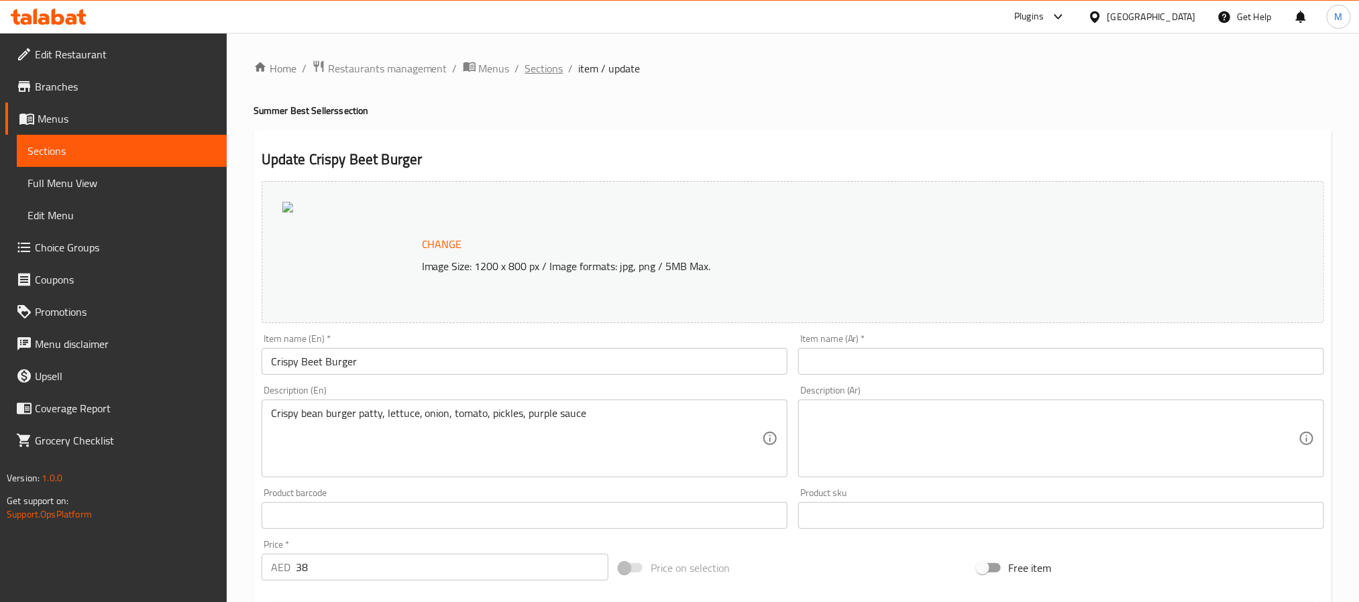
click at [529, 70] on span "Sections" at bounding box center [544, 68] width 38 height 16
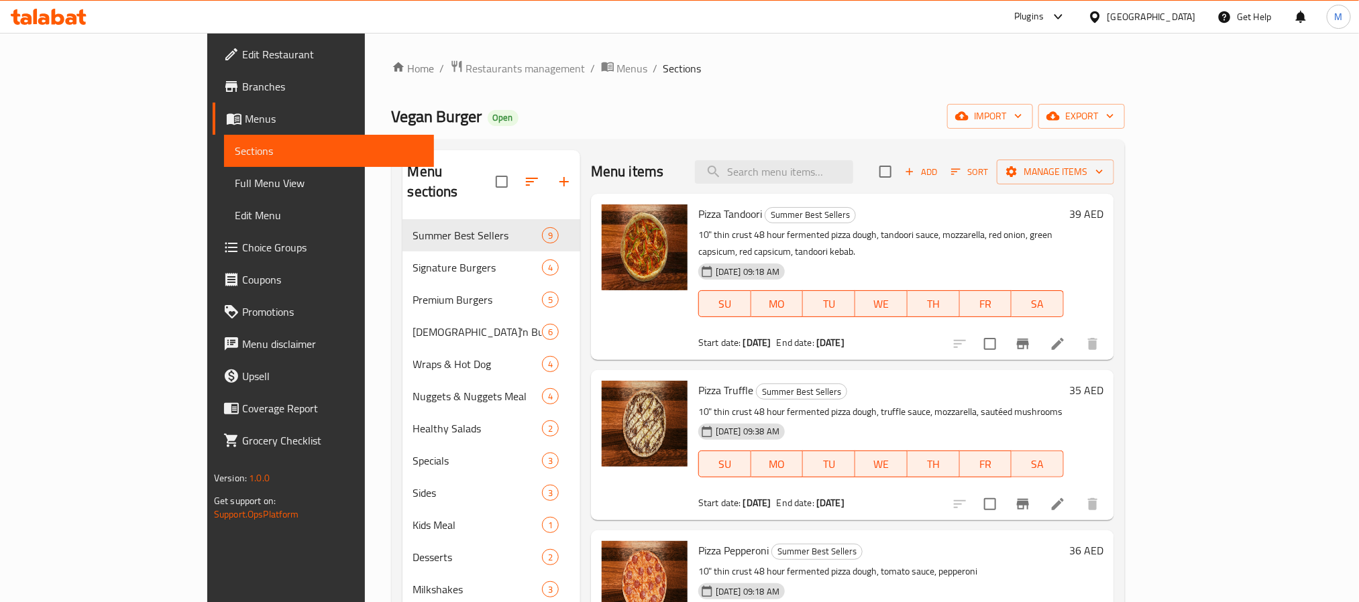
click at [693, 129] on div "Home / Restaurants management / Menus / Sections Vegan Burger Open import expor…" at bounding box center [759, 411] width 734 height 703
click at [661, 127] on div "Vegan Burger Open import export" at bounding box center [759, 116] width 734 height 25
click at [617, 74] on span "Menus" at bounding box center [632, 68] width 31 height 16
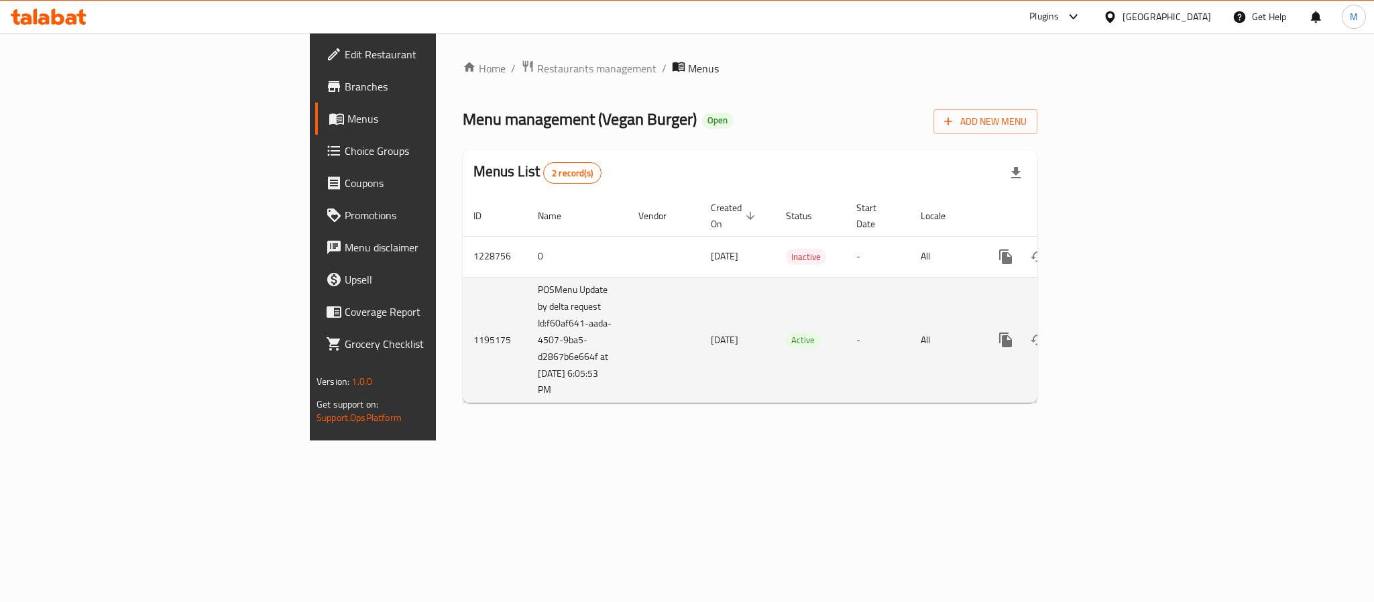
click at [527, 326] on td "POSMenu Update by delta request Id:f60af641-aada-4507-9ba5-d2867b6e664f at 7/31…" at bounding box center [577, 340] width 101 height 126
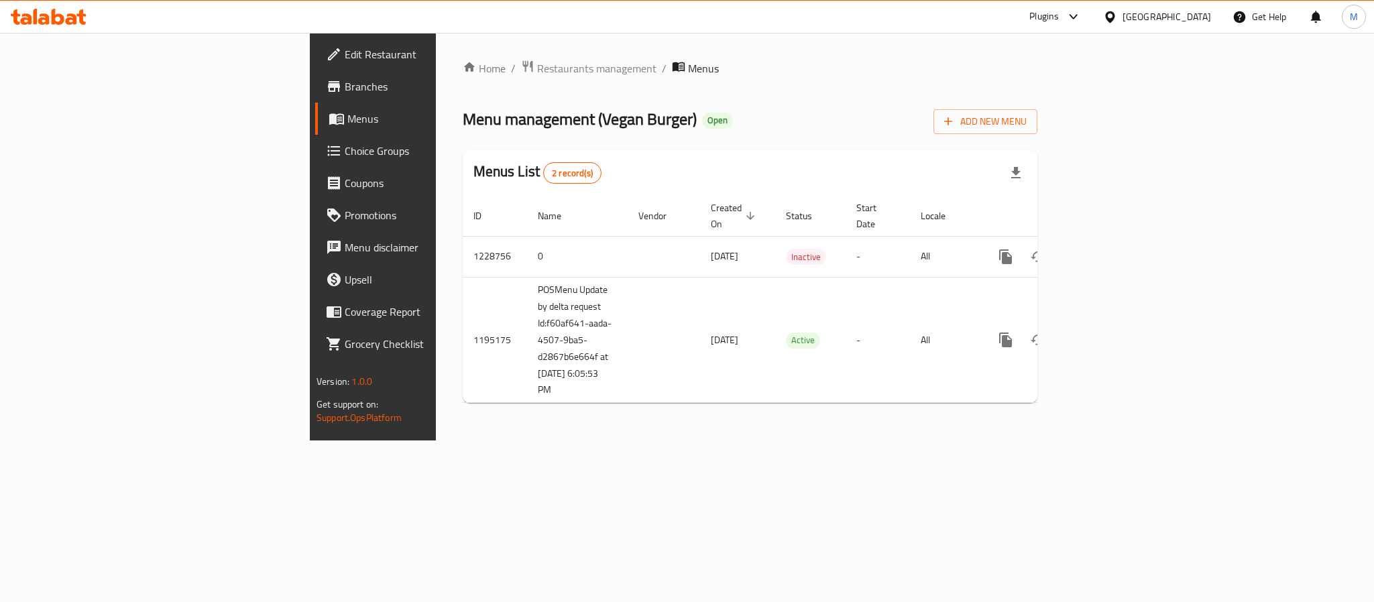
click at [447, 428] on div "Home / Restaurants management / Menus Menu management ( Vegan Burger ) Open Add…" at bounding box center [750, 237] width 628 height 408
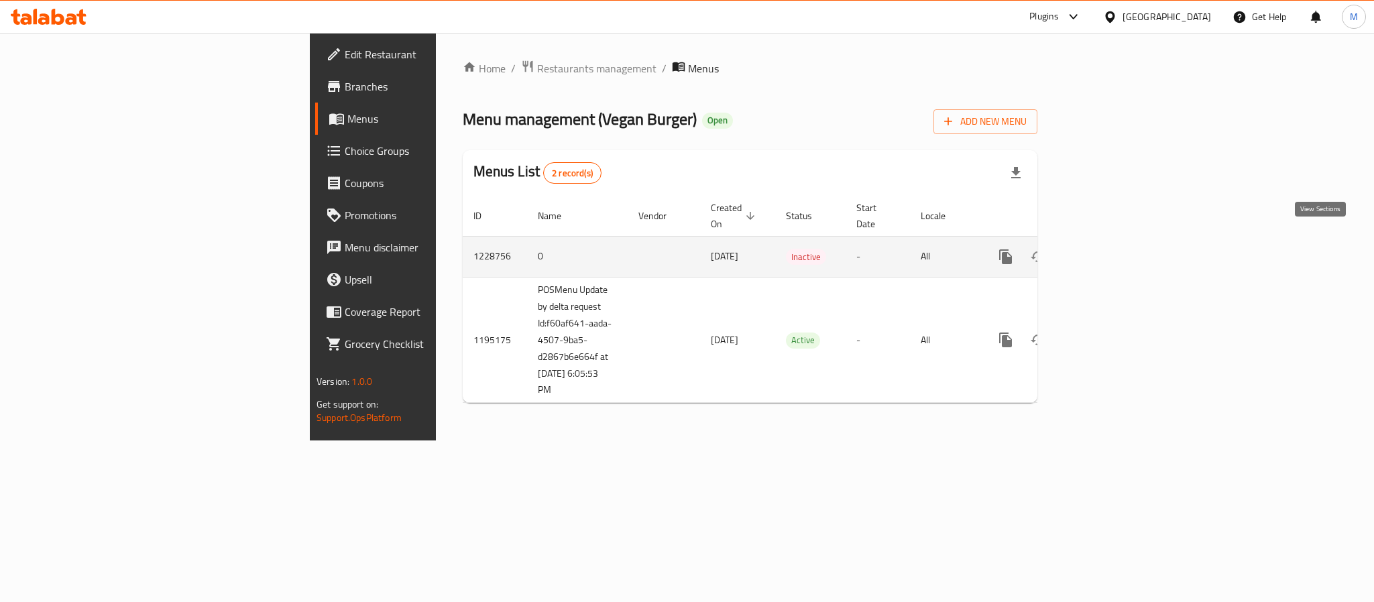
click at [1119, 243] on link "enhanced table" at bounding box center [1102, 257] width 32 height 32
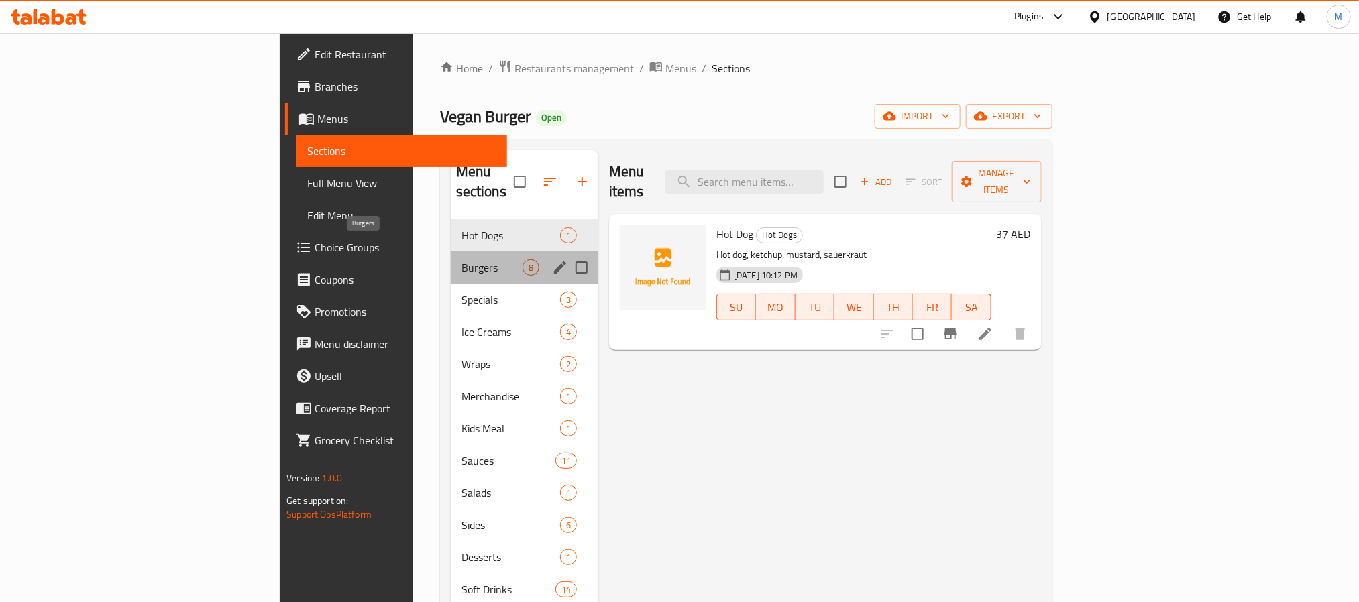
click at [461, 260] on span "Burgers" at bounding box center [491, 268] width 61 height 16
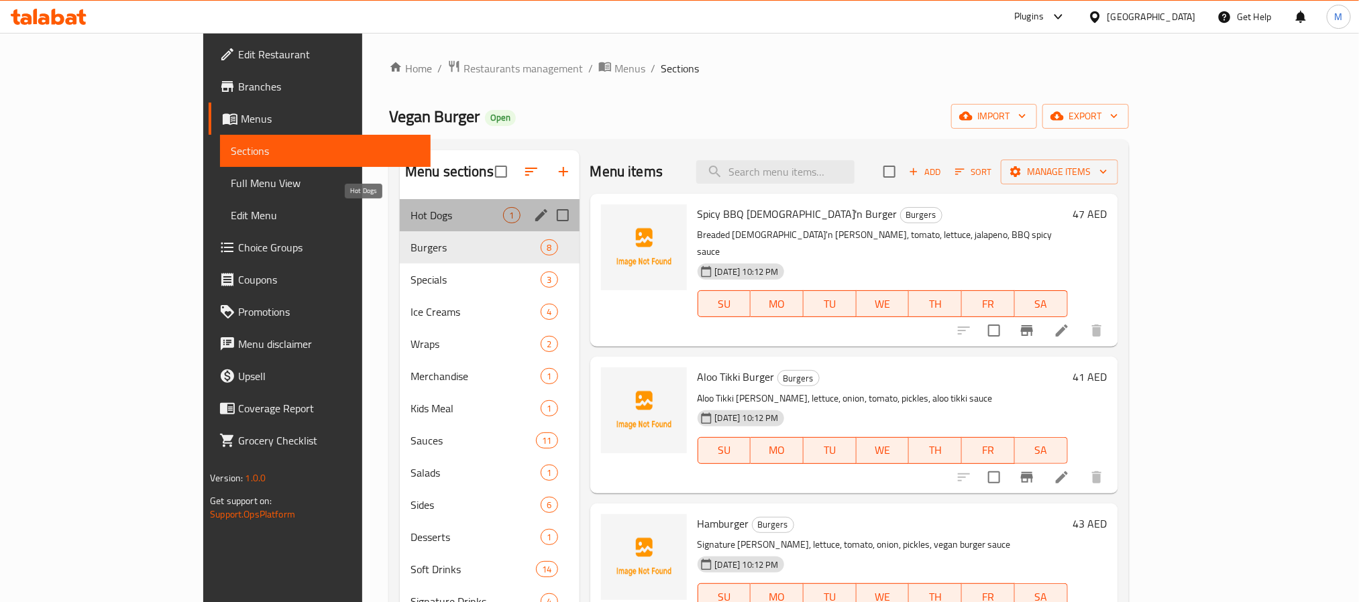
click at [423, 216] on span "Hot Dogs" at bounding box center [456, 215] width 93 height 16
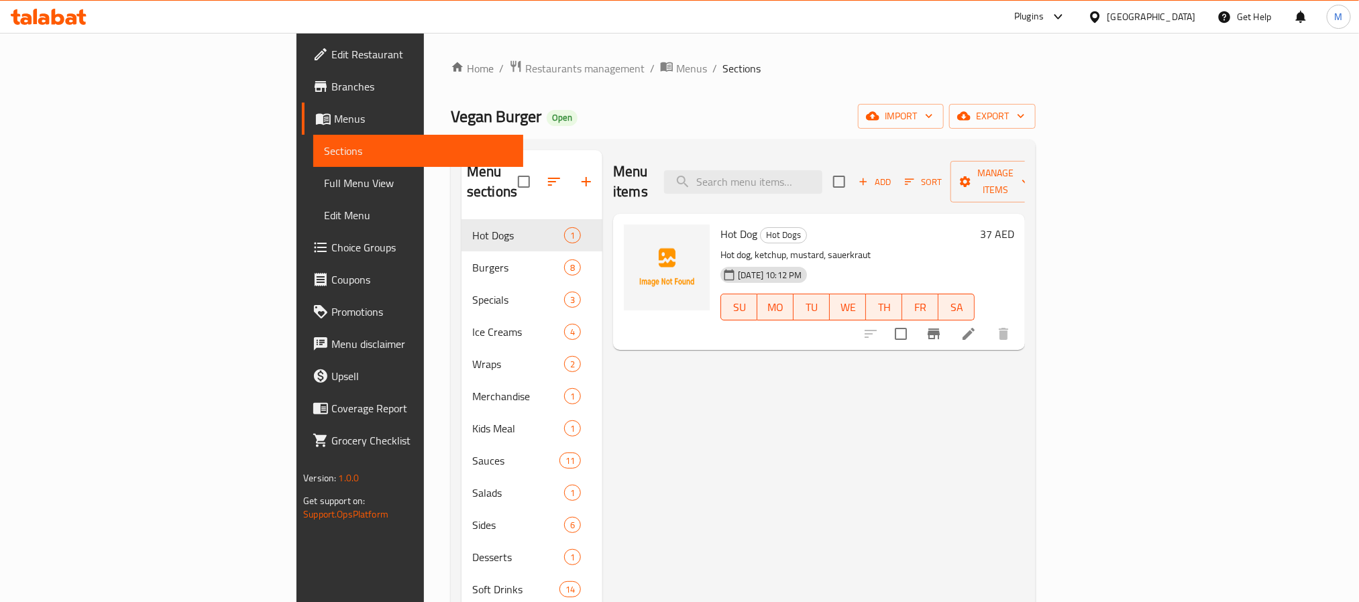
click at [596, 135] on div "Home / Restaurants management / Menus / Sections Vegan Burger Open import expor…" at bounding box center [743, 411] width 585 height 703
click at [676, 69] on span "Menus" at bounding box center [691, 68] width 31 height 16
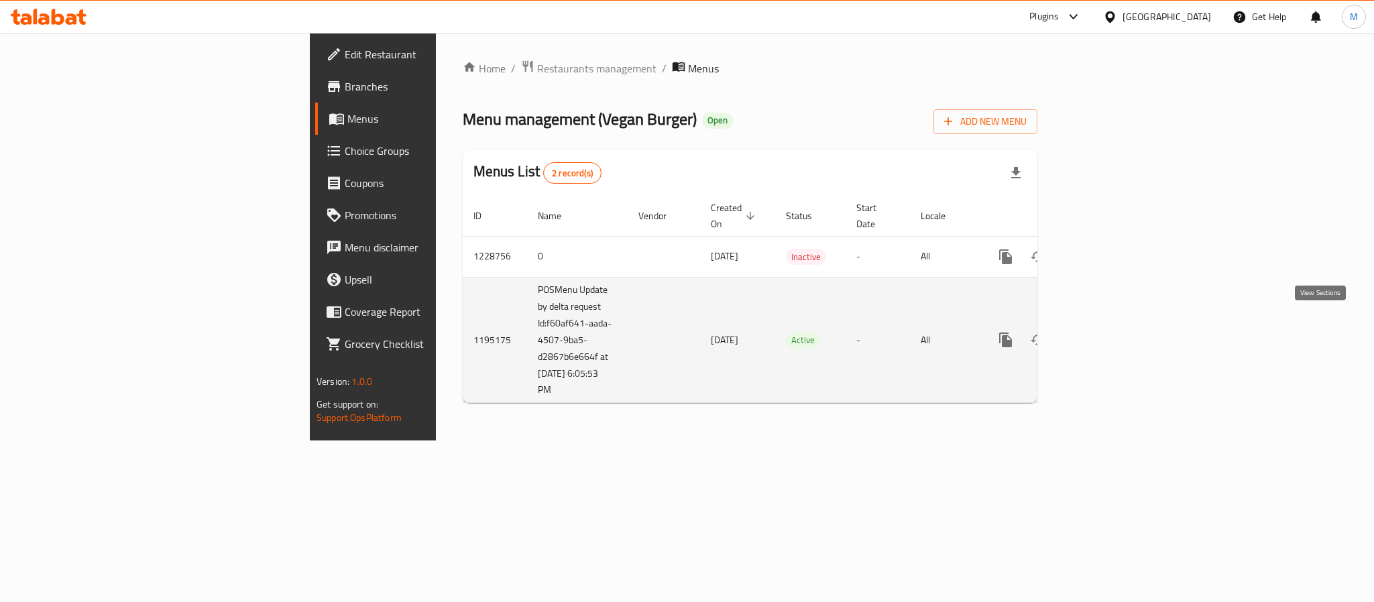
click at [1110, 332] on icon "enhanced table" at bounding box center [1102, 340] width 16 height 16
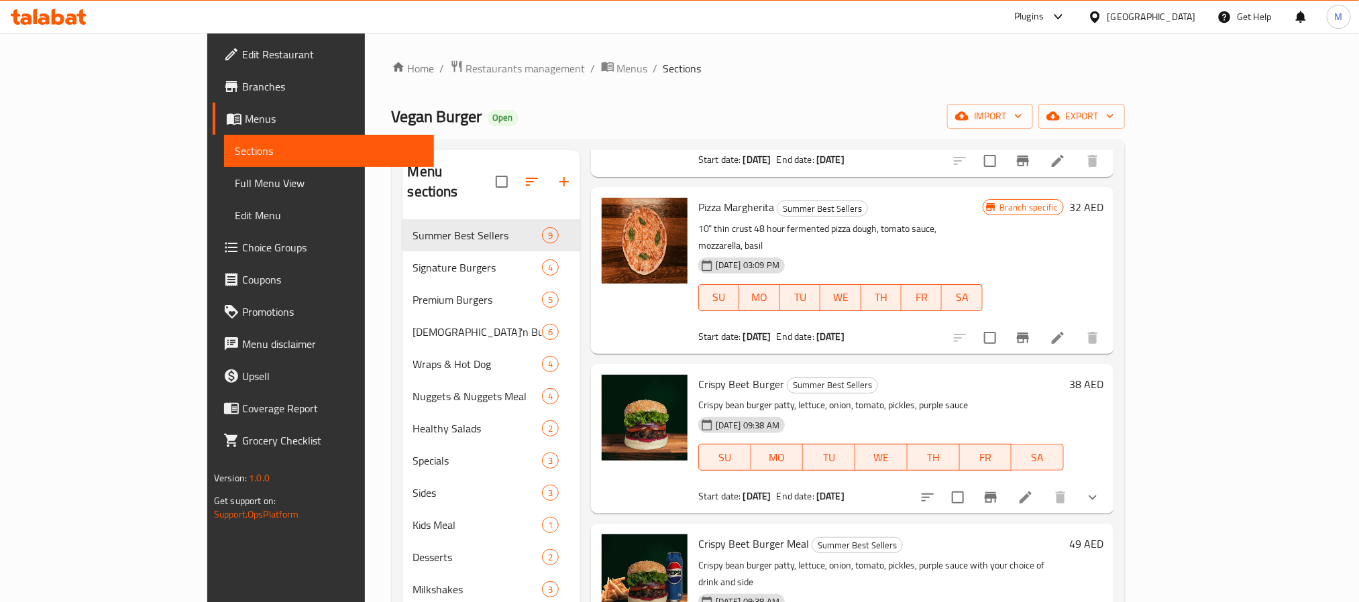
scroll to position [604, 0]
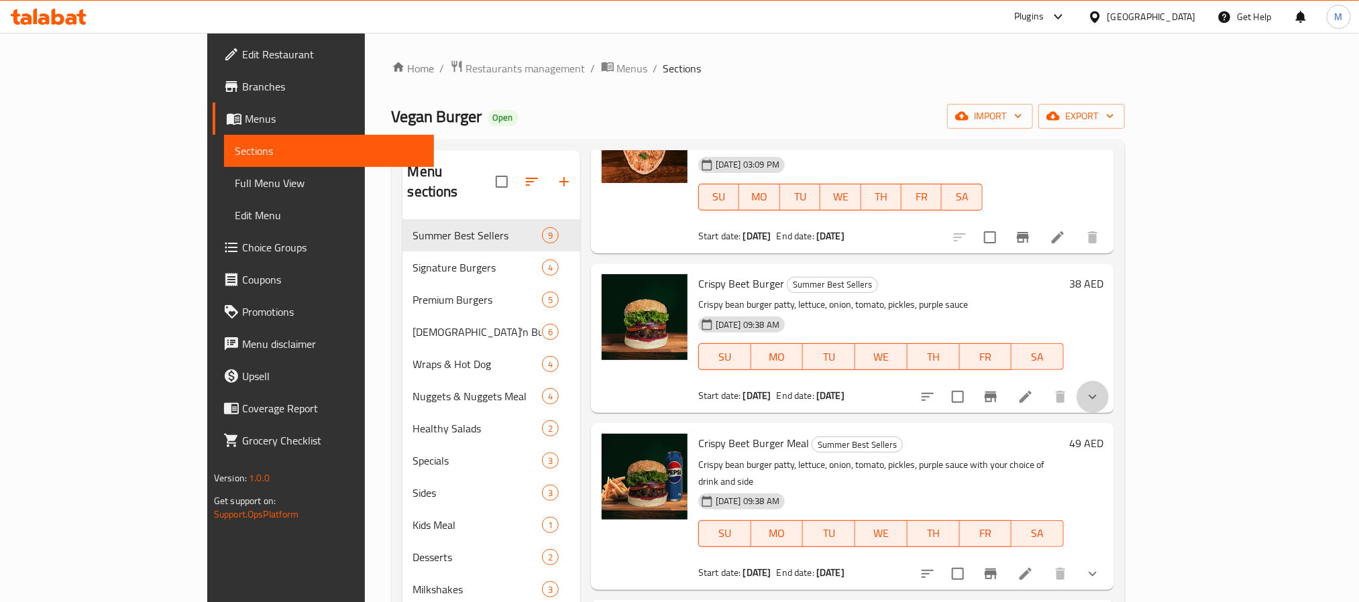
click at [1108, 381] on button "show more" at bounding box center [1092, 397] width 32 height 32
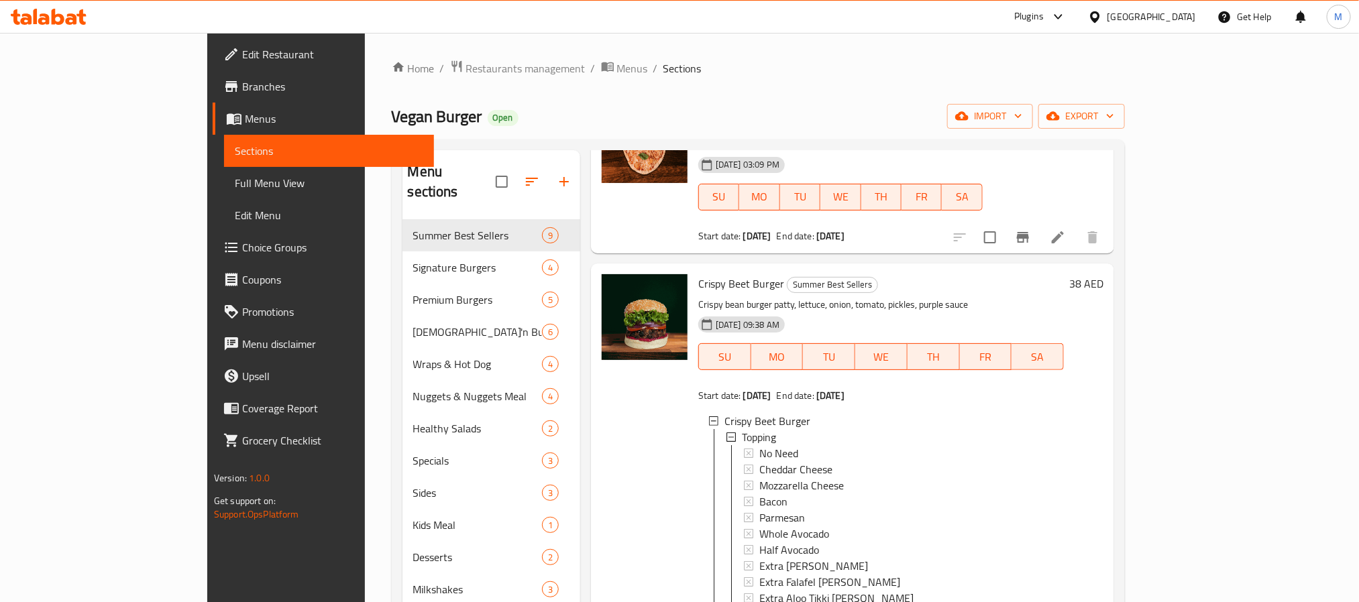
scroll to position [2, 0]
click at [795, 443] on div "No Need" at bounding box center [906, 451] width 294 height 16
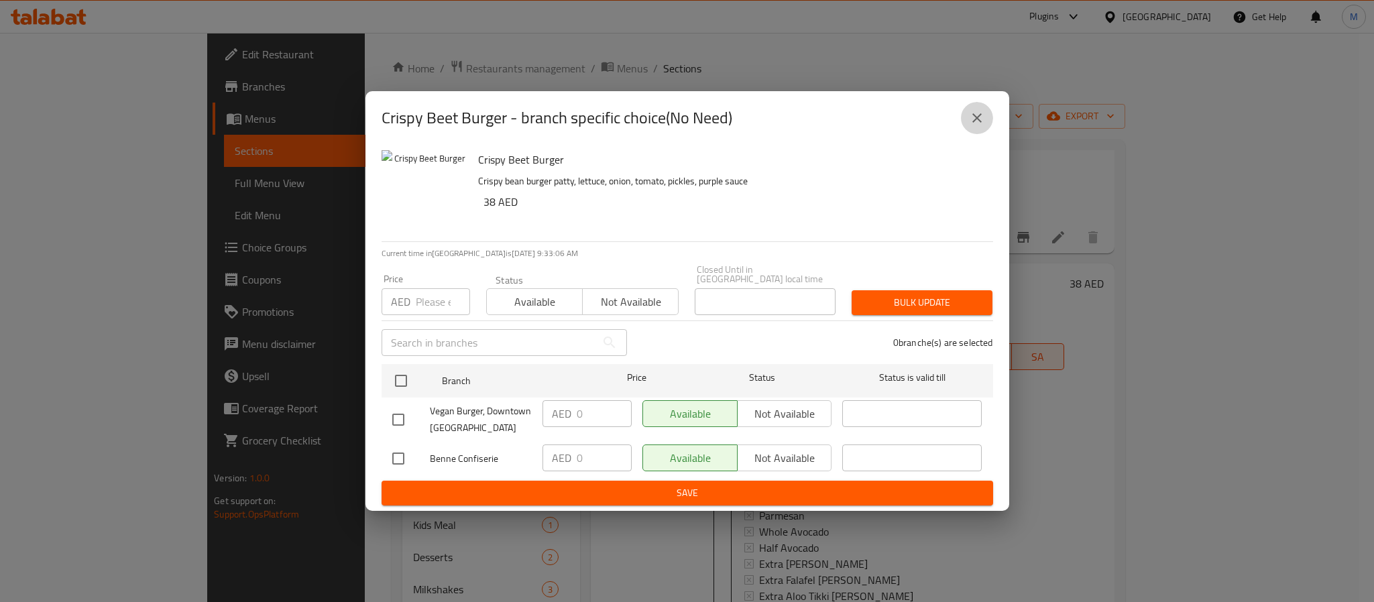
click at [969, 115] on icon "close" at bounding box center [977, 118] width 16 height 16
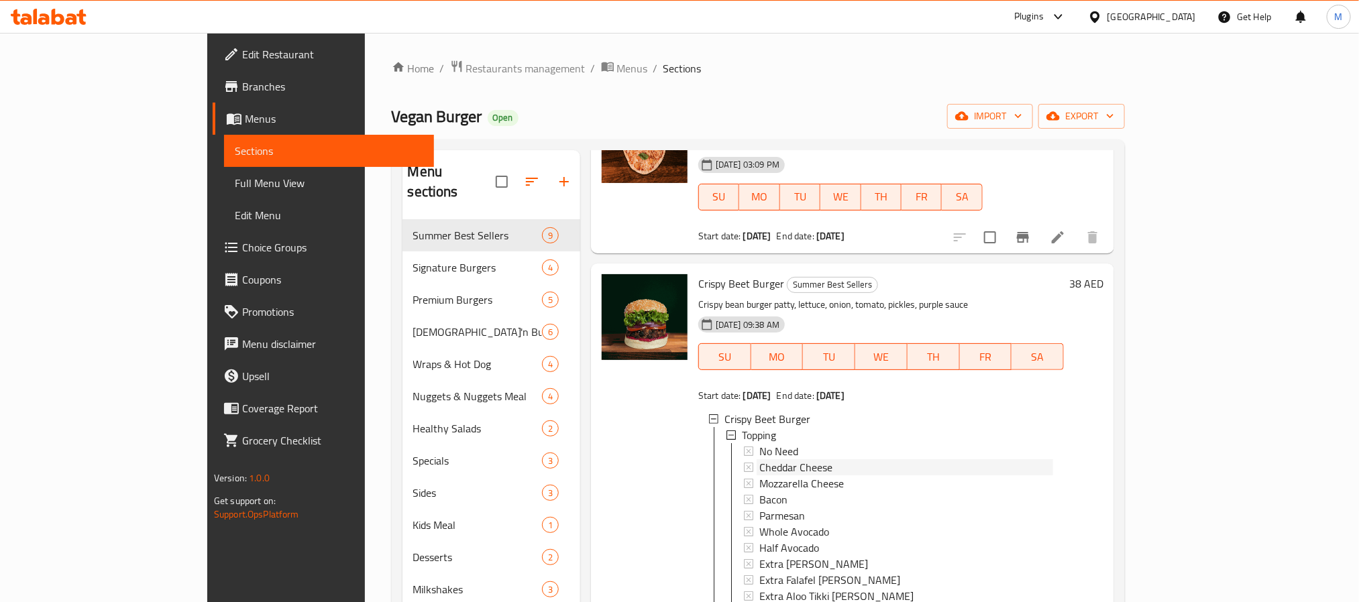
click at [793, 459] on div "Cheddar Cheese" at bounding box center [906, 467] width 294 height 16
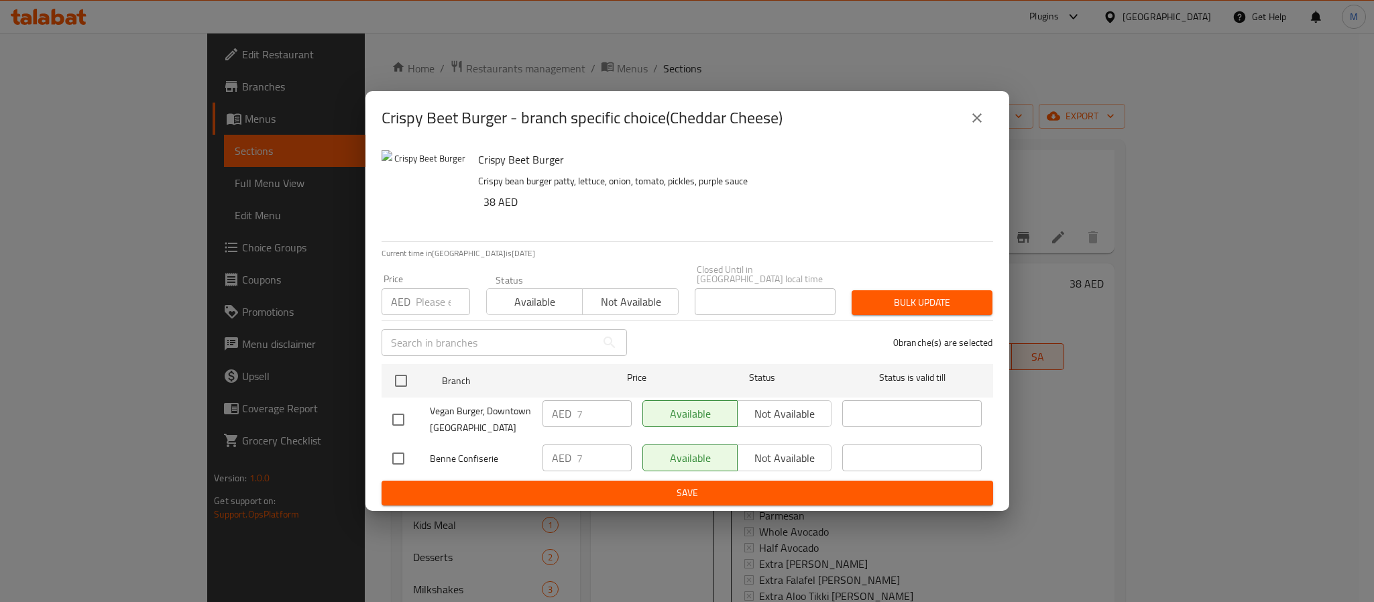
click at [980, 127] on button "close" at bounding box center [977, 118] width 32 height 32
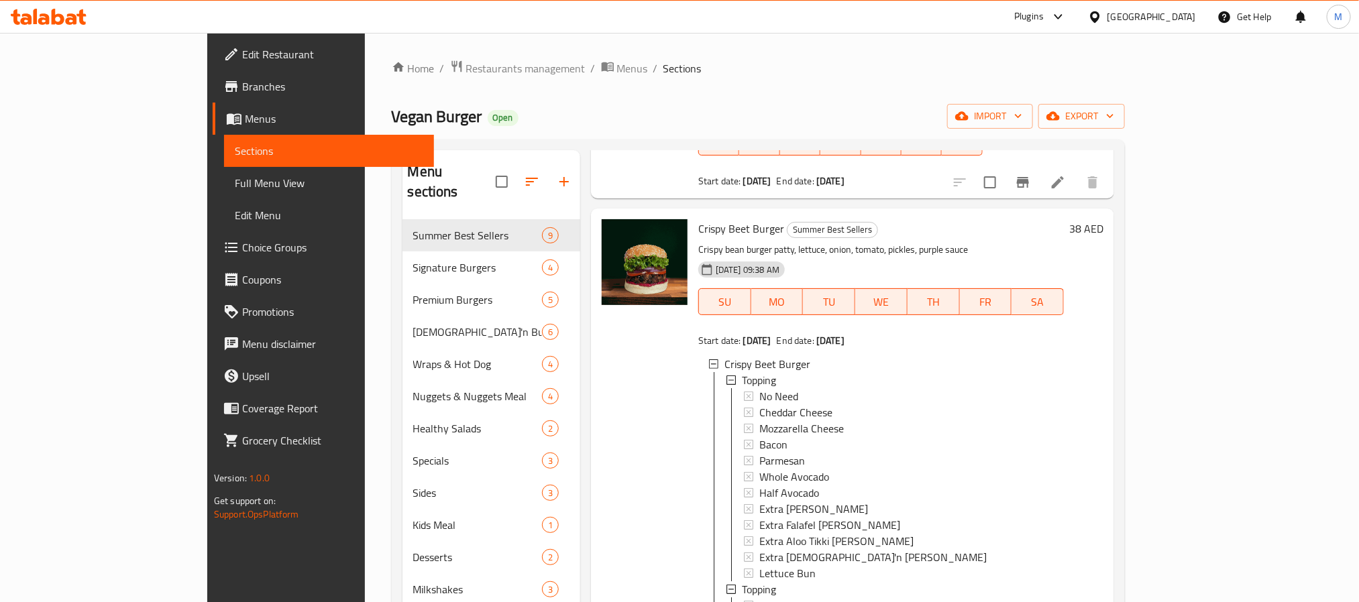
scroll to position [704, 0]
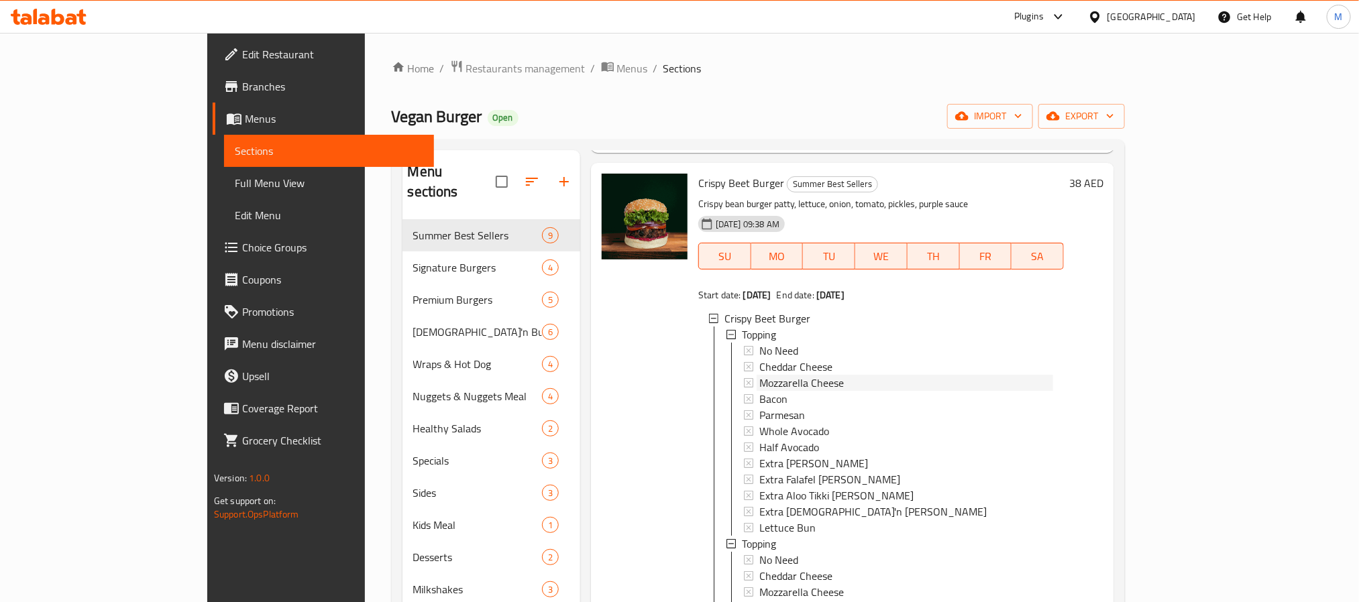
click at [765, 375] on span "Mozzarella Cheese" at bounding box center [801, 383] width 84 height 16
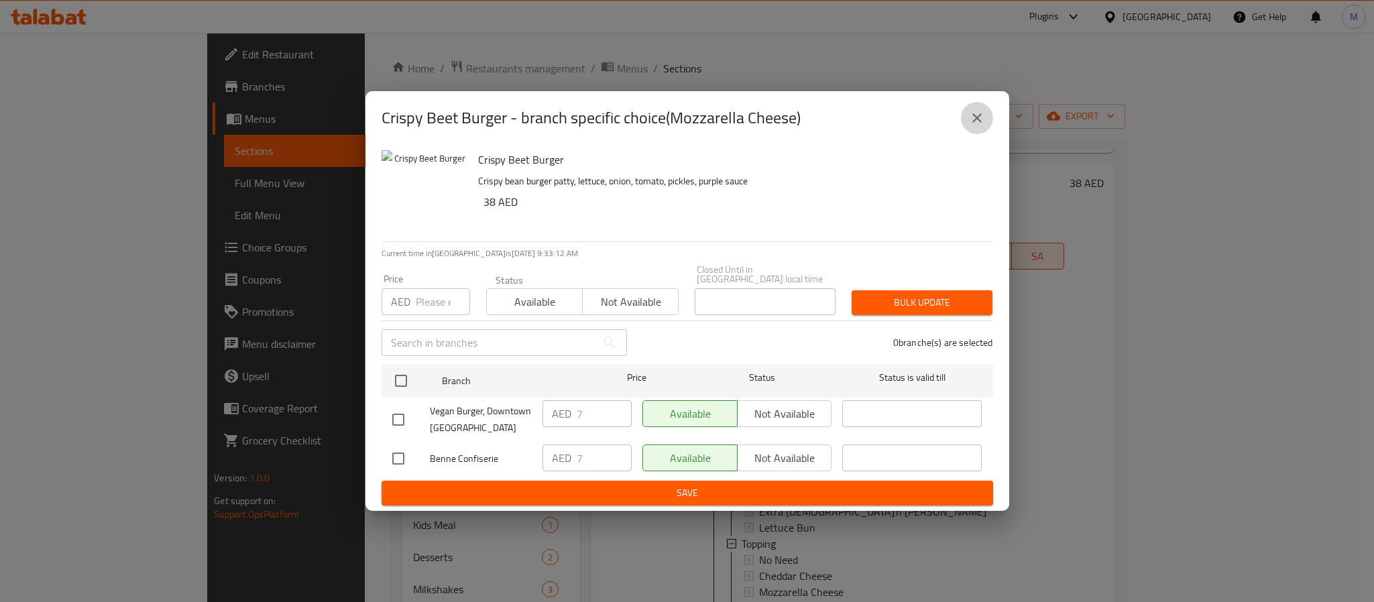
click at [972, 111] on icon "close" at bounding box center [977, 118] width 16 height 16
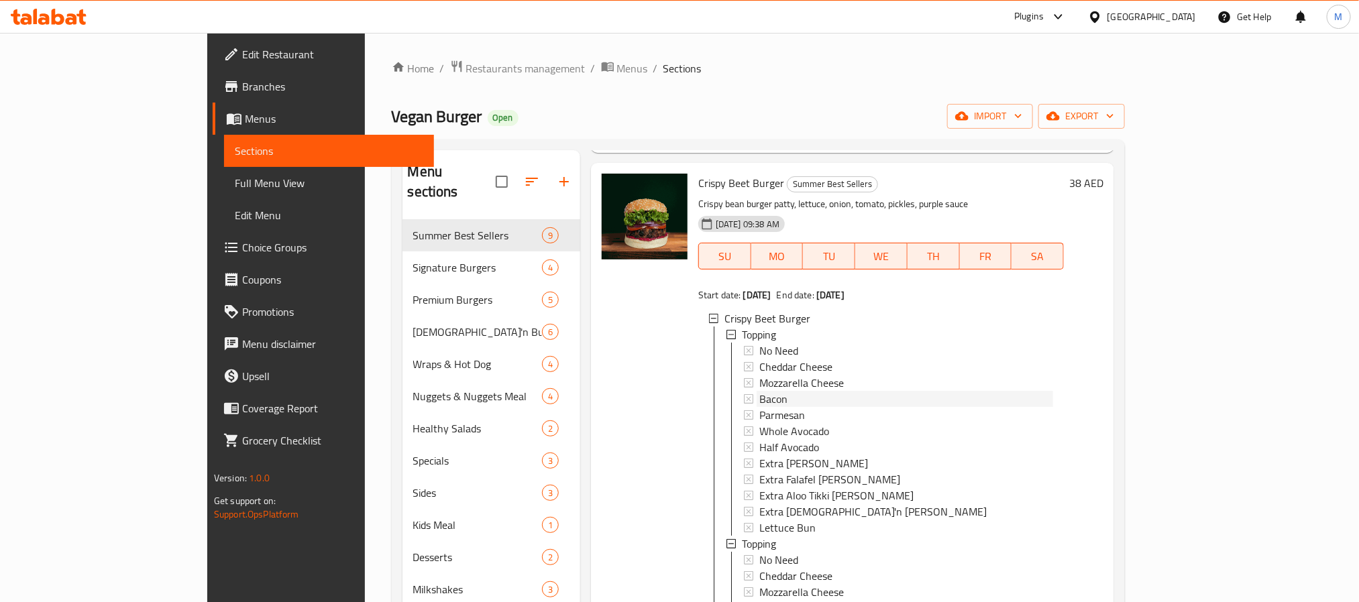
click at [759, 391] on div "Bacon" at bounding box center [906, 399] width 294 height 16
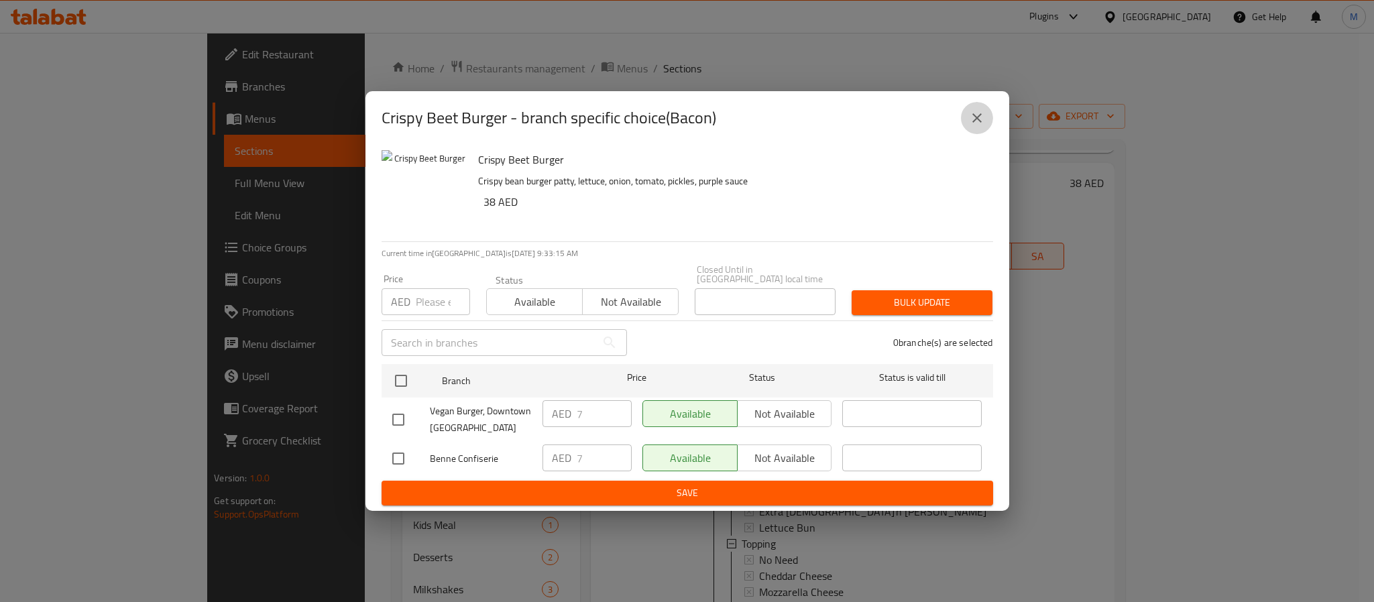
click at [972, 117] on icon "close" at bounding box center [977, 118] width 16 height 16
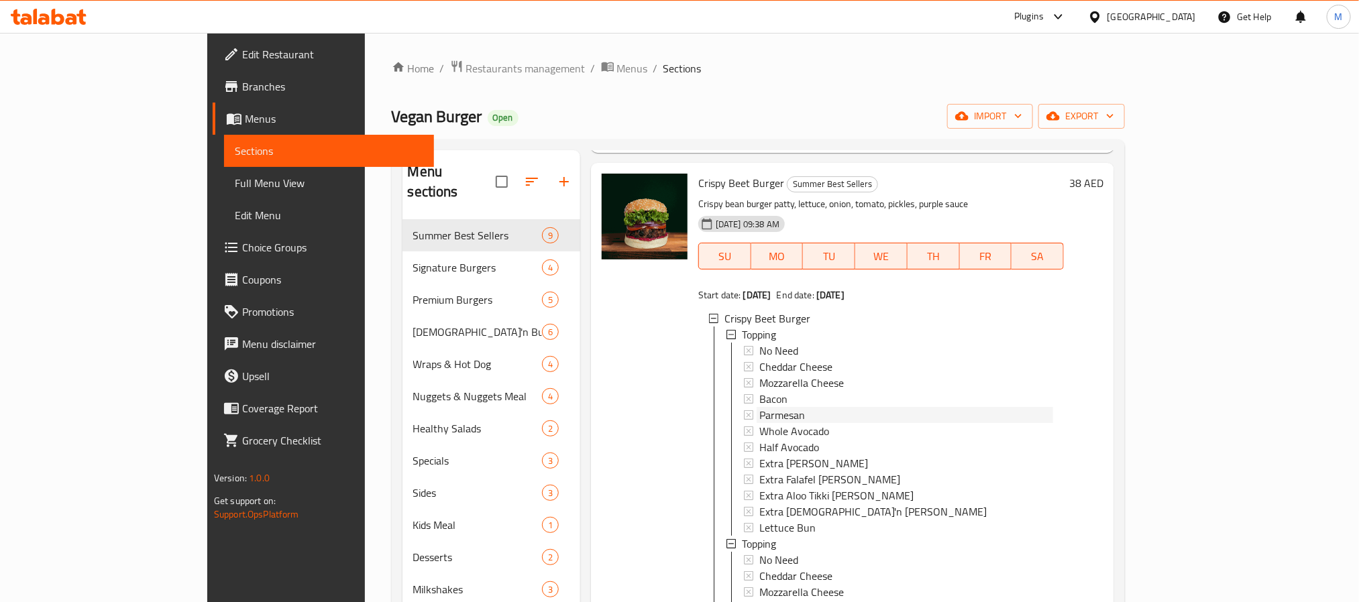
click at [789, 407] on div "Parmesan" at bounding box center [906, 415] width 294 height 16
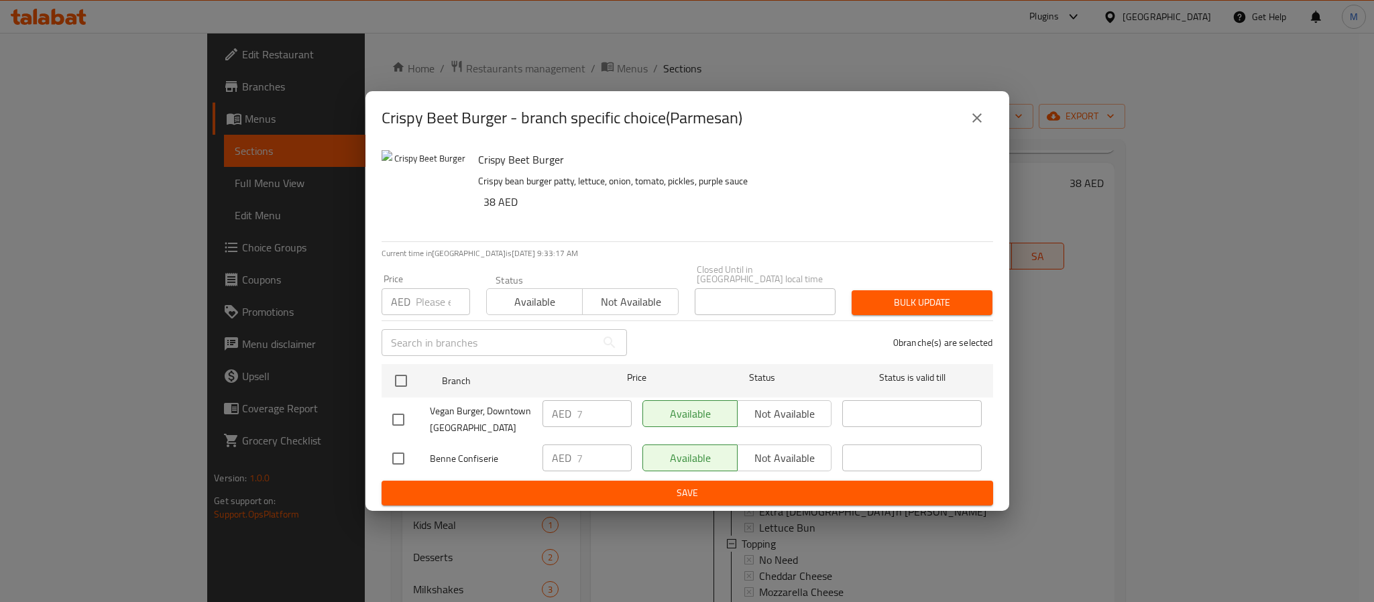
click at [966, 113] on button "close" at bounding box center [977, 118] width 32 height 32
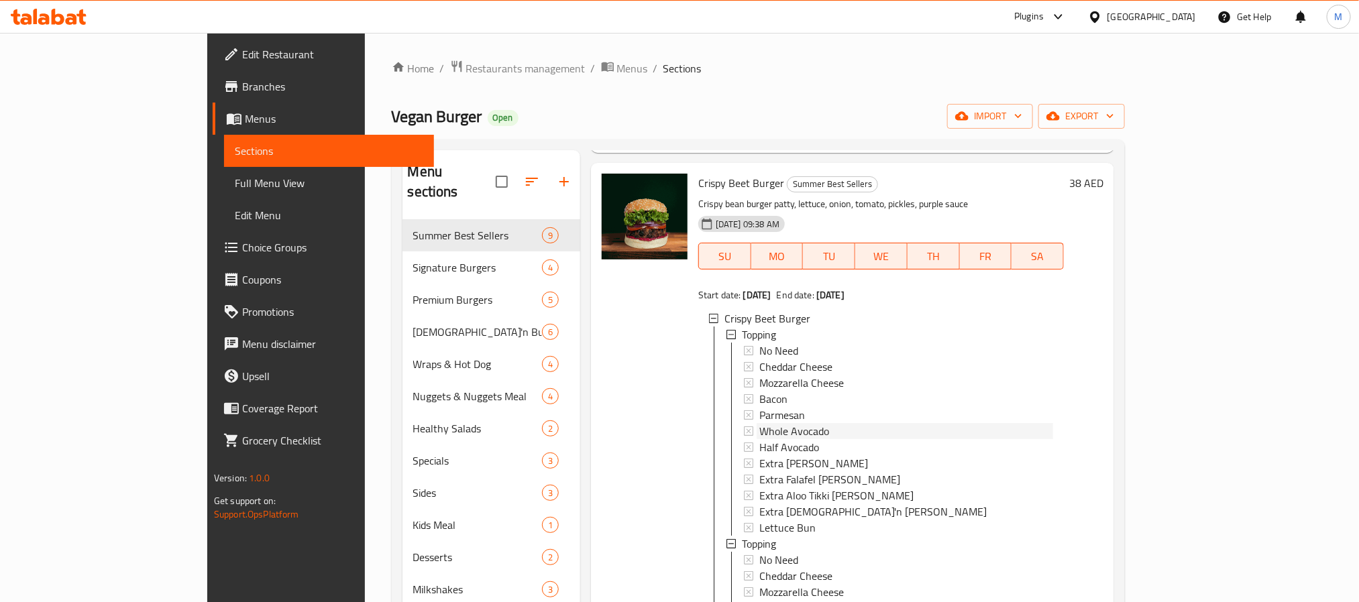
click at [768, 423] on span "Whole Avocado" at bounding box center [794, 431] width 70 height 16
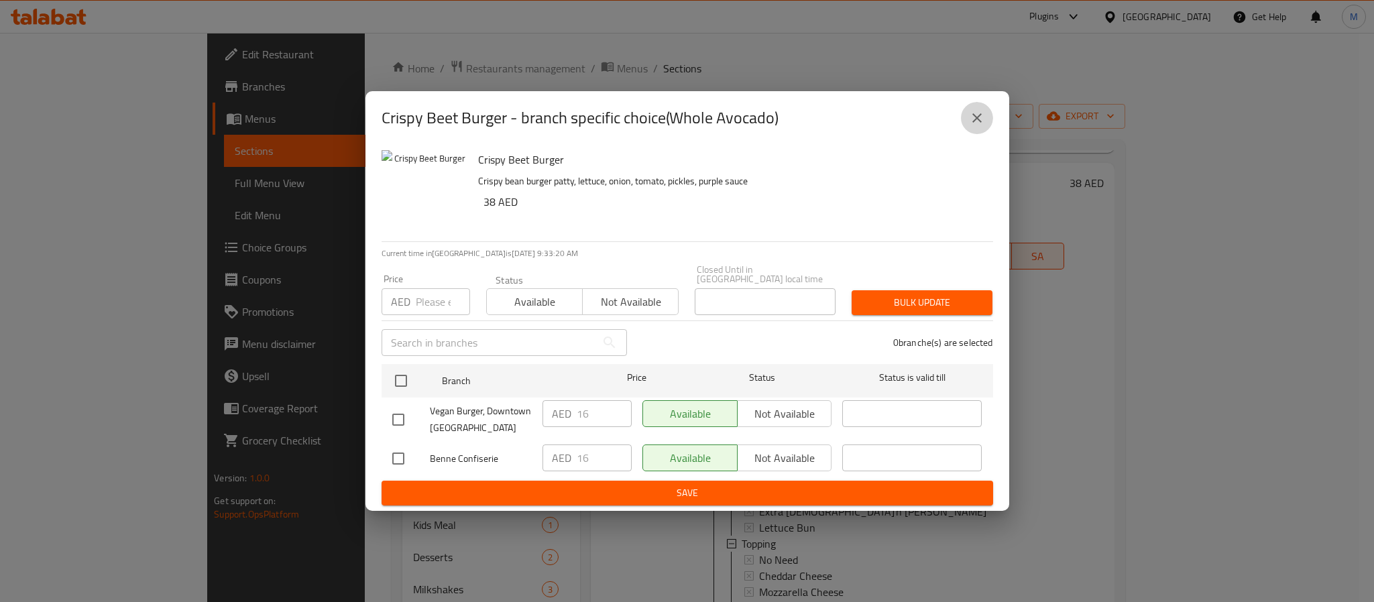
click at [984, 111] on icon "close" at bounding box center [977, 118] width 16 height 16
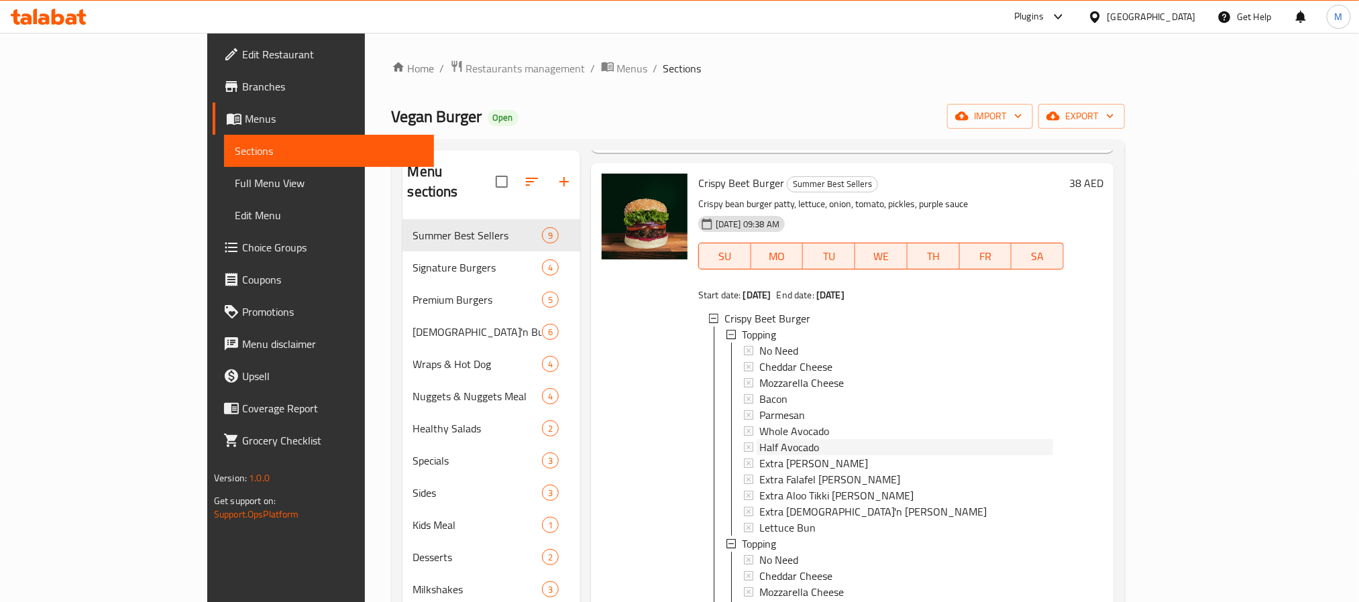
click at [829, 439] on div "Half Avocado" at bounding box center [906, 447] width 294 height 16
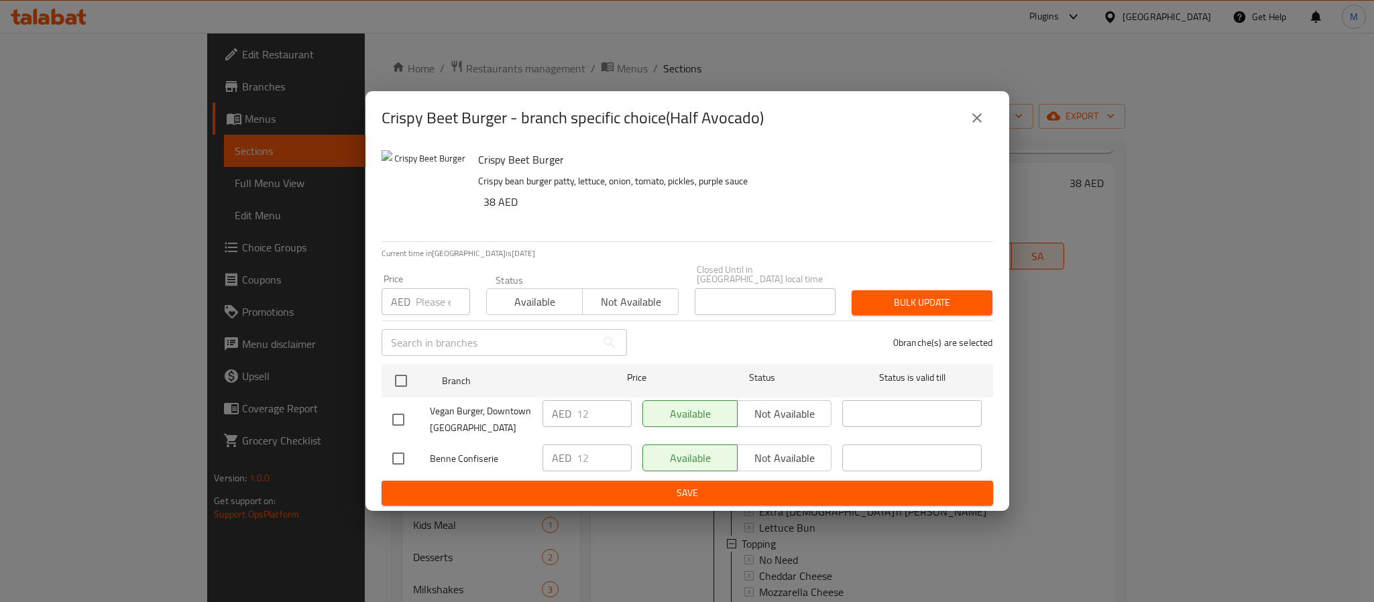
click at [972, 102] on div "Crispy Beet Burger - branch specific choice(Half Avocado)" at bounding box center [688, 118] width 612 height 32
click at [976, 121] on icon "close" at bounding box center [977, 118] width 16 height 16
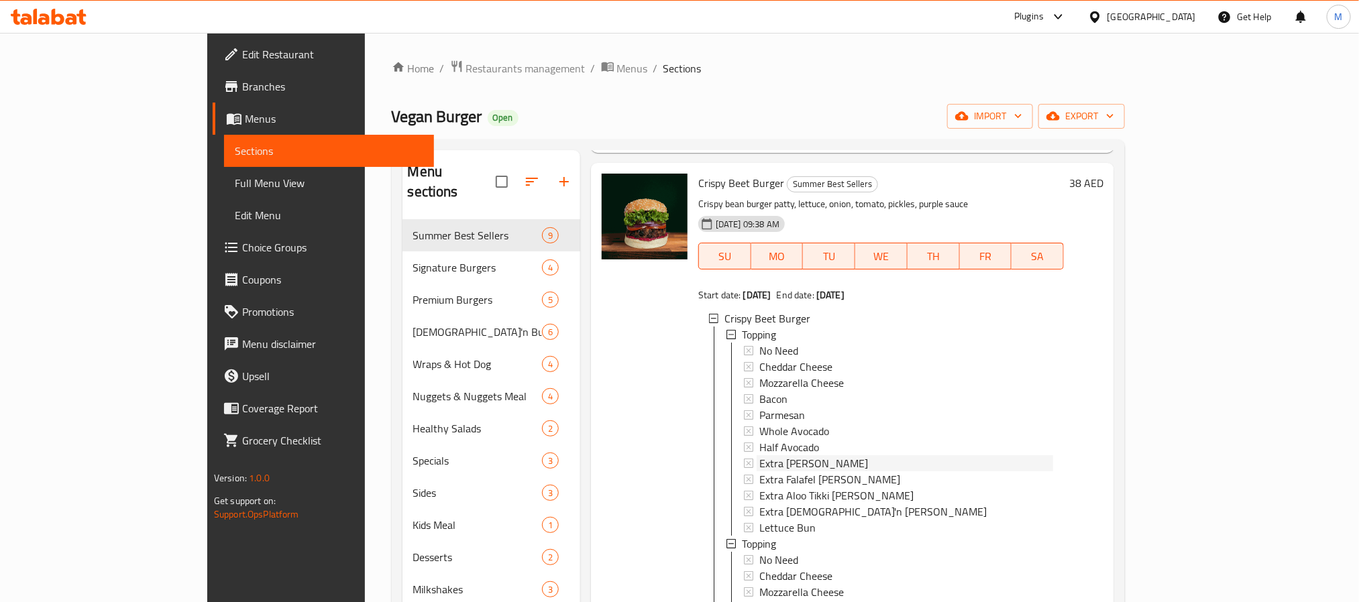
click at [795, 455] on div "Extra Burger patty" at bounding box center [906, 463] width 294 height 16
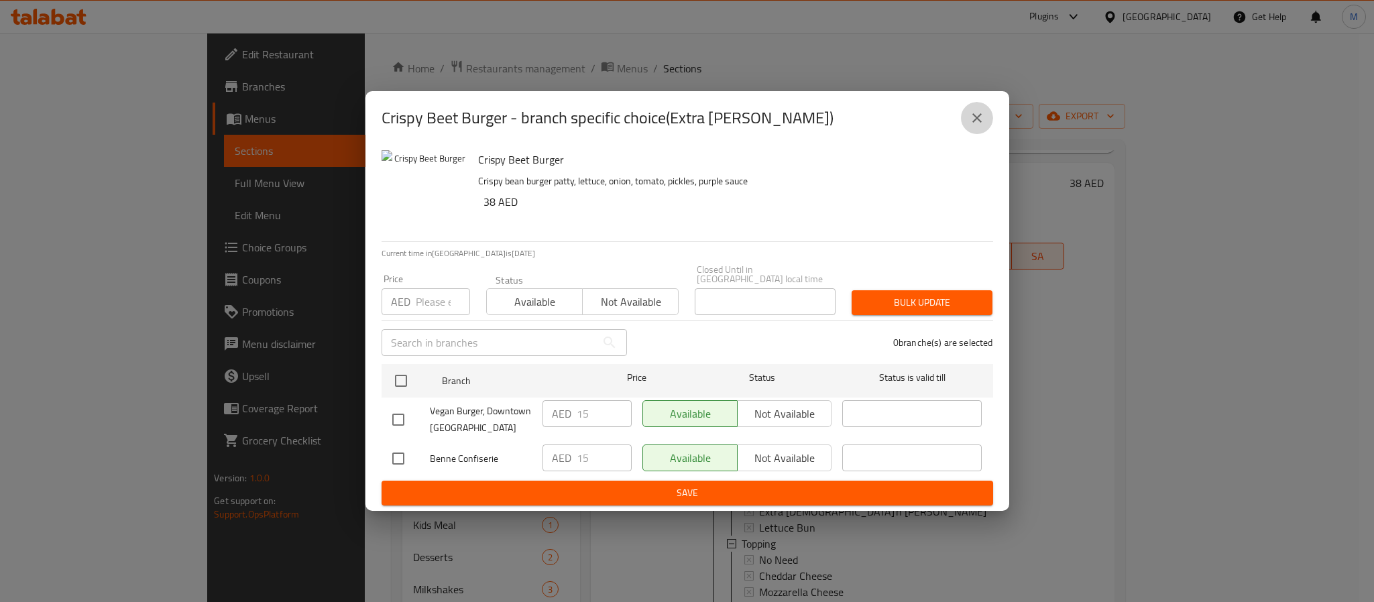
click at [990, 119] on button "close" at bounding box center [977, 118] width 32 height 32
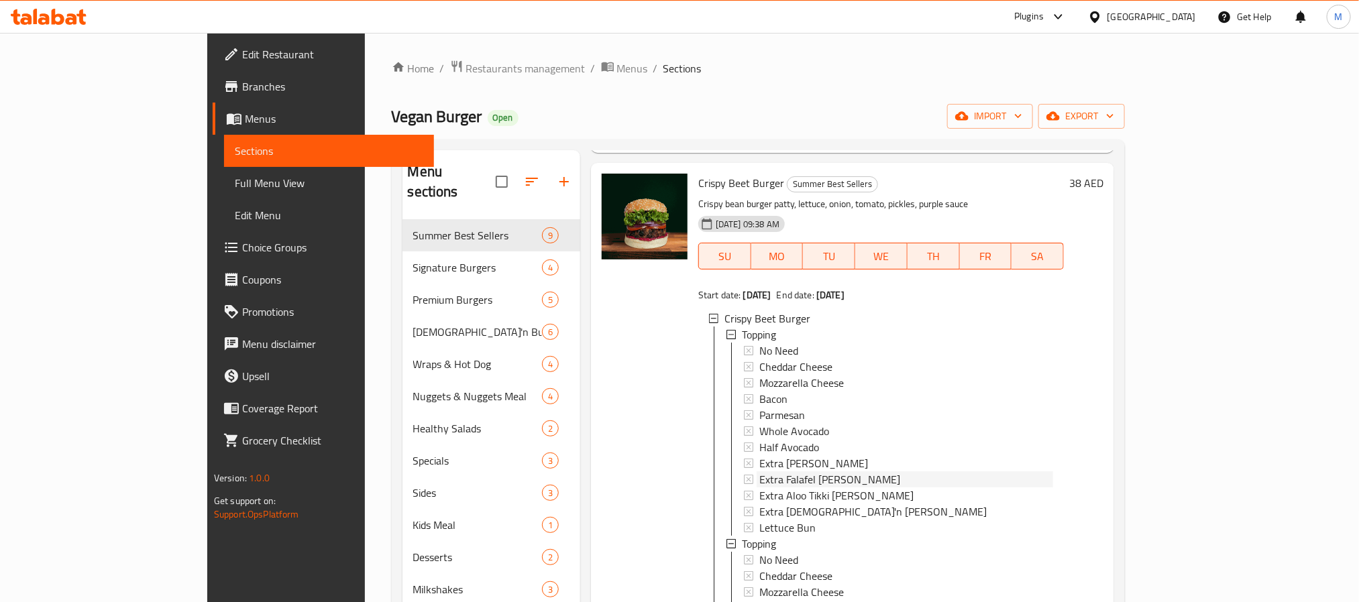
click at [841, 471] on div "Extra Falafel patty" at bounding box center [906, 479] width 294 height 16
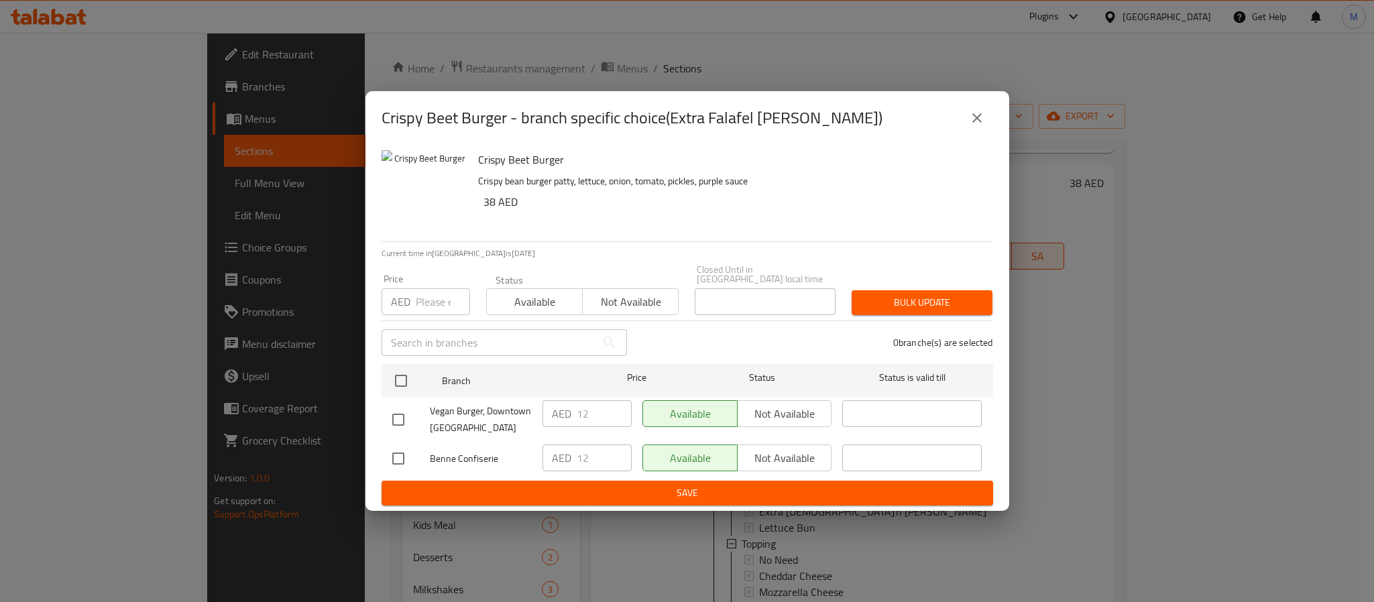
click at [982, 129] on button "close" at bounding box center [977, 118] width 32 height 32
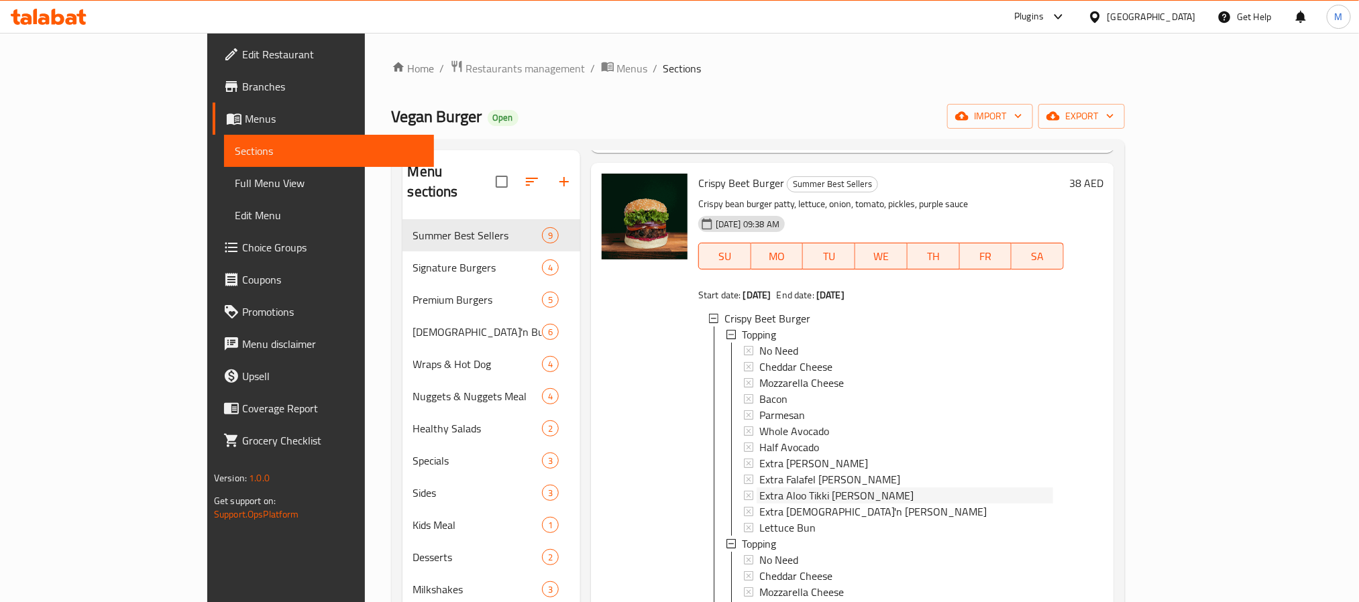
click at [805, 453] on div "No Need Cheddar Cheese Mozzarella Cheese Bacon Parmesan Whole Avocado Half Avoc…" at bounding box center [898, 439] width 309 height 193
click at [855, 488] on div "Extra Aloo Tikki patty" at bounding box center [906, 496] width 294 height 16
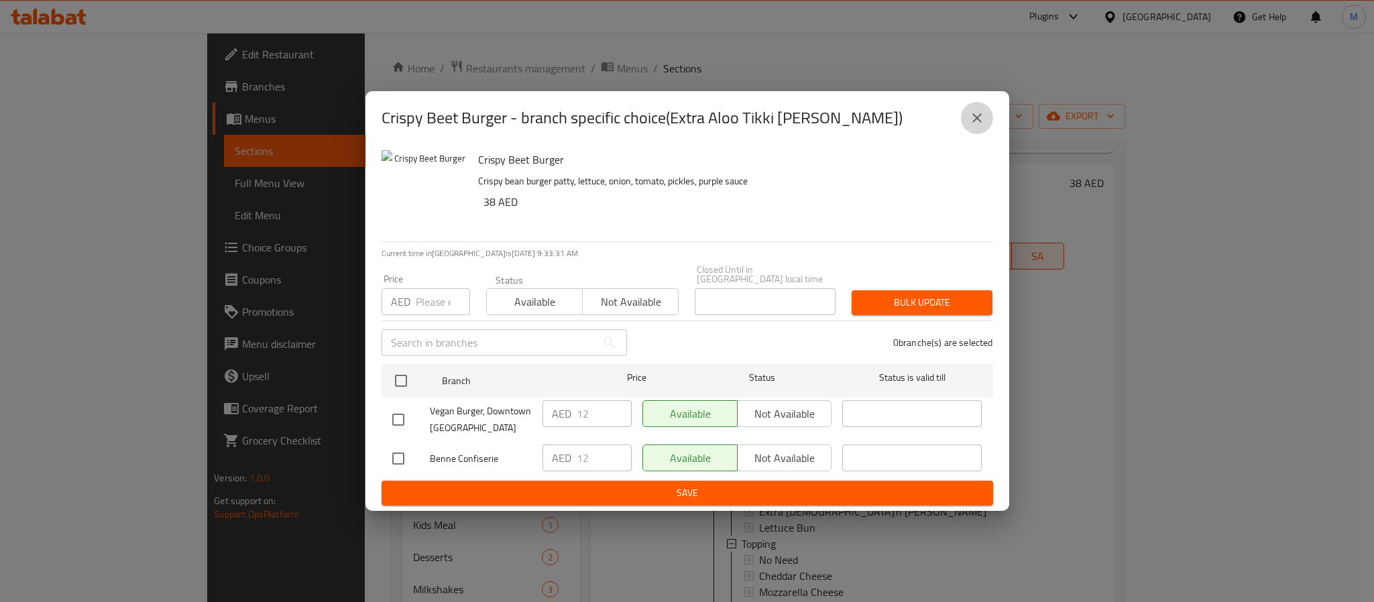
click at [970, 123] on icon "close" at bounding box center [977, 118] width 16 height 16
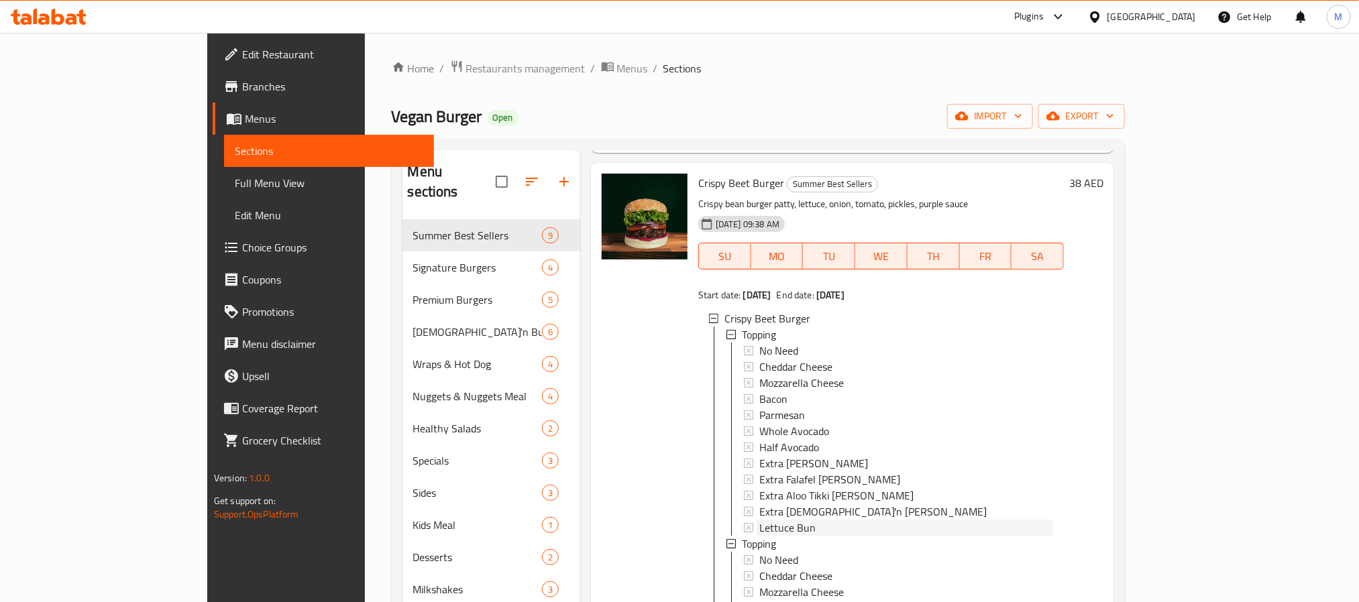
click at [762, 520] on div "Lettuce Bun" at bounding box center [906, 528] width 294 height 16
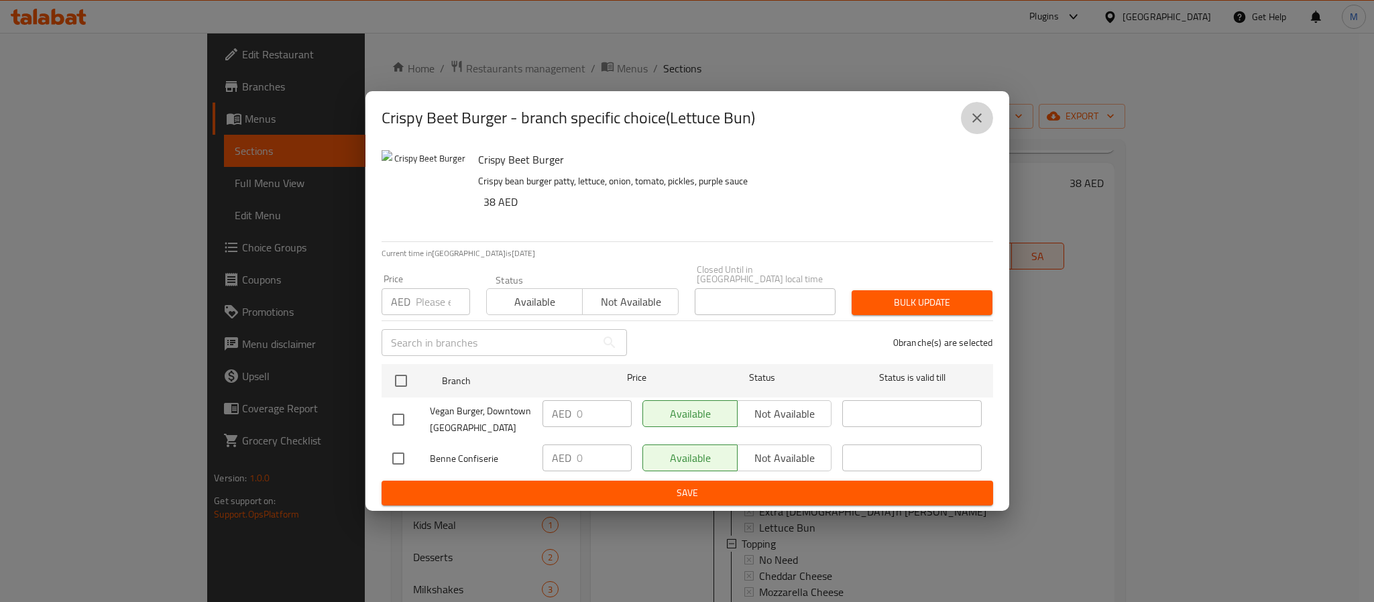
click at [976, 119] on icon "close" at bounding box center [976, 117] width 9 height 9
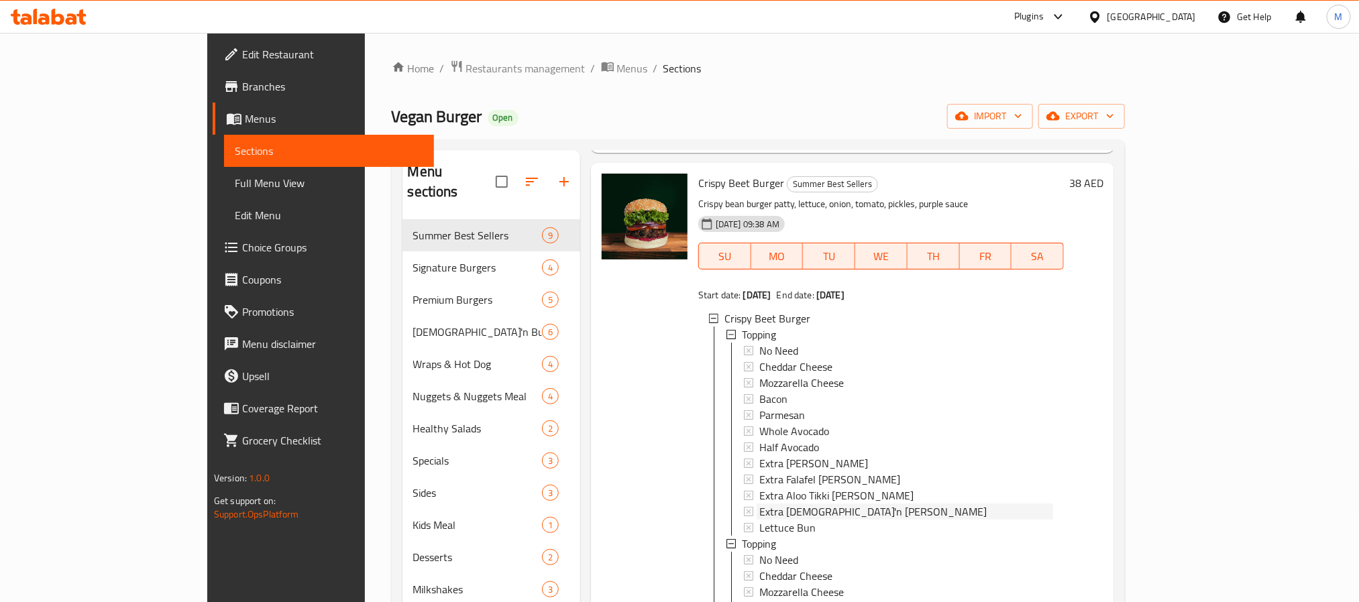
click at [759, 504] on span "Extra Chick'n patty" at bounding box center [872, 512] width 227 height 16
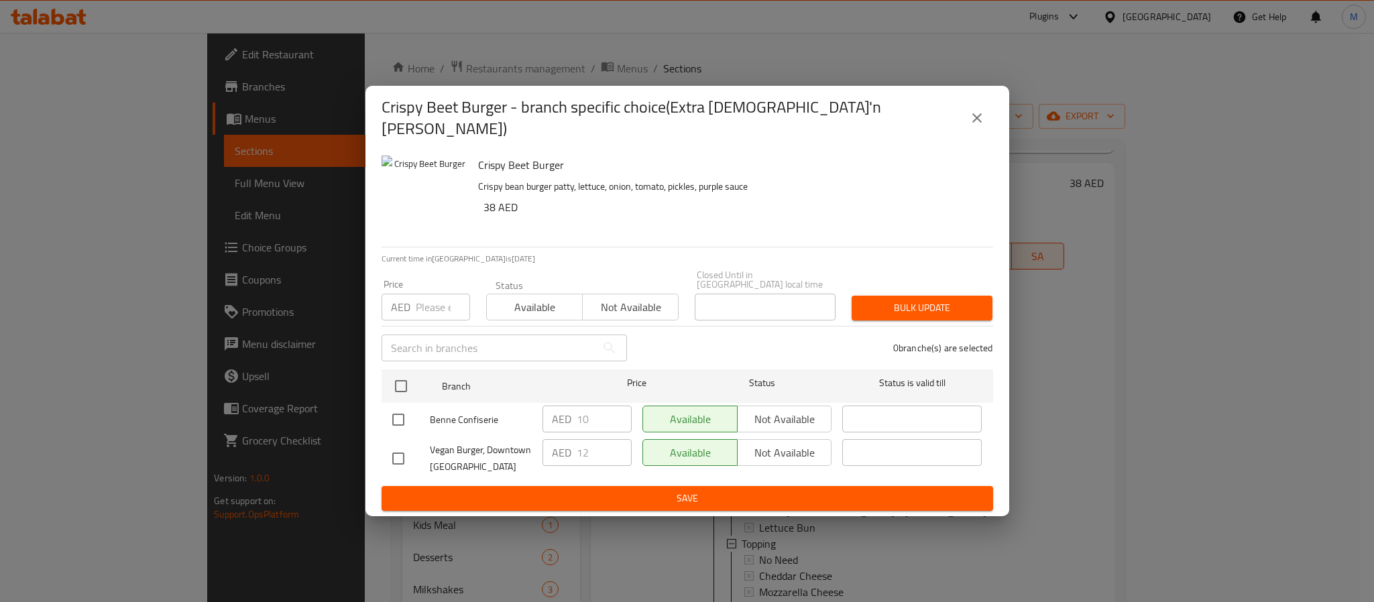
click at [978, 113] on icon "close" at bounding box center [977, 118] width 16 height 16
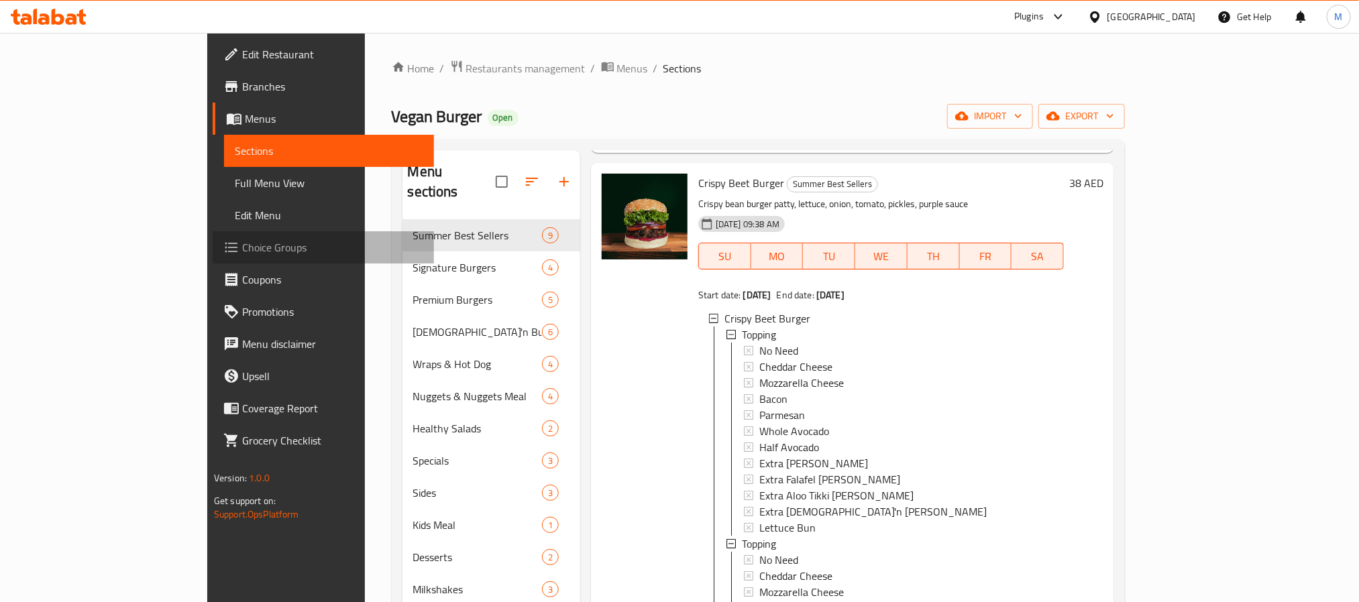
click at [242, 253] on span "Choice Groups" at bounding box center [332, 247] width 181 height 16
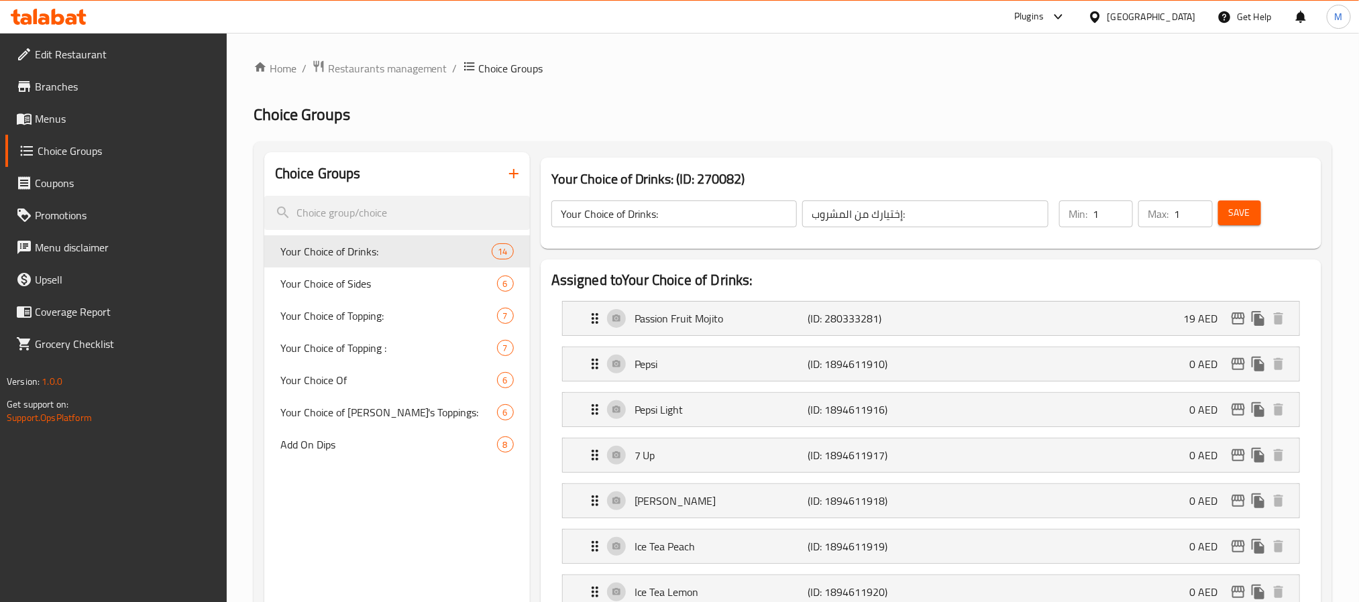
click at [334, 445] on span "Add On Dips" at bounding box center [388, 445] width 217 height 16
click at [373, 439] on span "Add On Dips" at bounding box center [388, 445] width 217 height 16
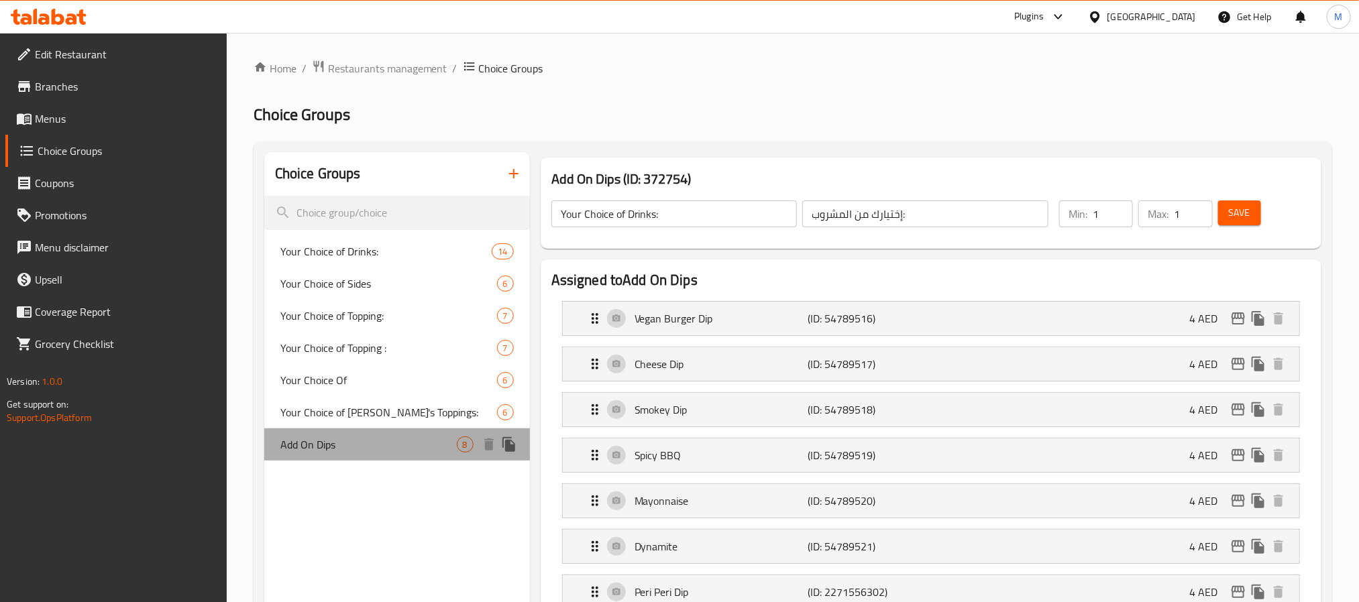
type input "Add On Dips"
type input "صلصات إضافية"
click at [354, 439] on span "Add On Dips" at bounding box center [368, 445] width 176 height 16
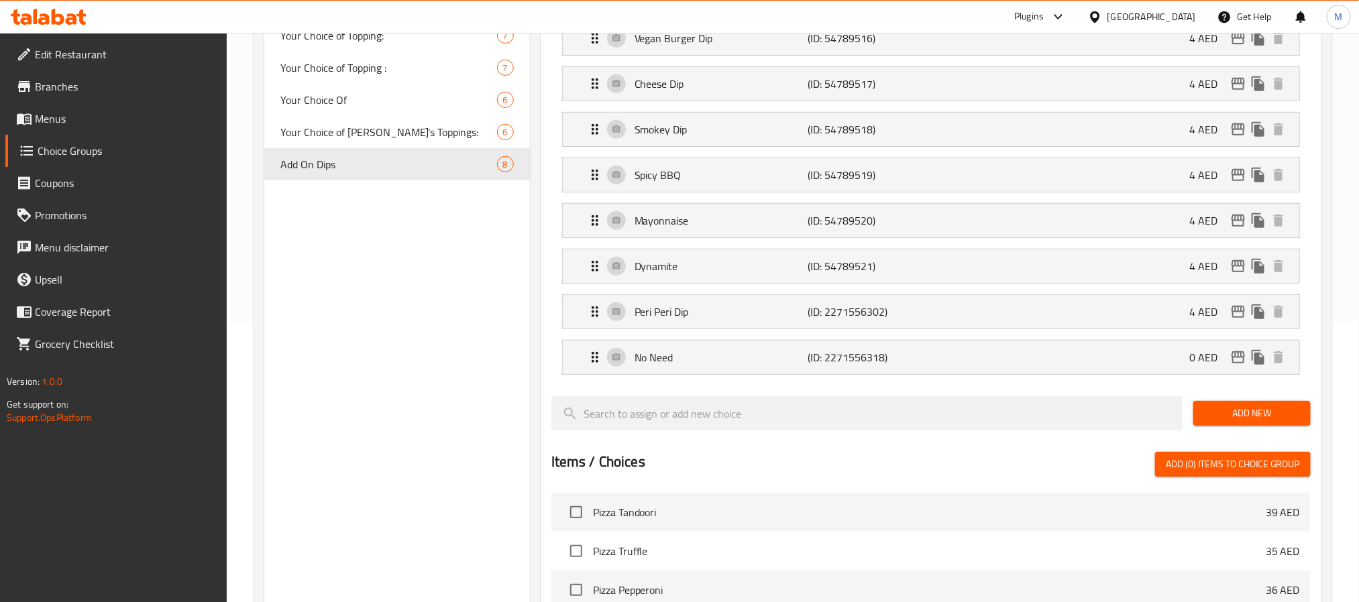
scroll to position [101, 0]
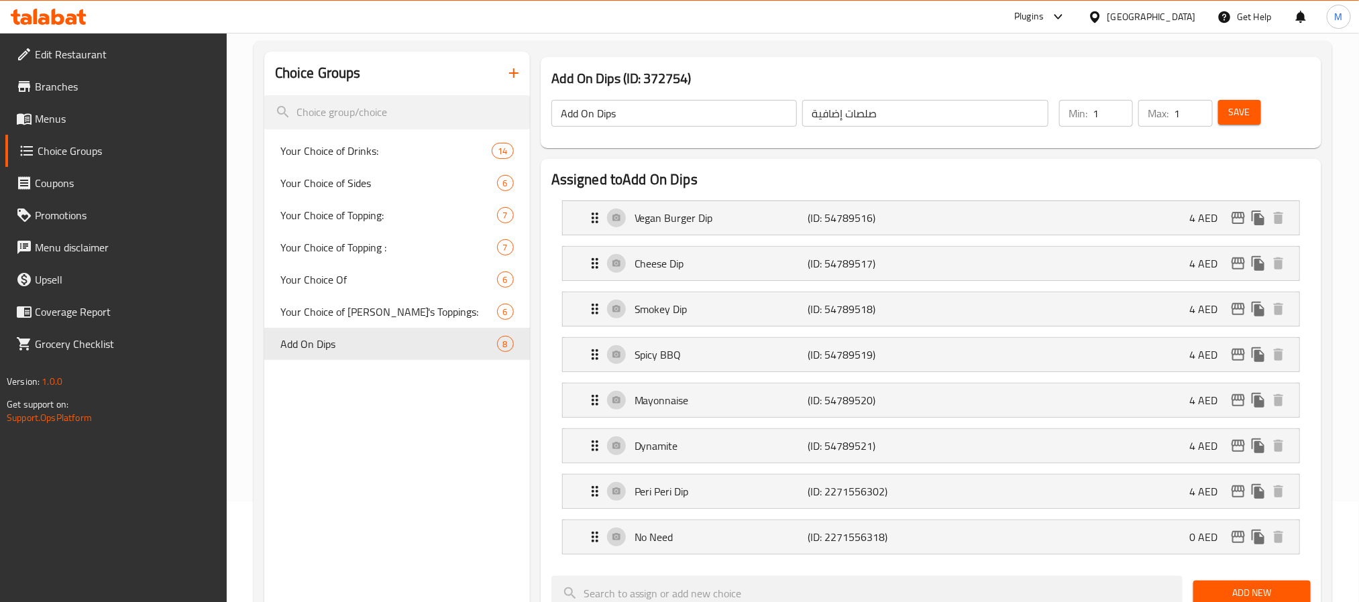
click at [48, 111] on span "Menus" at bounding box center [125, 119] width 181 height 16
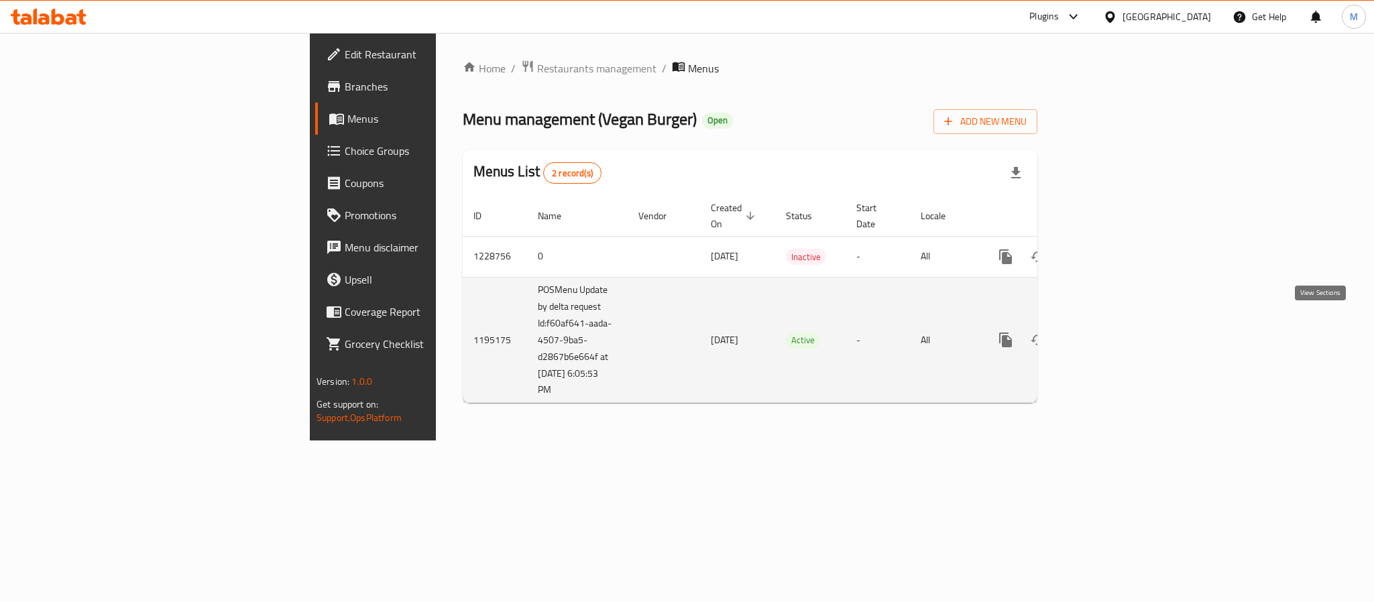
click at [1119, 324] on link "enhanced table" at bounding box center [1102, 340] width 32 height 32
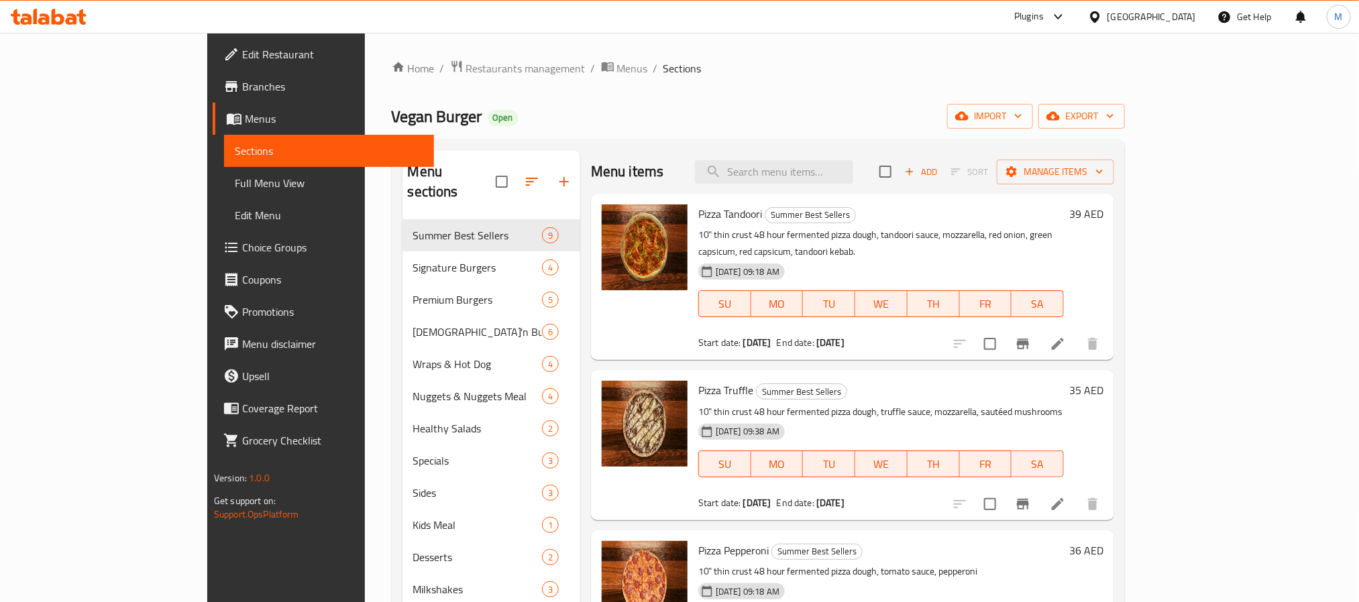
click at [636, 139] on div "Home / Restaurants management / Menus / Sections Vegan Burger Open import expor…" at bounding box center [759, 411] width 734 height 703
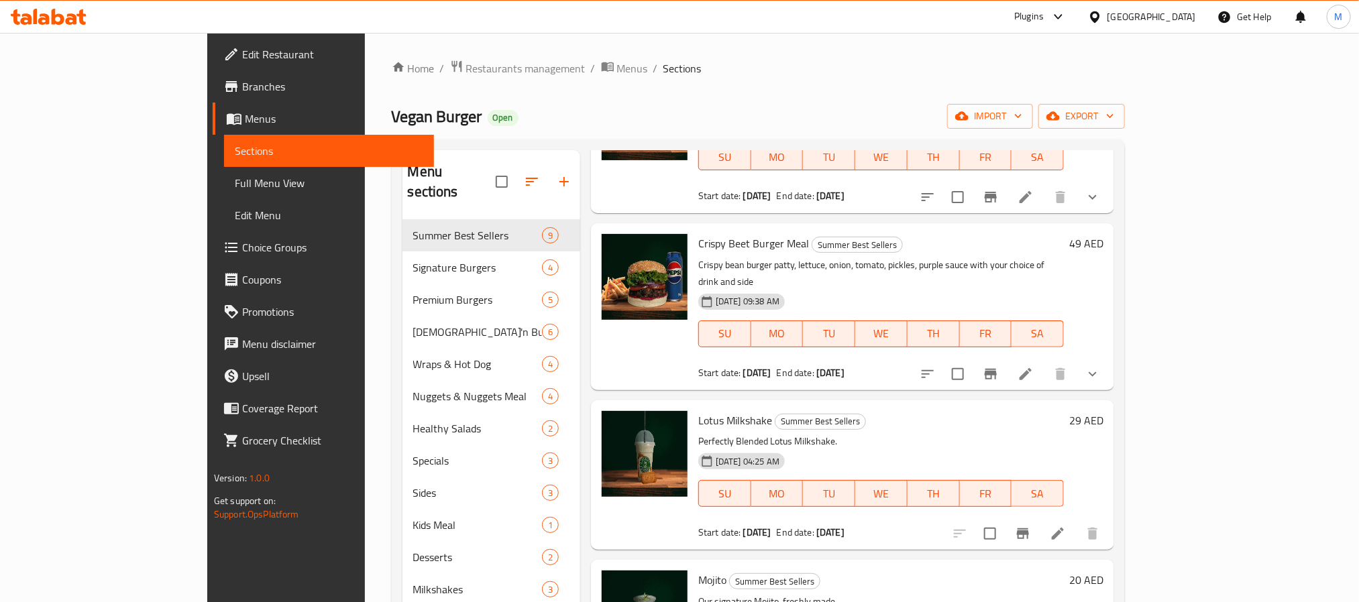
scroll to position [805, 0]
click at [1108, 357] on div at bounding box center [1009, 373] width 197 height 32
click at [1108, 357] on button "show more" at bounding box center [1092, 373] width 32 height 32
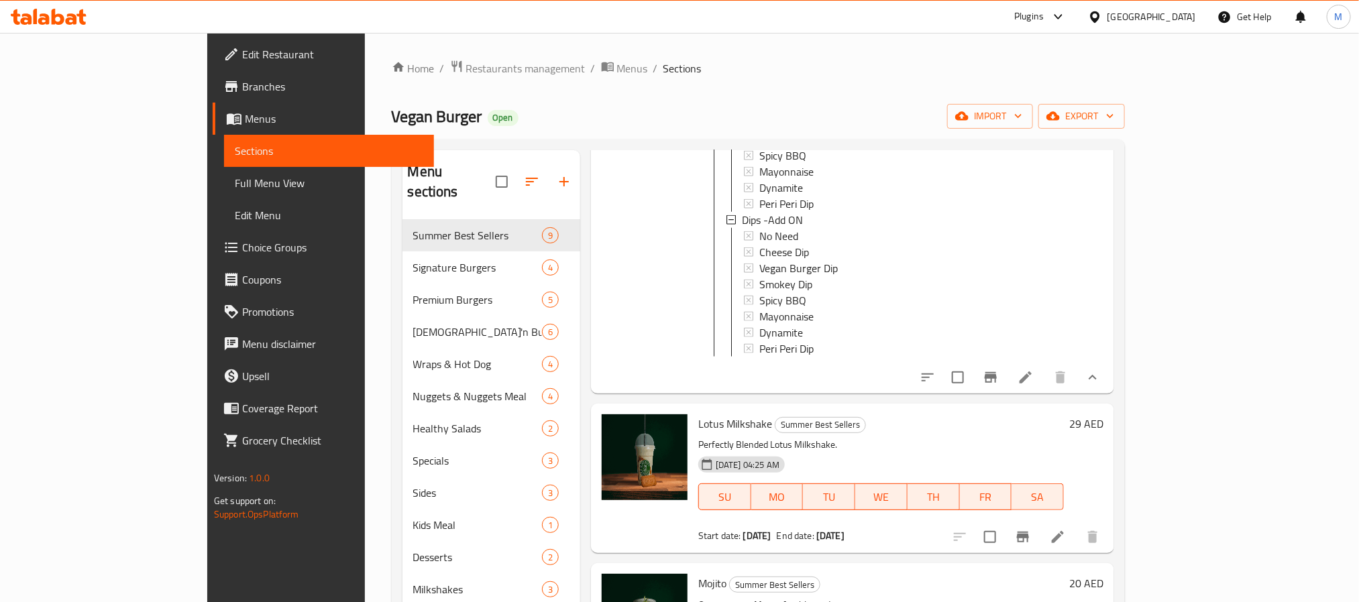
scroll to position [1811, 0]
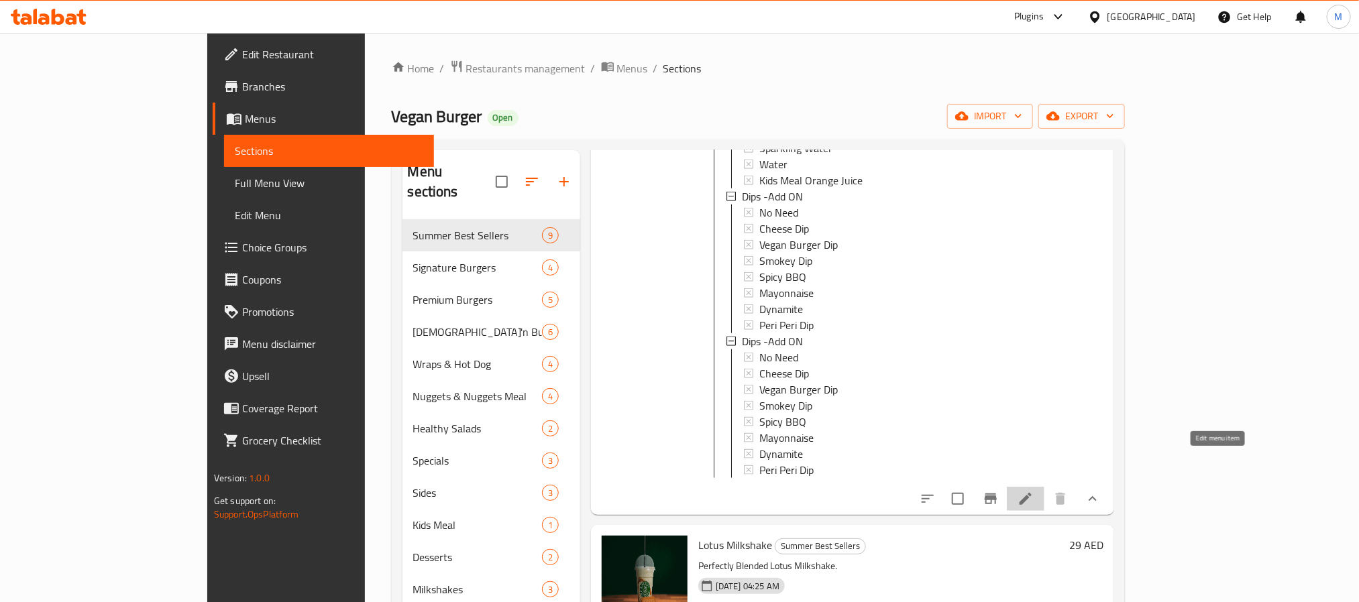
click at [1033, 491] on icon at bounding box center [1025, 499] width 16 height 16
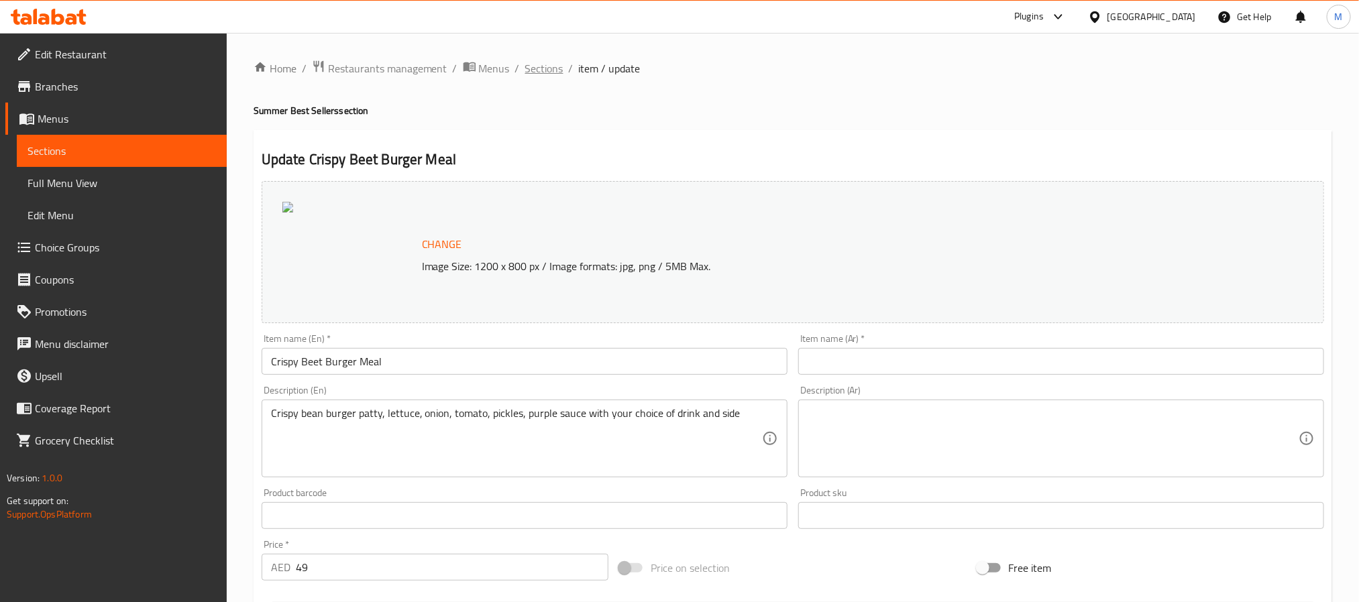
click at [553, 64] on span "Sections" at bounding box center [544, 68] width 38 height 16
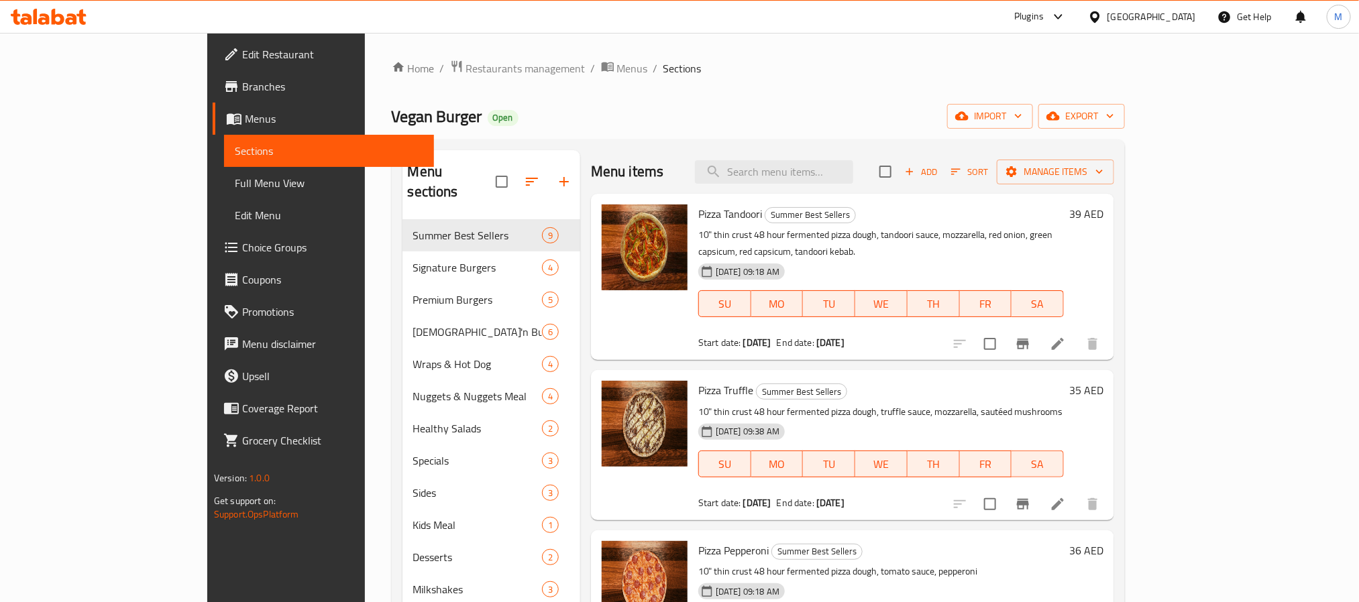
click at [616, 119] on div "Vegan Burger Open import export" at bounding box center [759, 116] width 734 height 25
click at [1114, 115] on span "export" at bounding box center [1081, 116] width 65 height 17
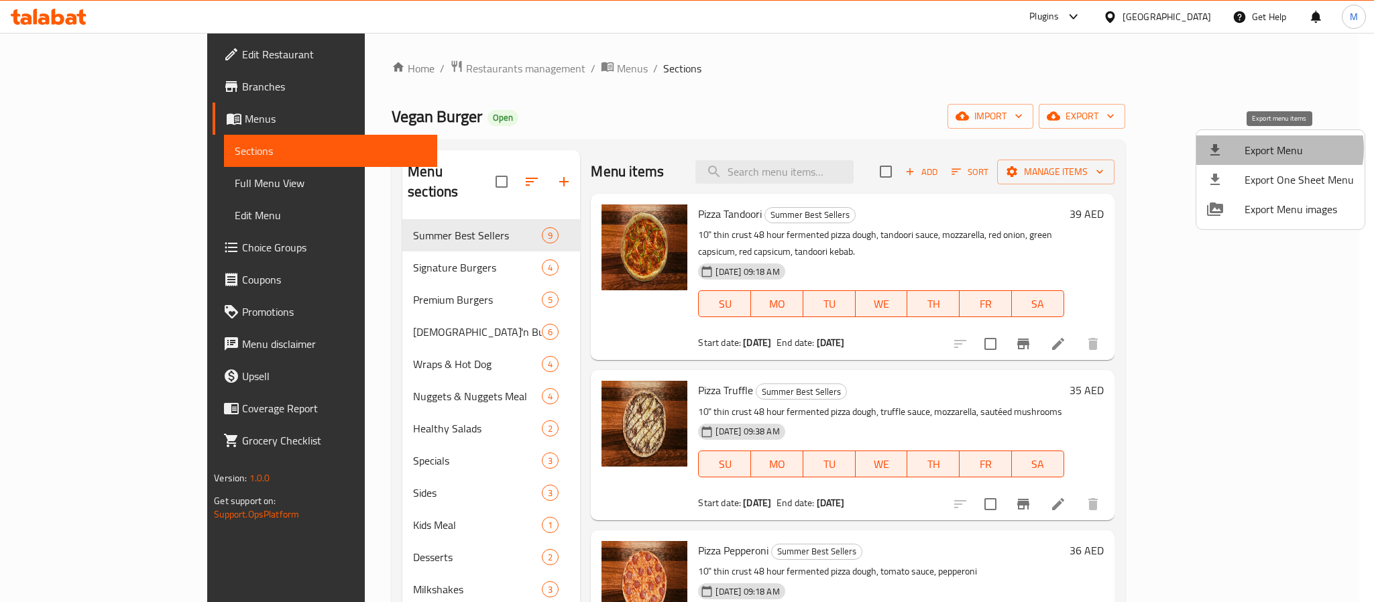
click at [1269, 149] on span "Export Menu" at bounding box center [1299, 150] width 109 height 16
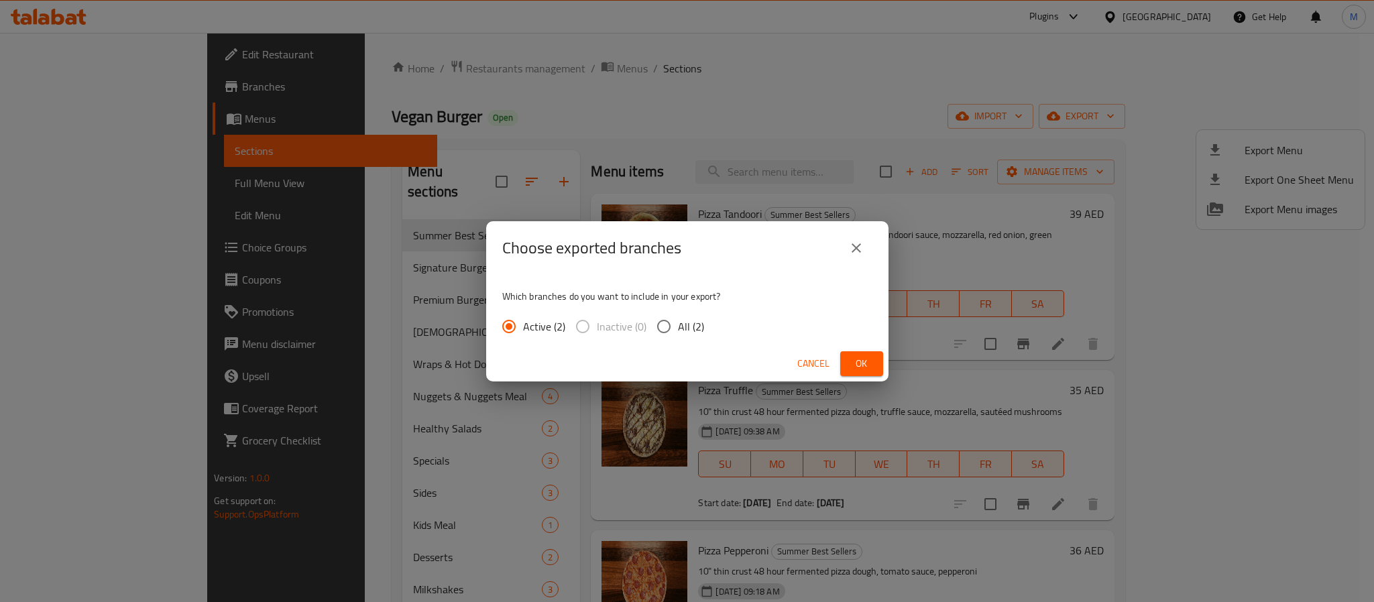
click at [691, 333] on span "All (2)" at bounding box center [691, 327] width 26 height 16
click at [678, 333] on input "All (2)" at bounding box center [664, 326] width 28 height 28
radio input "true"
click at [865, 365] on span "Ok" at bounding box center [861, 363] width 21 height 17
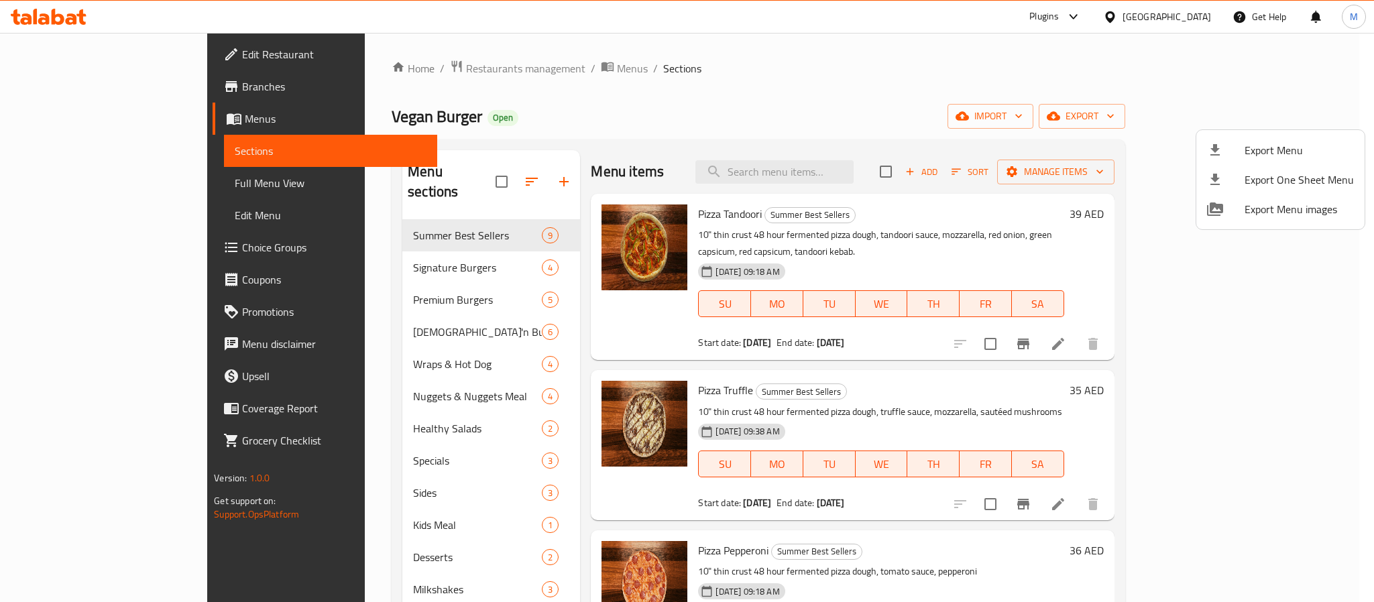
click at [943, 385] on div at bounding box center [687, 301] width 1374 height 602
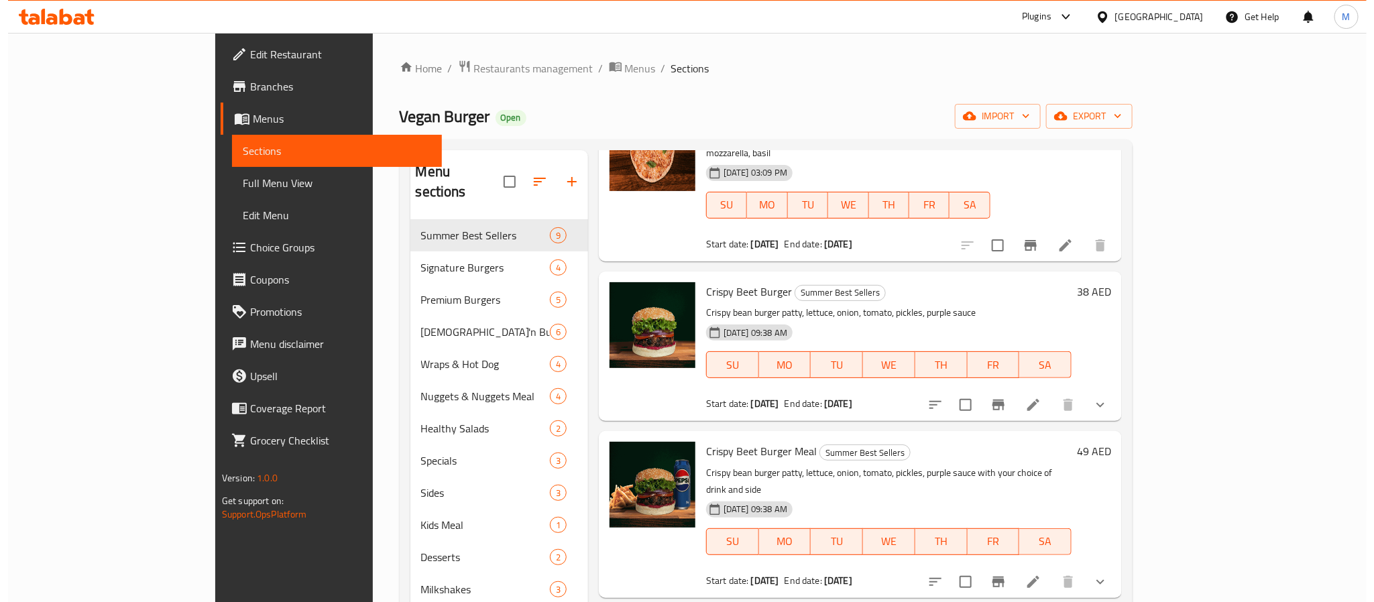
scroll to position [604, 0]
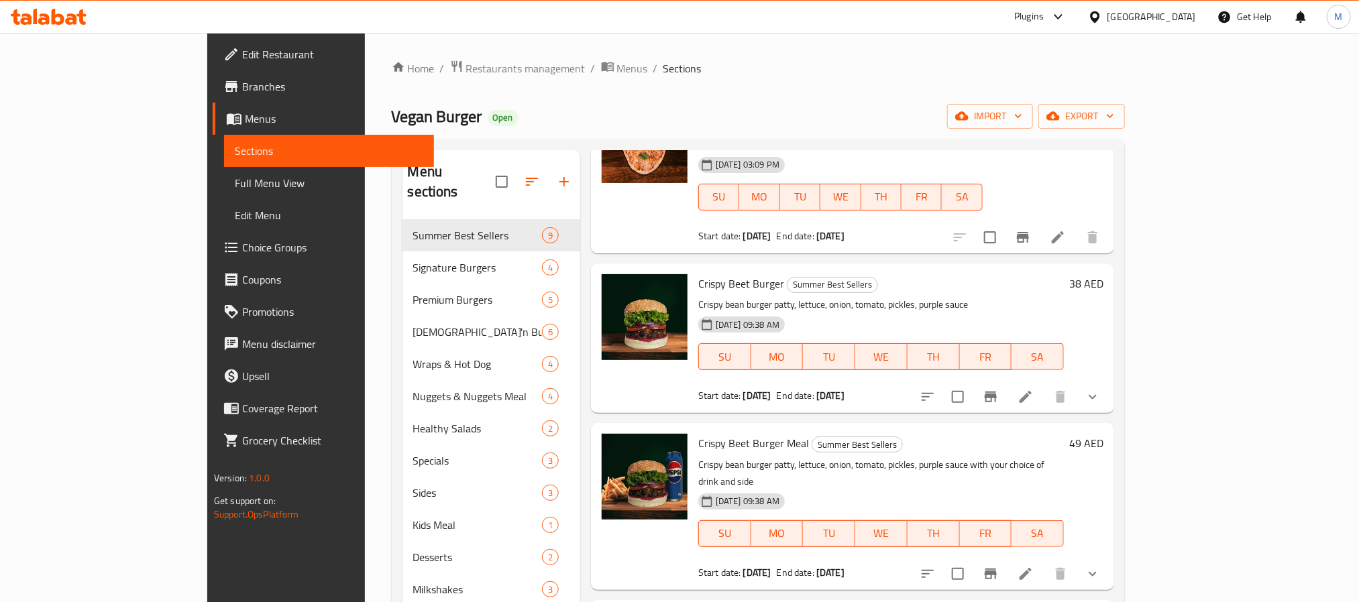
click at [1044, 385] on li at bounding box center [1026, 397] width 38 height 24
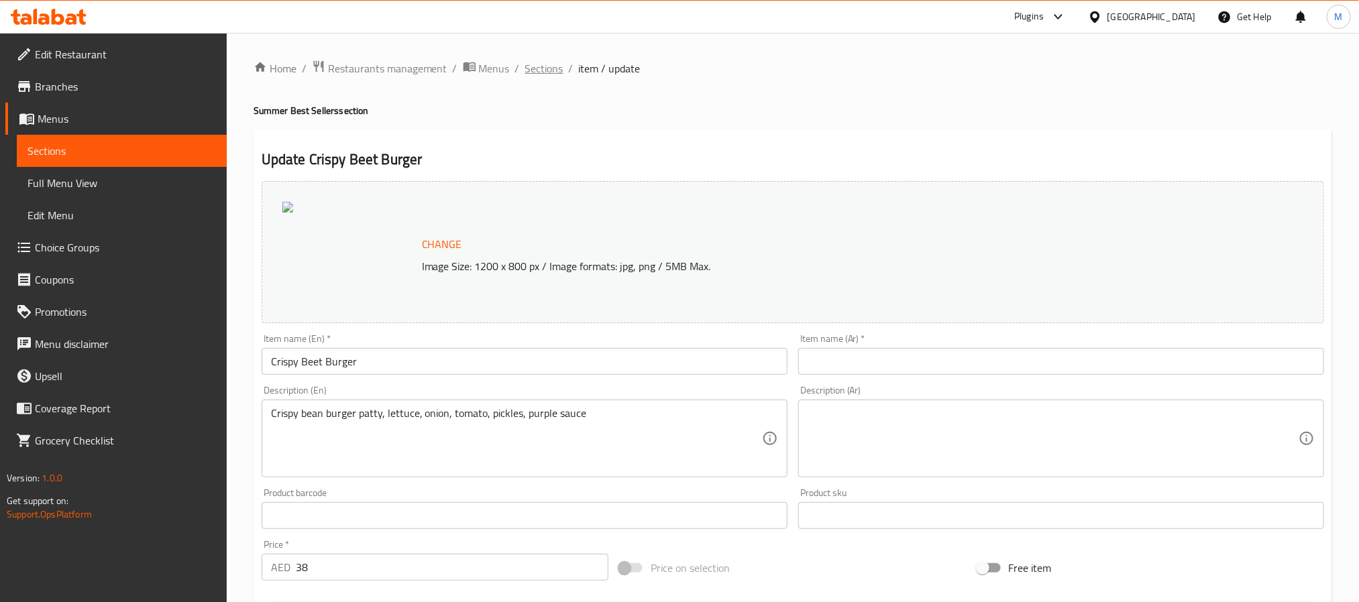
click at [560, 69] on span "Sections" at bounding box center [544, 68] width 38 height 16
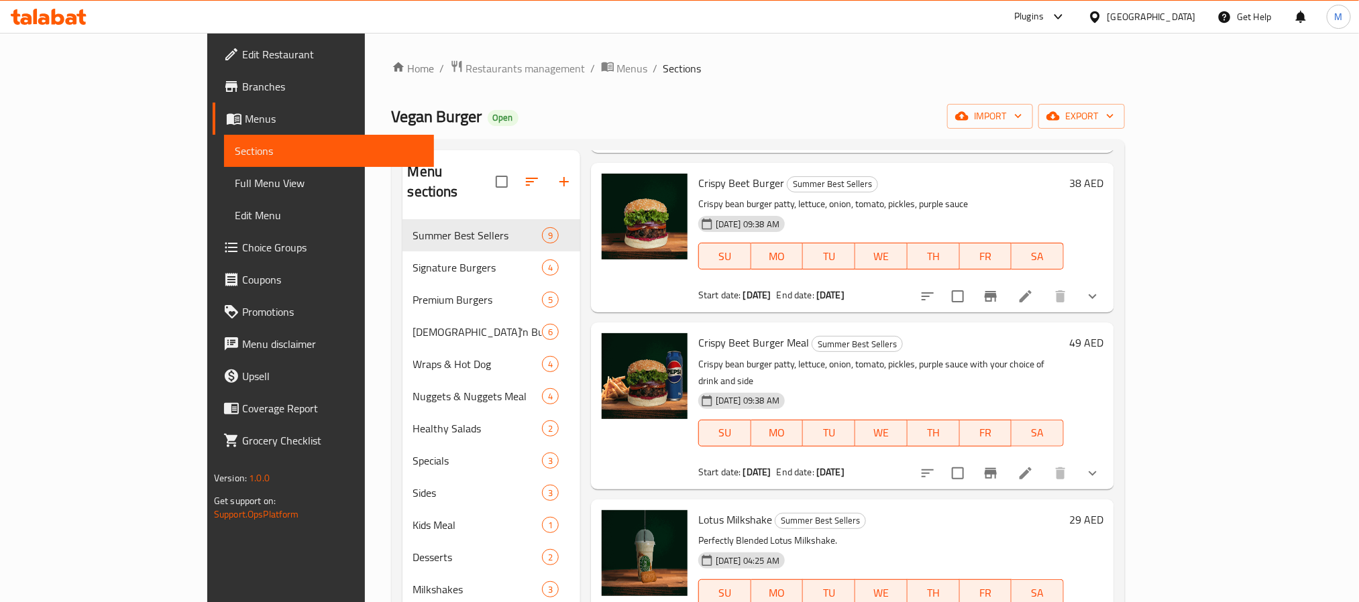
scroll to position [604, 0]
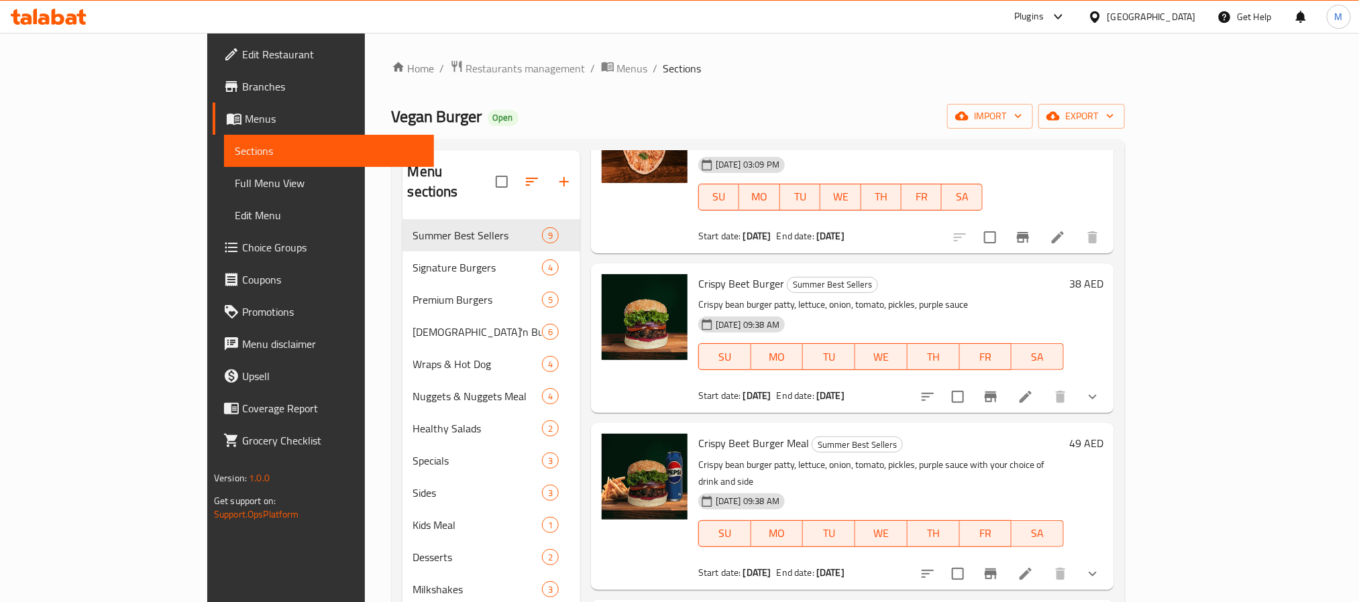
click at [1108, 381] on button "show more" at bounding box center [1092, 397] width 32 height 32
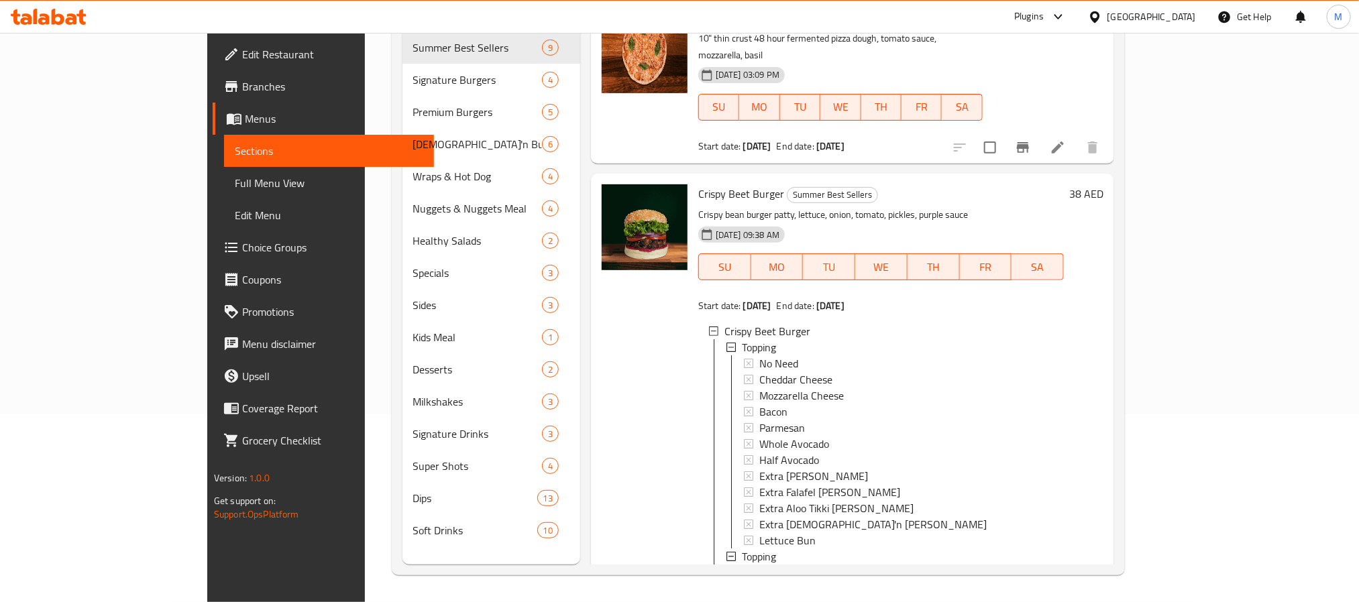
scroll to position [503, 0]
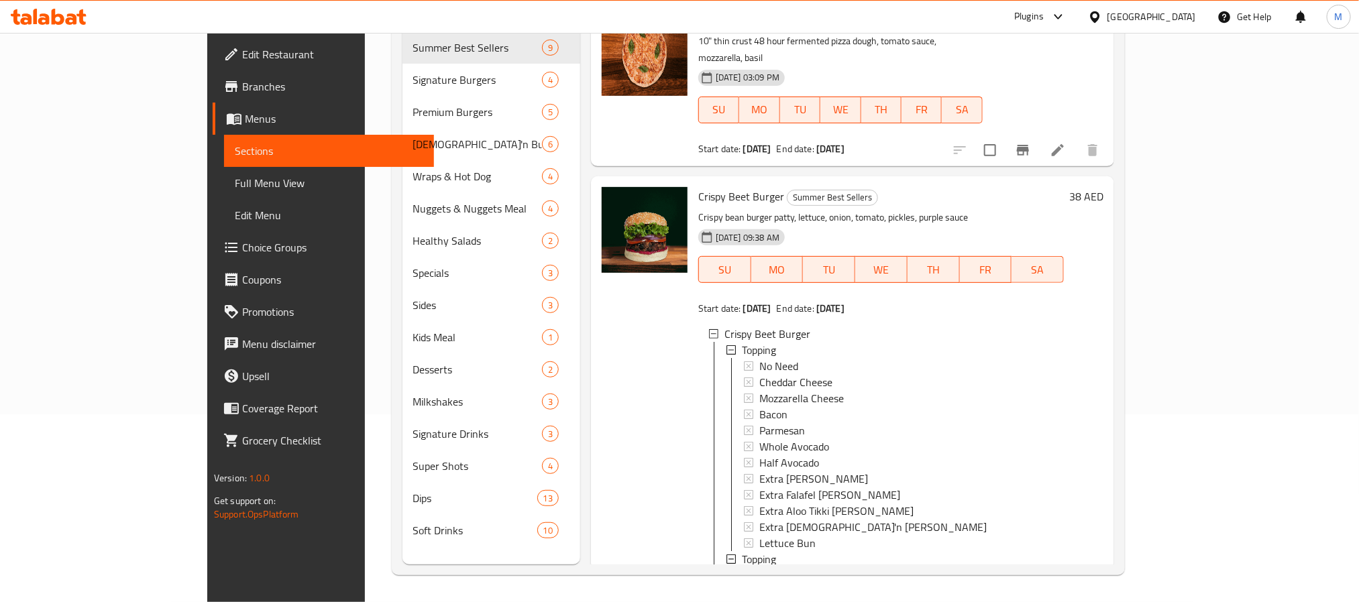
click at [698, 186] on span "Crispy Beet Burger" at bounding box center [741, 196] width 86 height 20
copy h6 "Crispy Beet Burger"
click at [235, 180] on span "Full Menu View" at bounding box center [329, 183] width 188 height 16
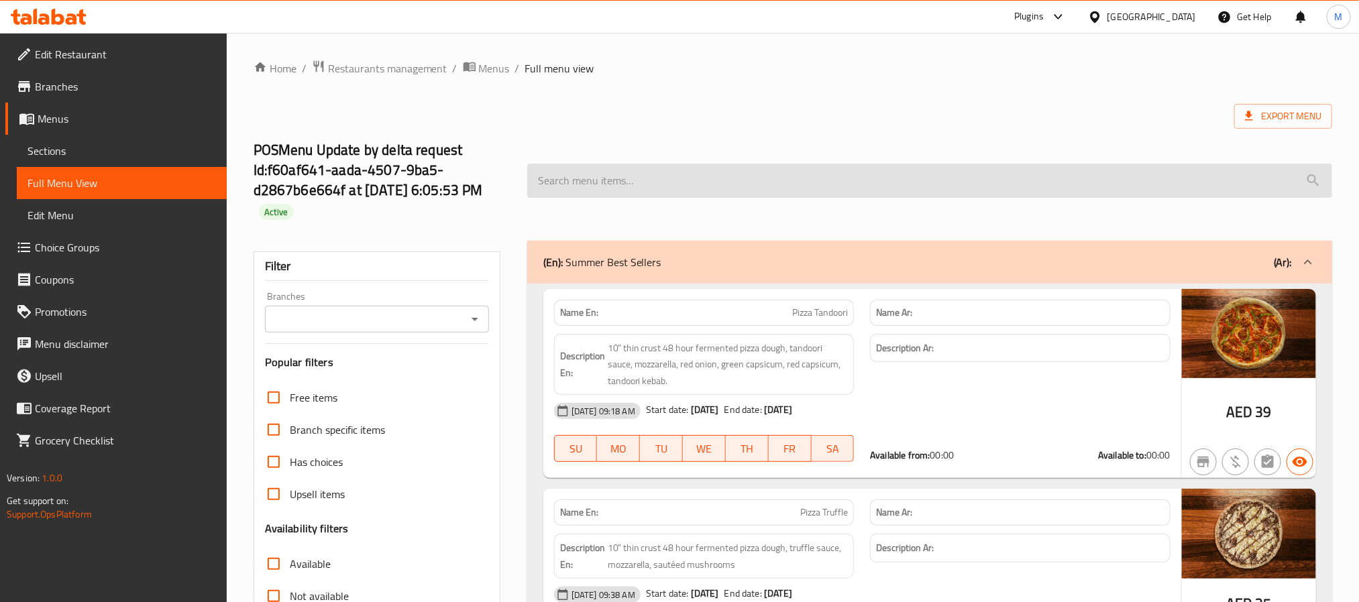
click at [630, 170] on input "search" at bounding box center [929, 181] width 805 height 34
paste input "Crispy Beet Burger"
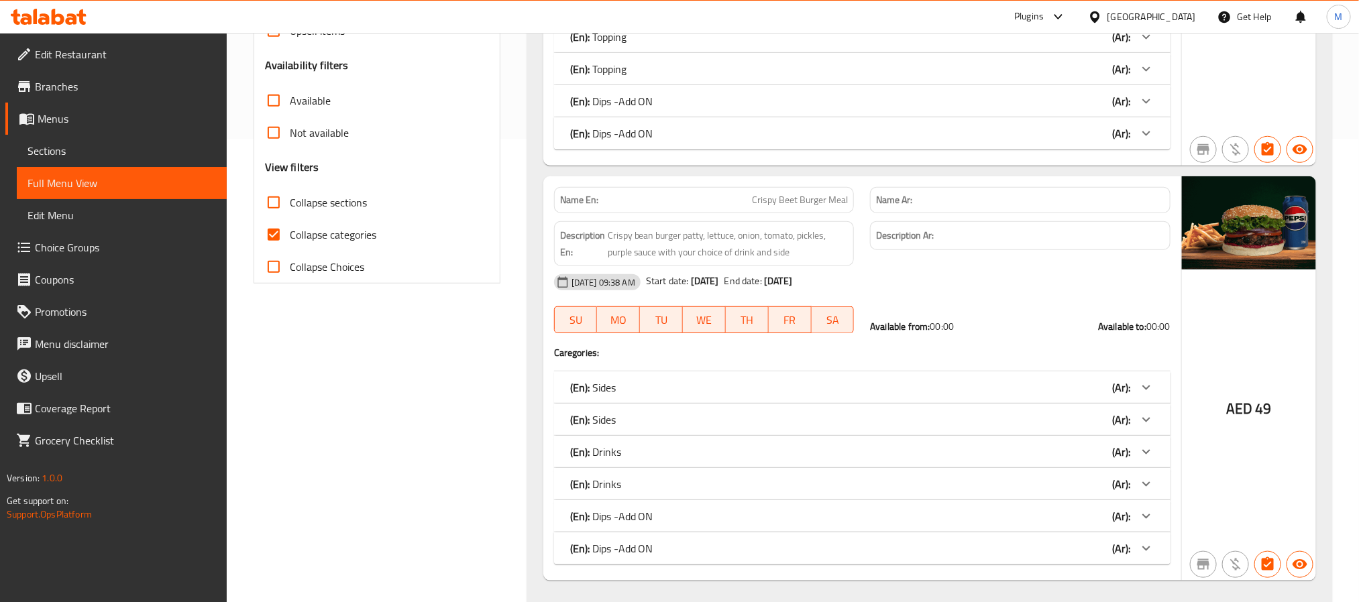
scroll to position [499, 0]
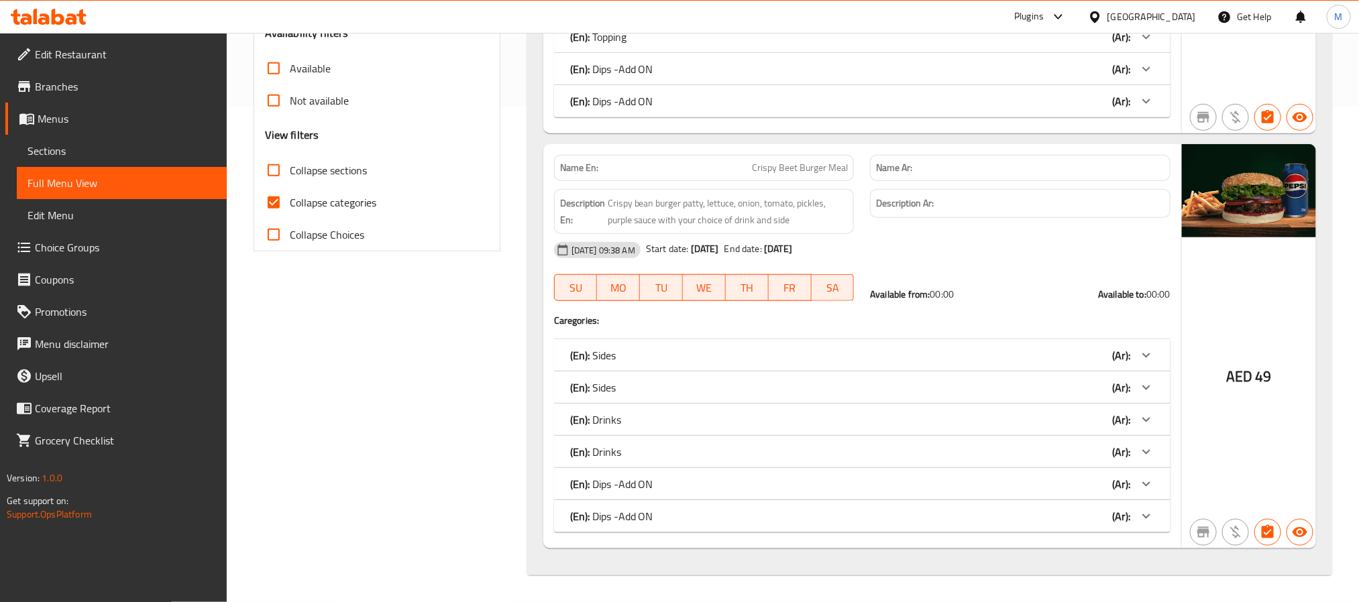
type input "Crispy Beet Burger"
click at [1071, 521] on div "(En): Dips -Add ON (Ar):" at bounding box center [850, 516] width 560 height 16
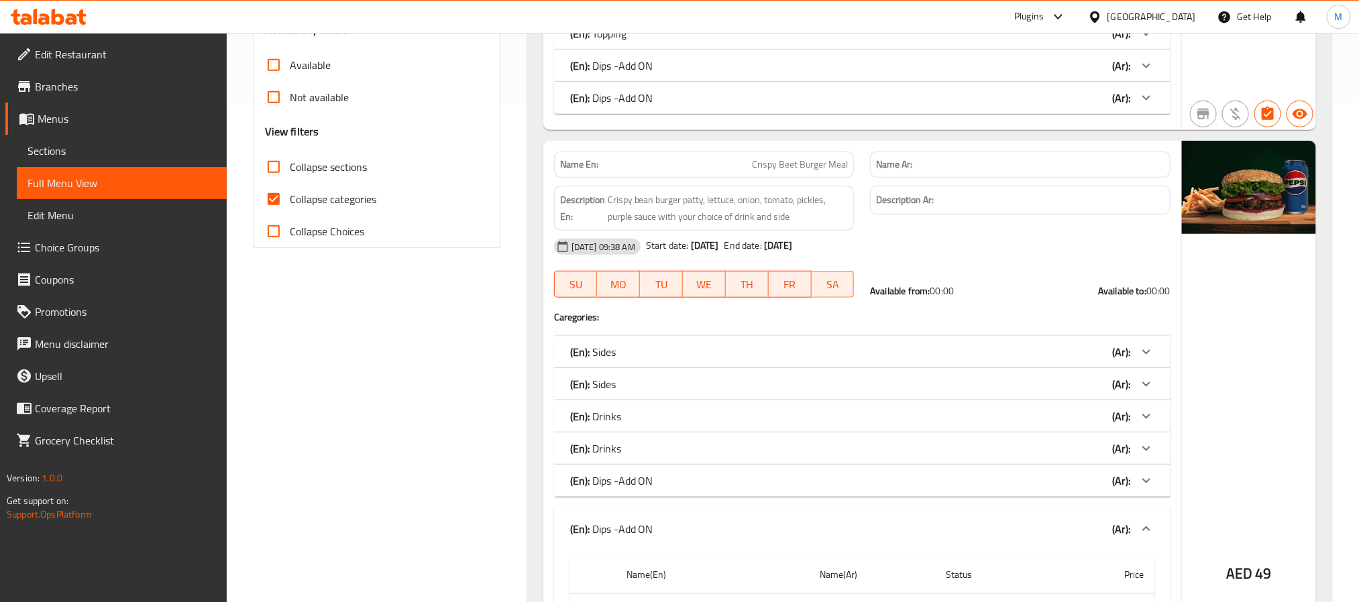
click at [976, 485] on div "(En): Dips -Add ON (Ar):" at bounding box center [850, 481] width 560 height 16
click at [984, 449] on div "(En): Drinks (Ar):" at bounding box center [850, 449] width 560 height 16
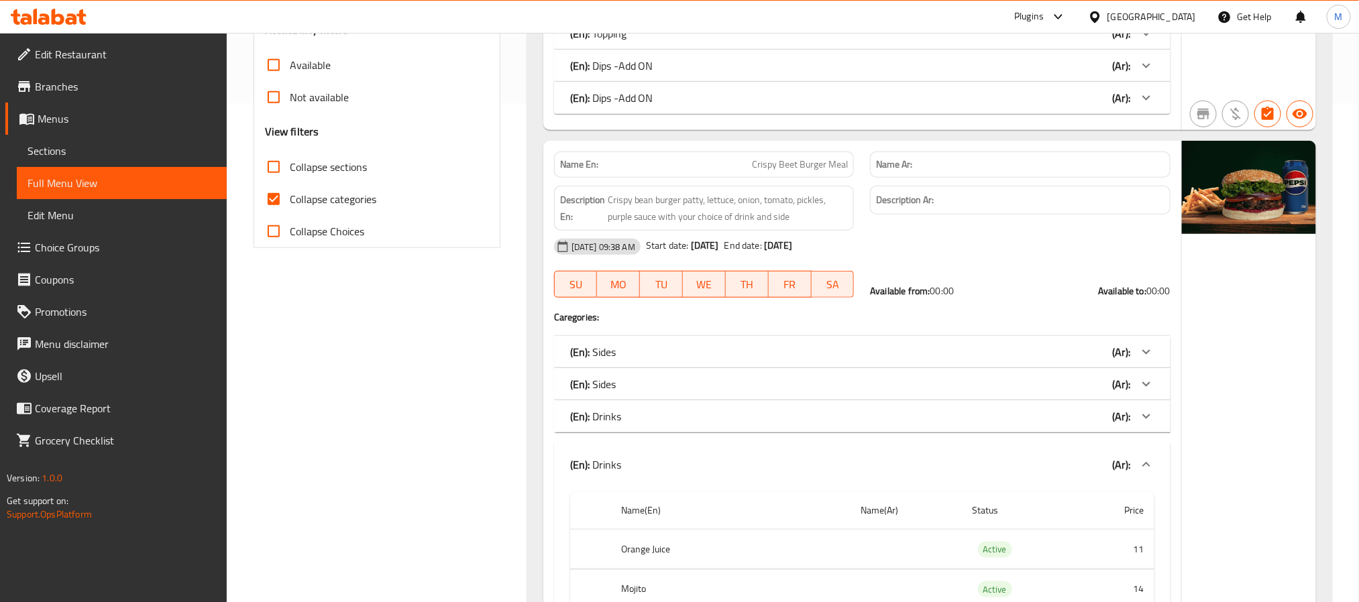
click at [931, 419] on div "(En): Drinks (Ar):" at bounding box center [850, 416] width 560 height 16
click at [921, 381] on div "(En): Sides (Ar):" at bounding box center [850, 384] width 560 height 16
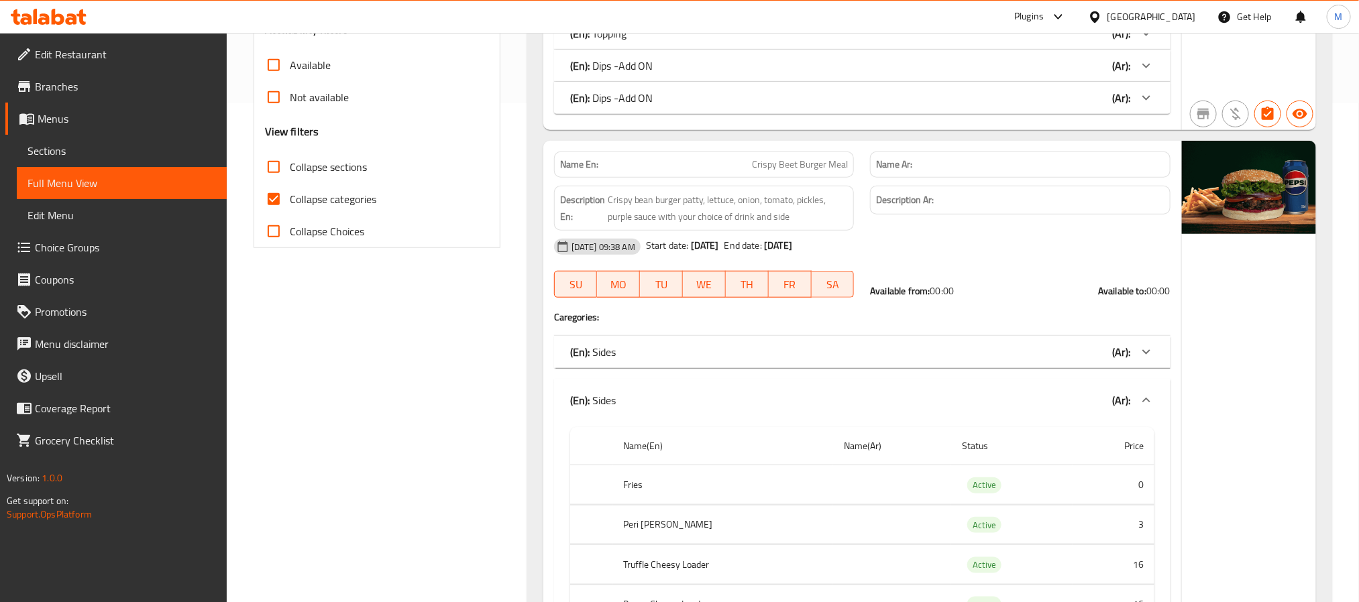
click at [891, 342] on div "(En): Sides (Ar):" at bounding box center [862, 352] width 616 height 32
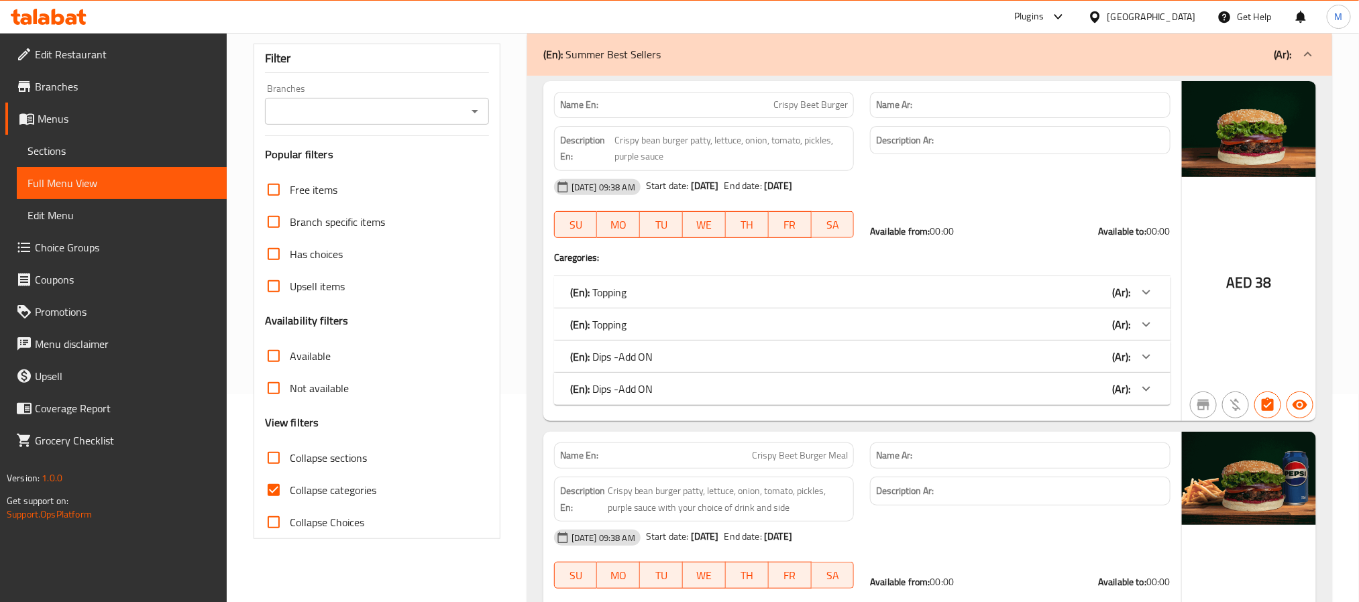
scroll to position [197, 0]
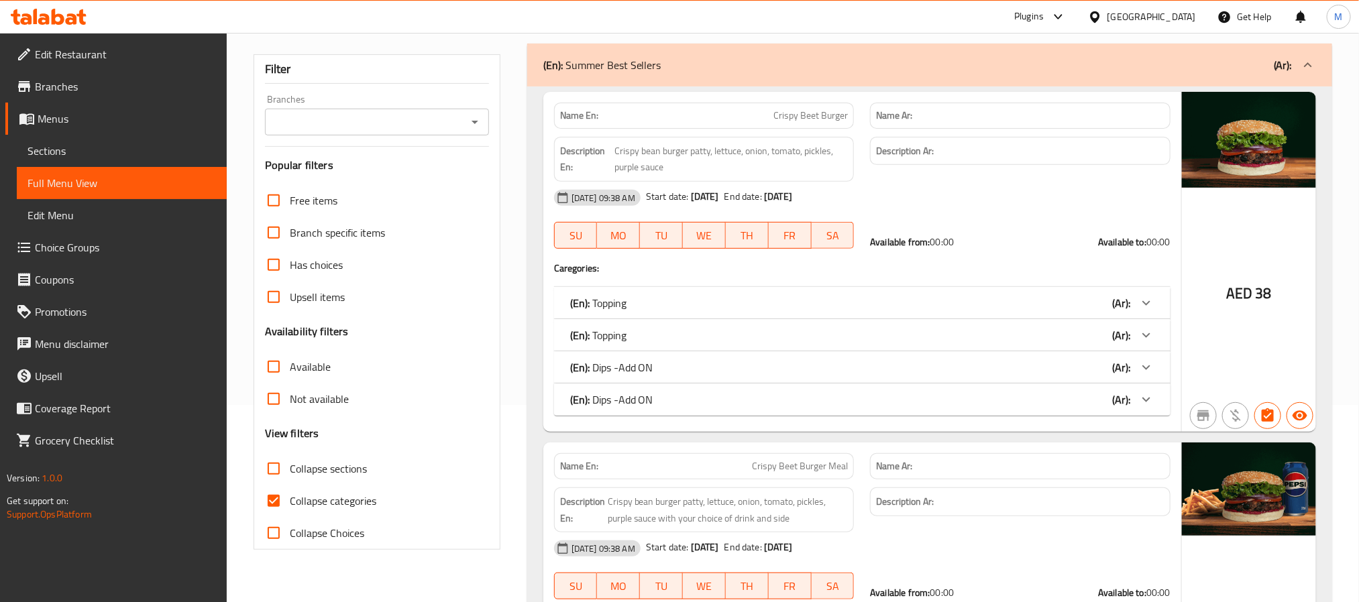
click at [823, 403] on div "(En): Dips -Add ON (Ar):" at bounding box center [850, 400] width 560 height 16
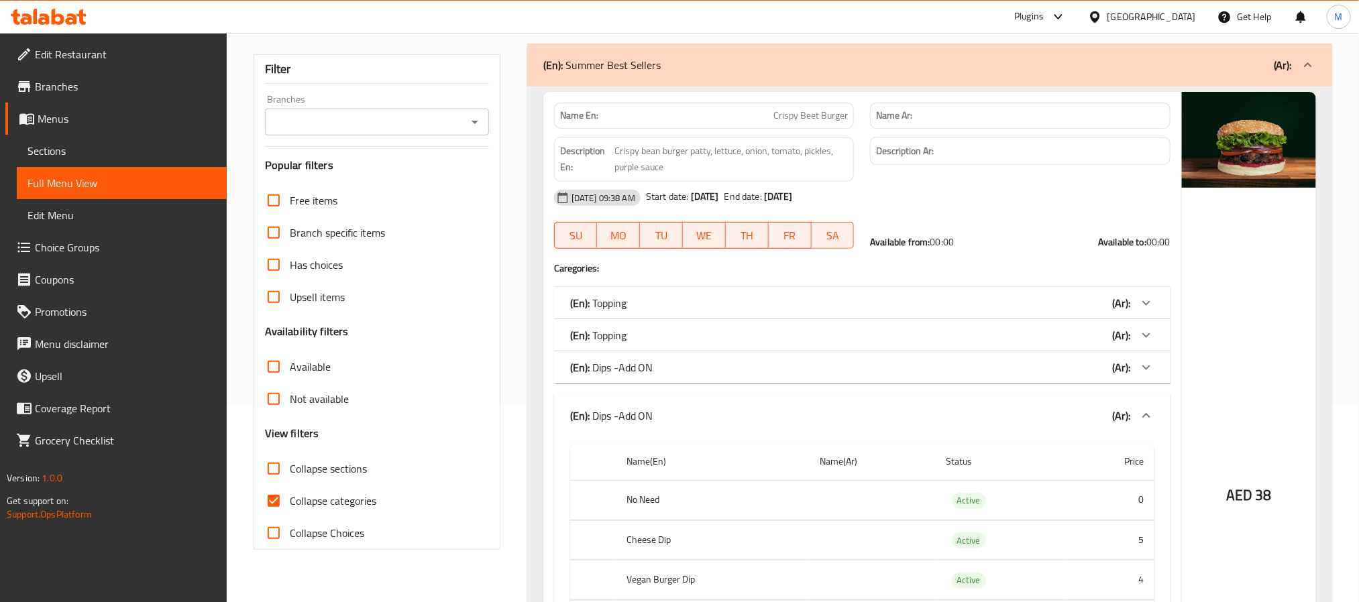
click at [795, 370] on div "(En): Dips -Add ON (Ar):" at bounding box center [850, 367] width 560 height 16
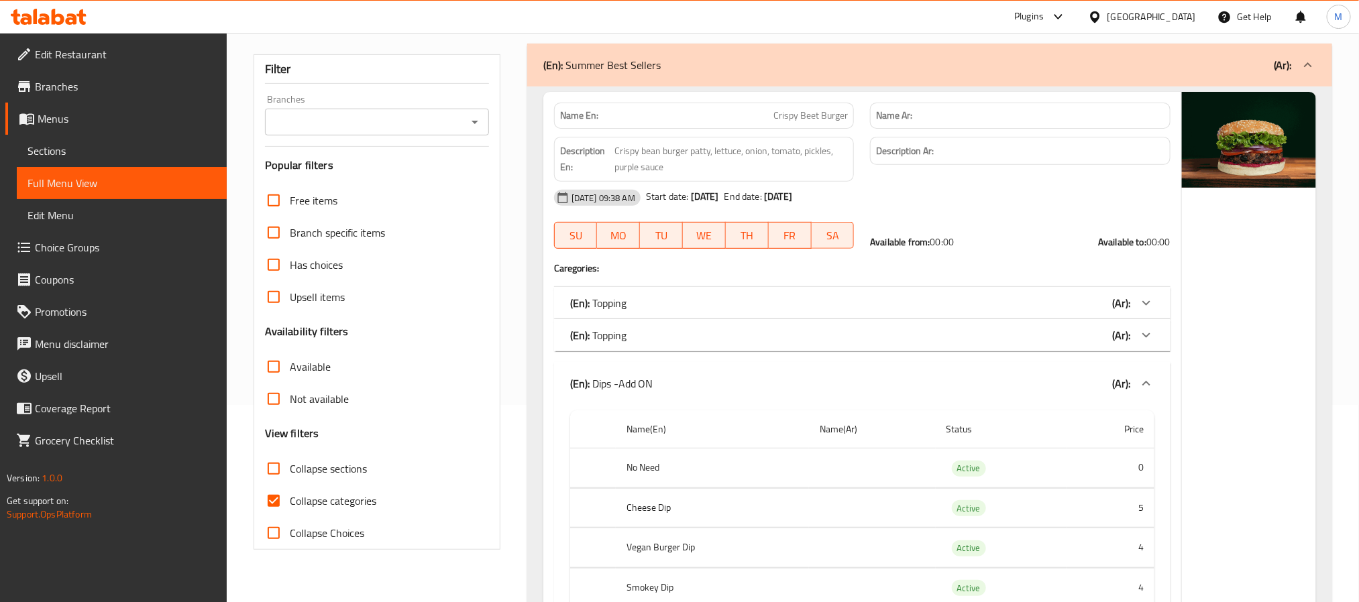
click at [757, 320] on div "(En): Topping (Ar): Name(En) Name(Ar) Status Price No Need Active 0 Cheddar Che…" at bounding box center [862, 335] width 616 height 32
click at [819, 341] on div "(En): Topping (Ar):" at bounding box center [850, 335] width 560 height 16
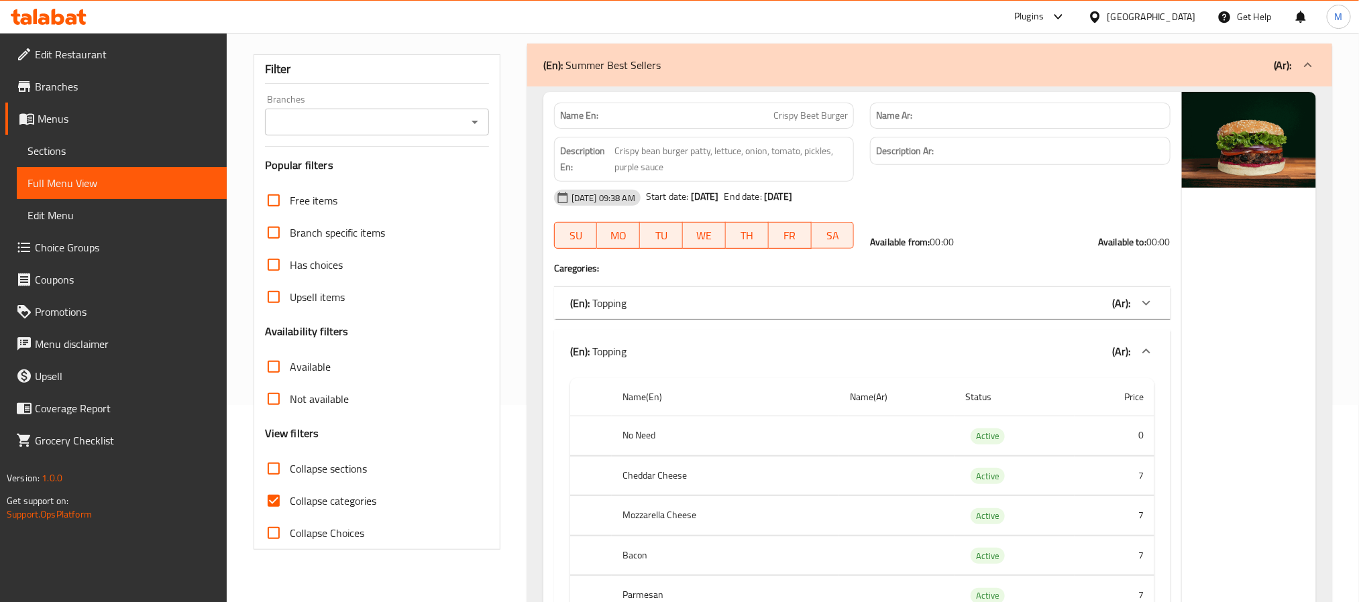
click at [801, 302] on div "(En): Topping (Ar):" at bounding box center [850, 303] width 560 height 16
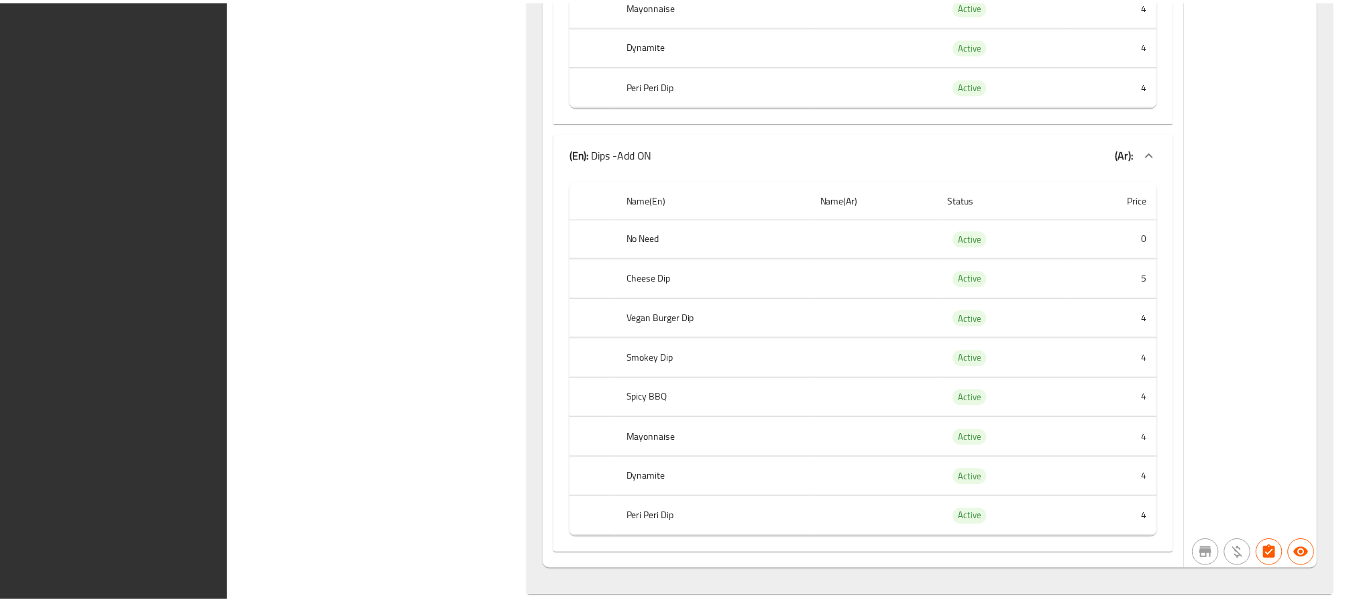
scroll to position [5192, 0]
